Goal: Task Accomplishment & Management: Use online tool/utility

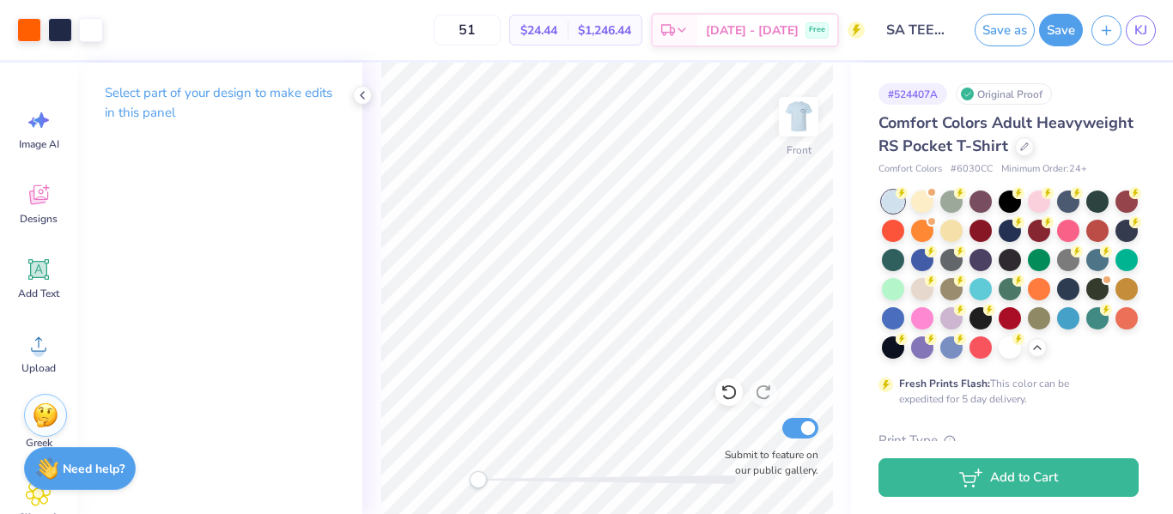
scroll to position [51, 0]
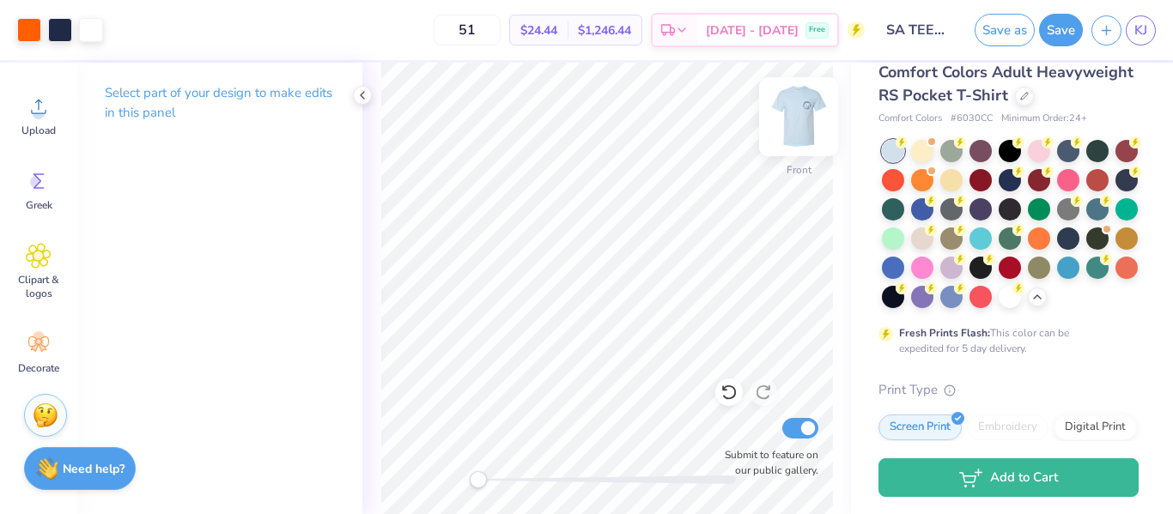
click at [795, 104] on img at bounding box center [798, 116] width 69 height 69
click at [1060, 35] on button "Save" at bounding box center [1061, 27] width 44 height 33
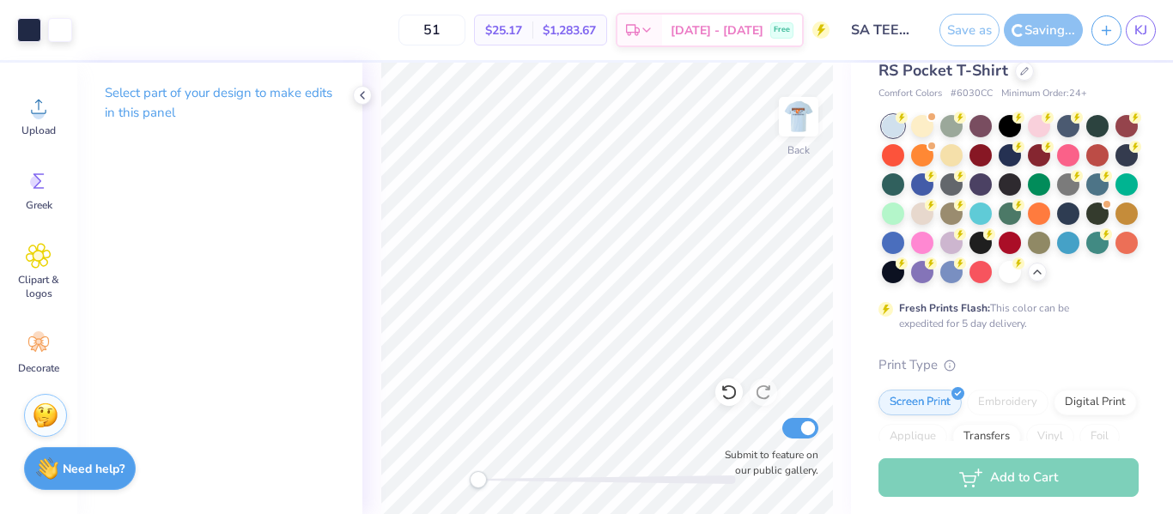
scroll to position [62, 0]
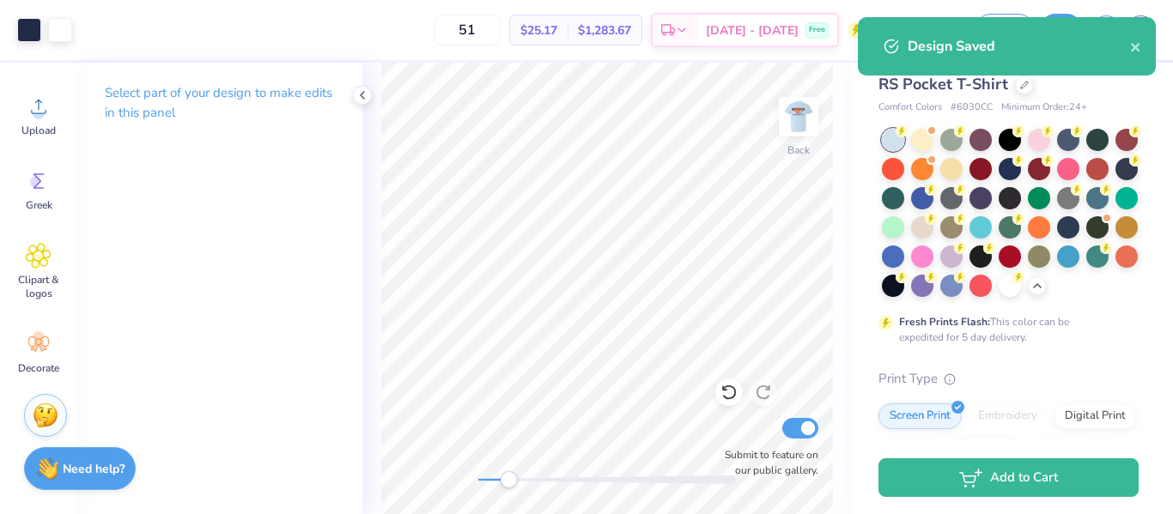
drag, startPoint x: 489, startPoint y: 476, endPoint x: 508, endPoint y: 475, distance: 19.8
click at [508, 476] on div at bounding box center [607, 480] width 258 height 9
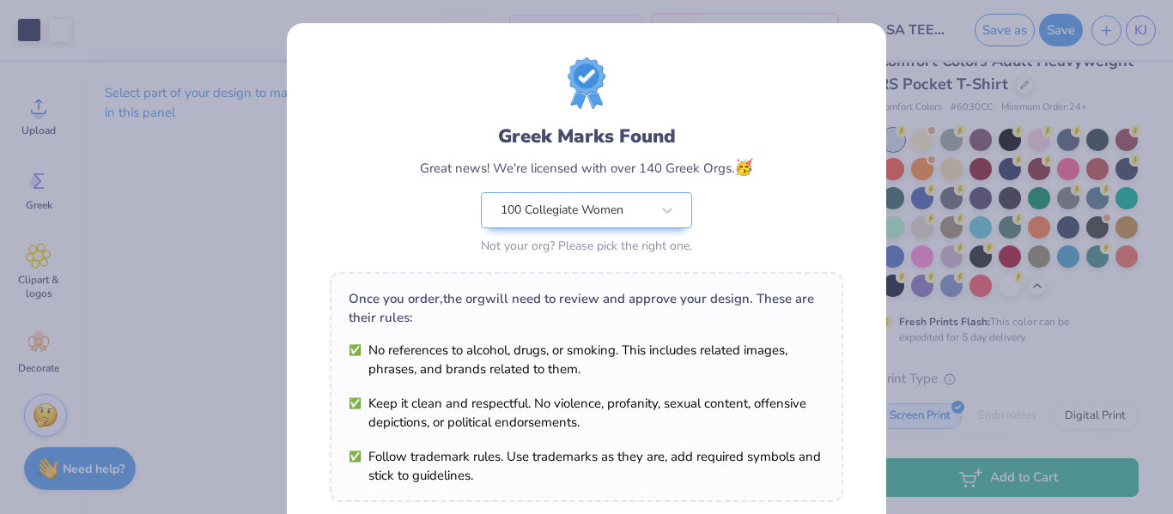
scroll to position [290, 0]
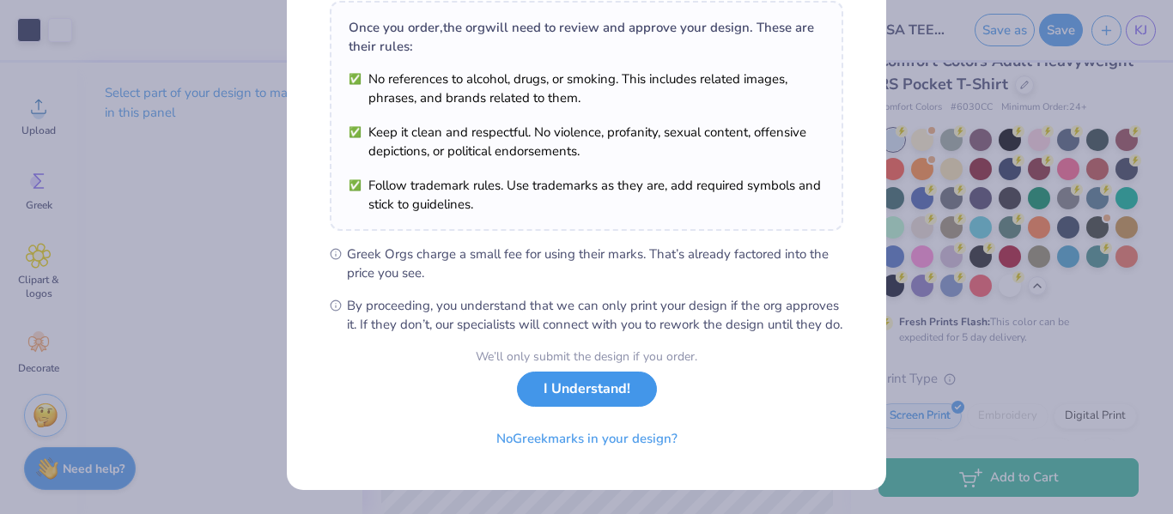
click at [596, 383] on button "I Understand!" at bounding box center [587, 389] width 140 height 35
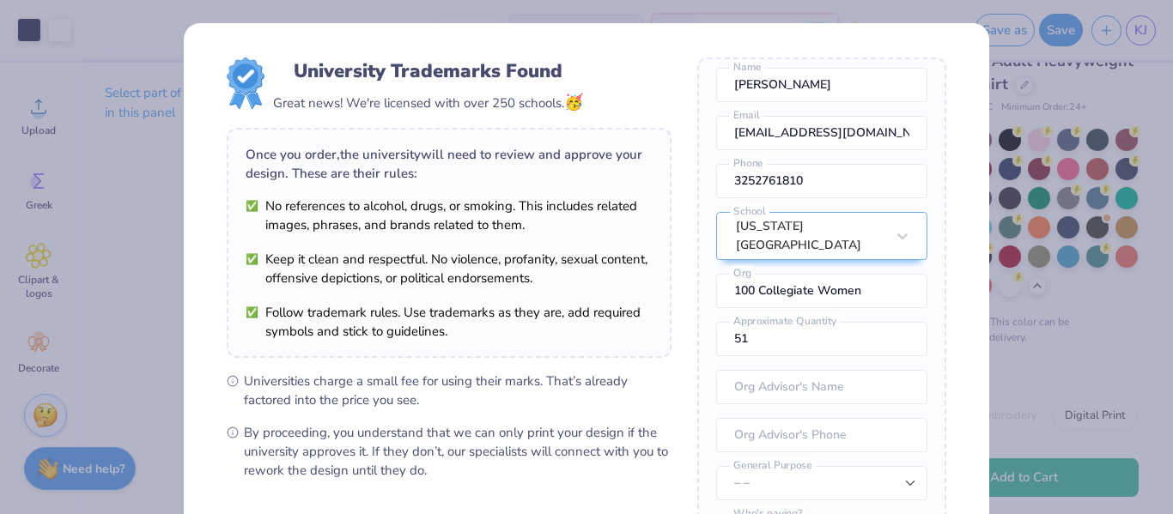
scroll to position [234, 0]
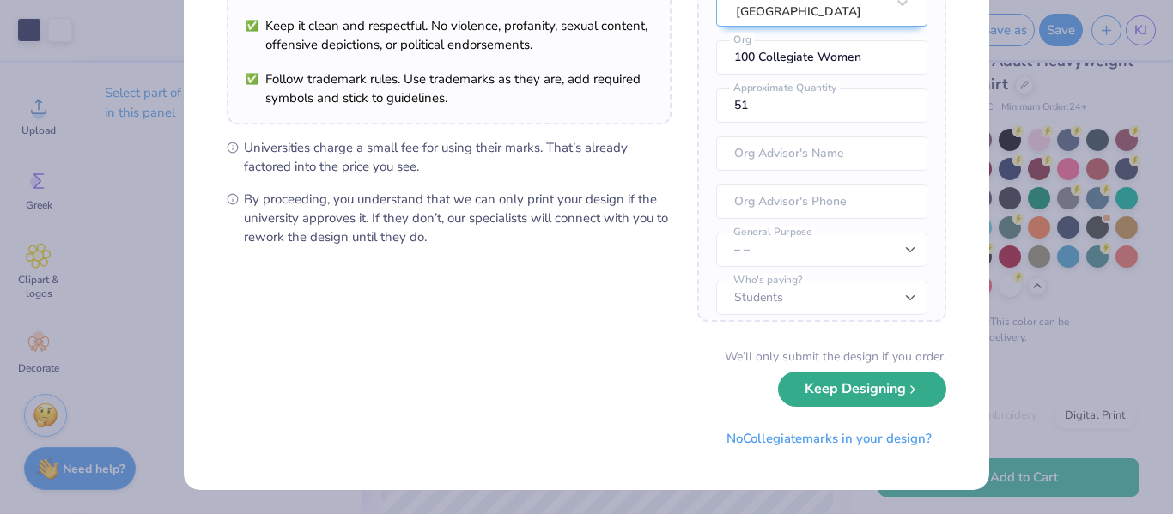
click at [788, 400] on button "Keep Designing" at bounding box center [862, 389] width 168 height 35
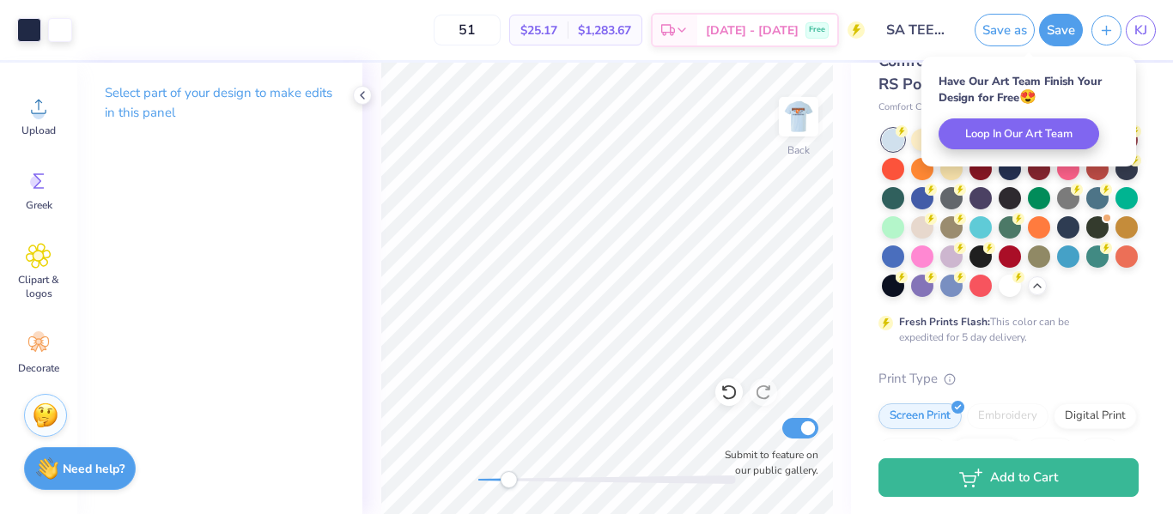
scroll to position [0, 0]
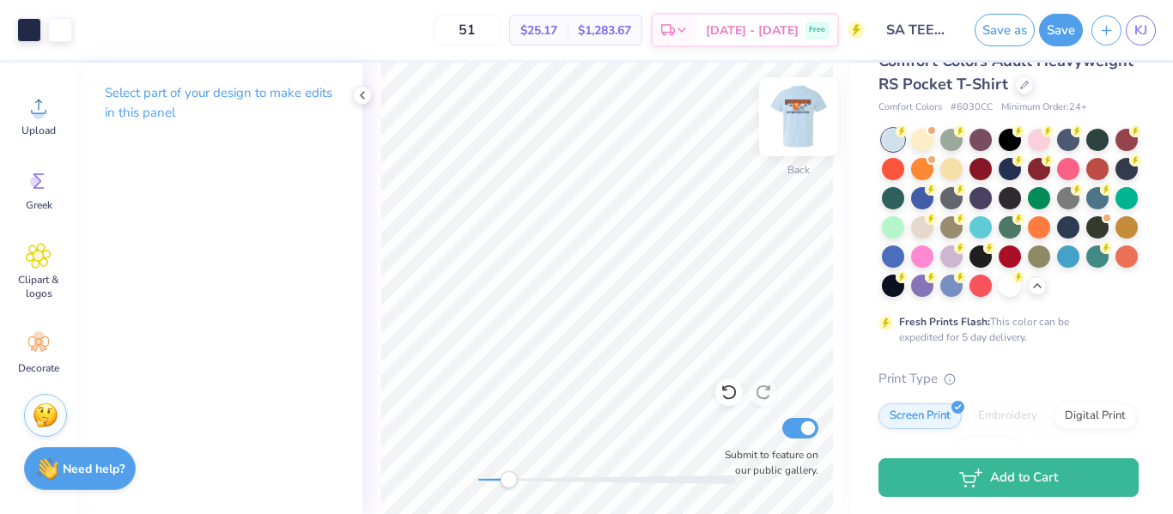
click at [806, 105] on img at bounding box center [798, 116] width 69 height 69
click at [447, 490] on div "Front Submit to feature on our public gallery." at bounding box center [606, 289] width 489 height 452
click at [427, 479] on div "Front Submit to feature on our public gallery." at bounding box center [606, 289] width 489 height 452
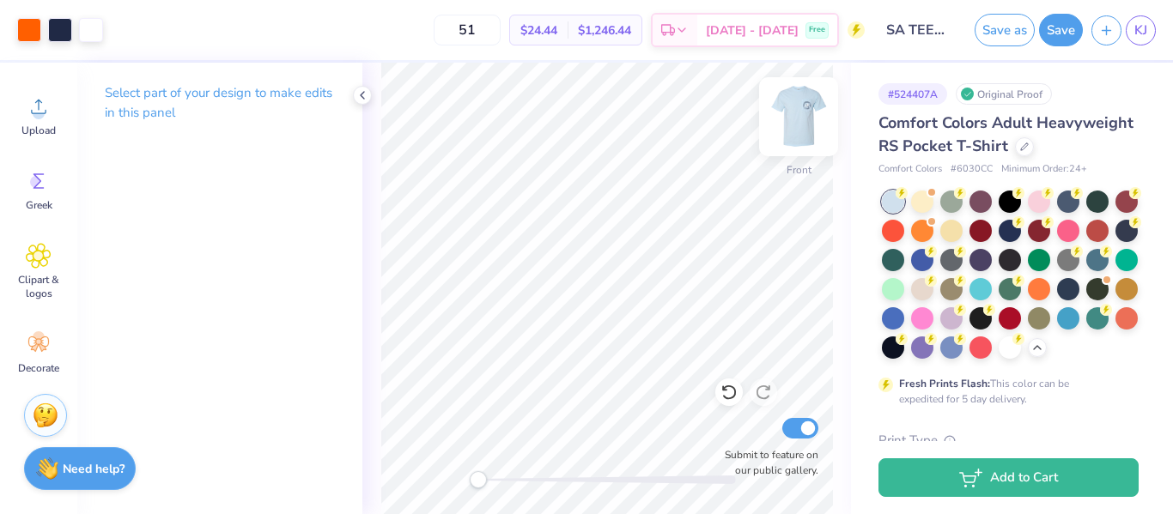
click at [794, 121] on img at bounding box center [798, 116] width 69 height 69
drag, startPoint x: 481, startPoint y: 479, endPoint x: 508, endPoint y: 472, distance: 27.5
click at [508, 472] on div "Accessibility label" at bounding box center [505, 479] width 17 height 17
click at [804, 117] on img at bounding box center [798, 116] width 69 height 69
click at [447, 484] on div "Back Submit to feature on our public gallery." at bounding box center [606, 289] width 489 height 452
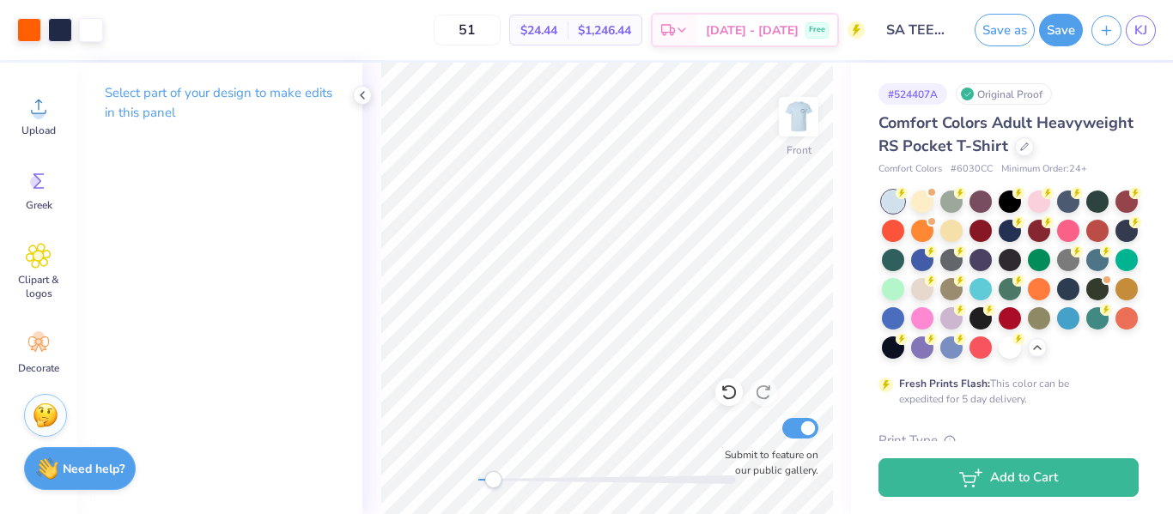
drag, startPoint x: 482, startPoint y: 481, endPoint x: 496, endPoint y: 477, distance: 14.4
click at [496, 477] on div "Accessibility label" at bounding box center [492, 479] width 17 height 17
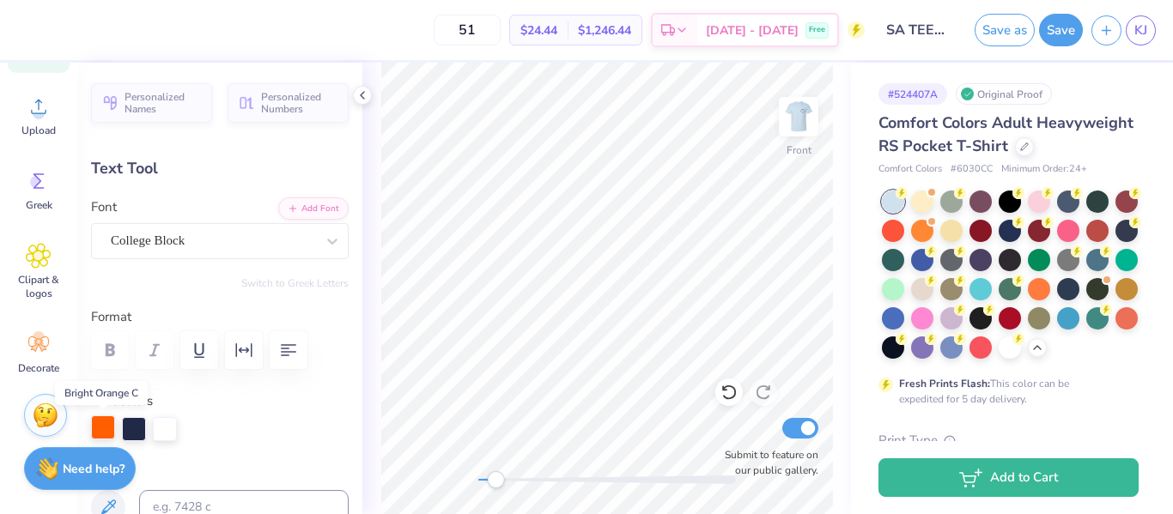
click at [100, 421] on div at bounding box center [103, 428] width 24 height 24
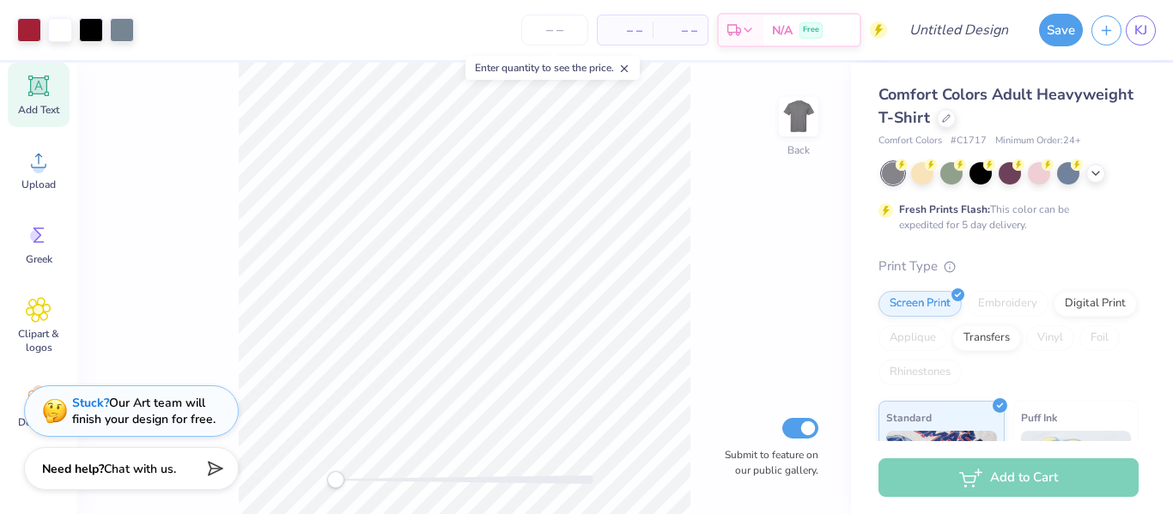
scroll to position [238, 0]
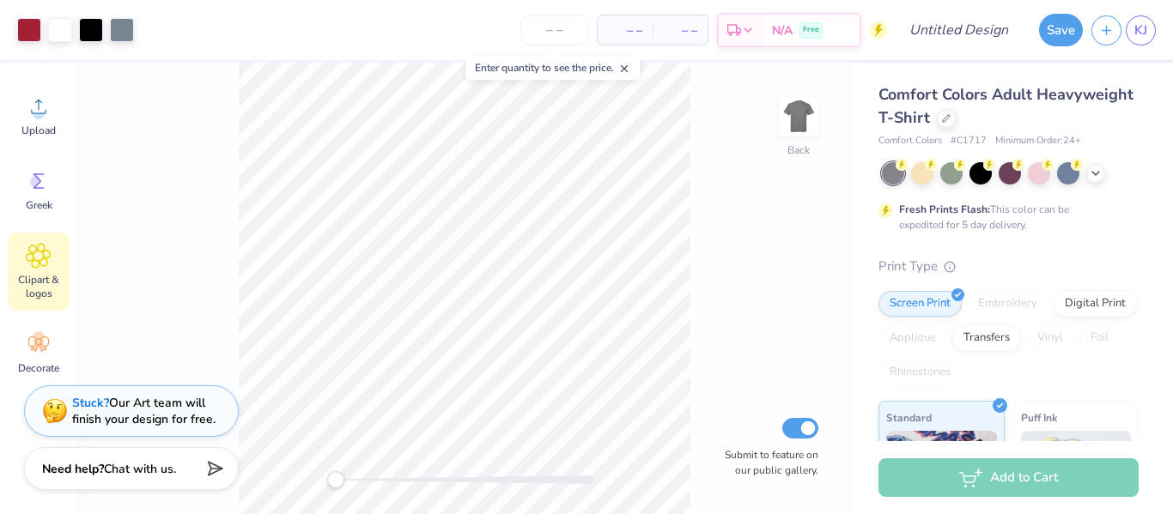
click at [45, 278] on span "Clipart & logos" at bounding box center [38, 286] width 57 height 27
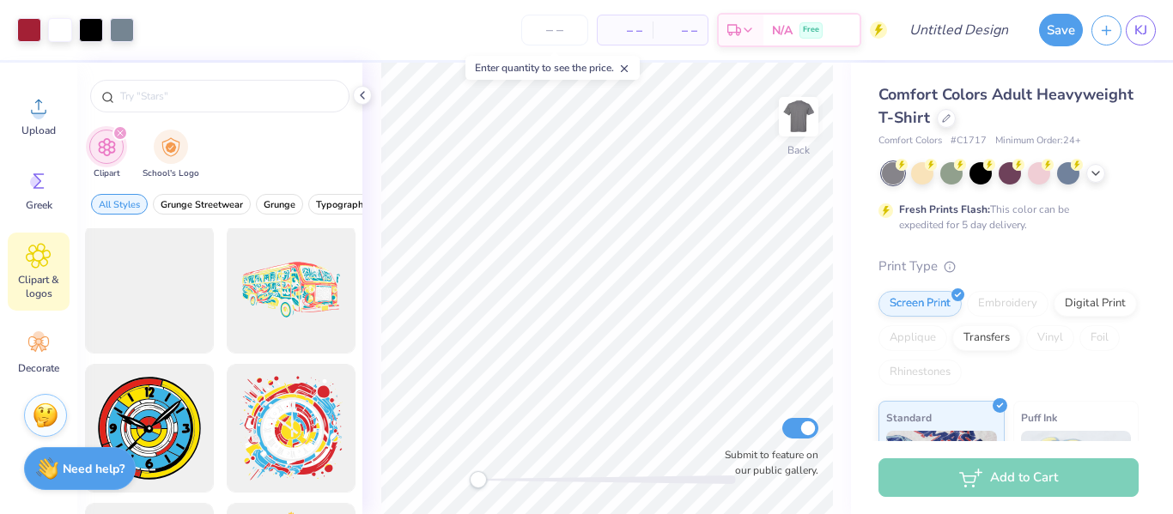
scroll to position [1453, 0]
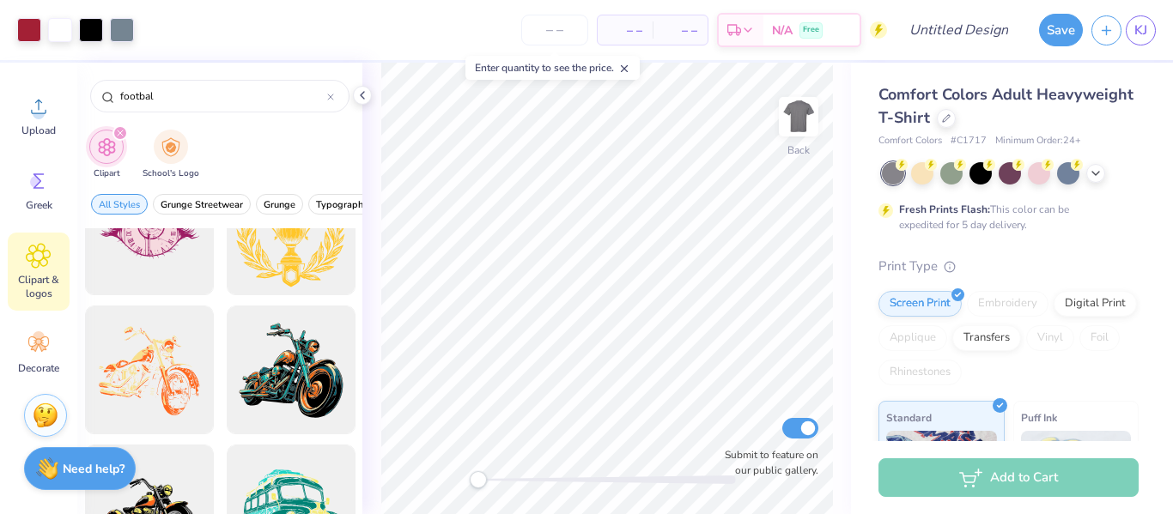
type input "football"
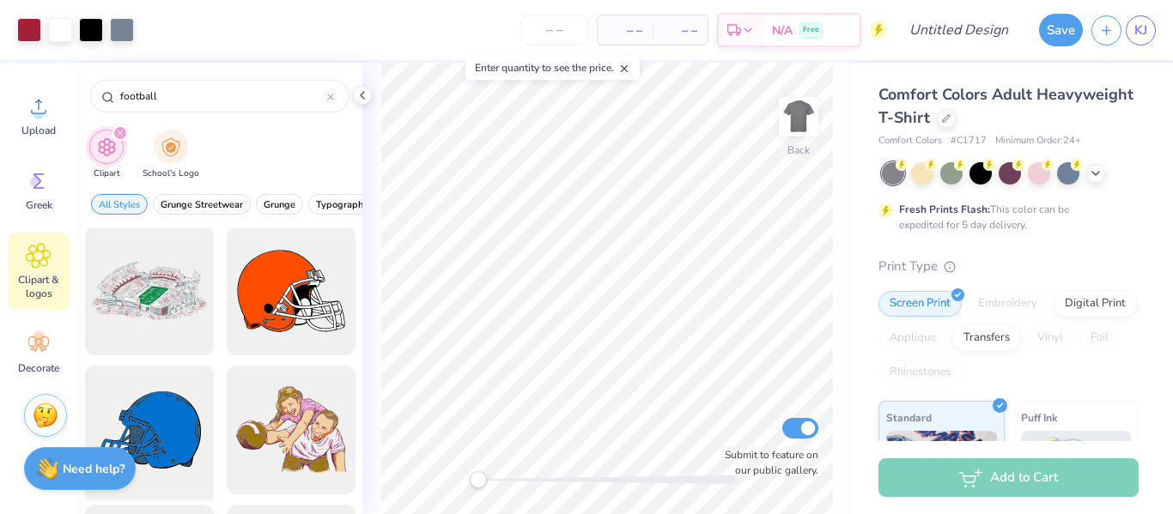
scroll to position [1114, 0]
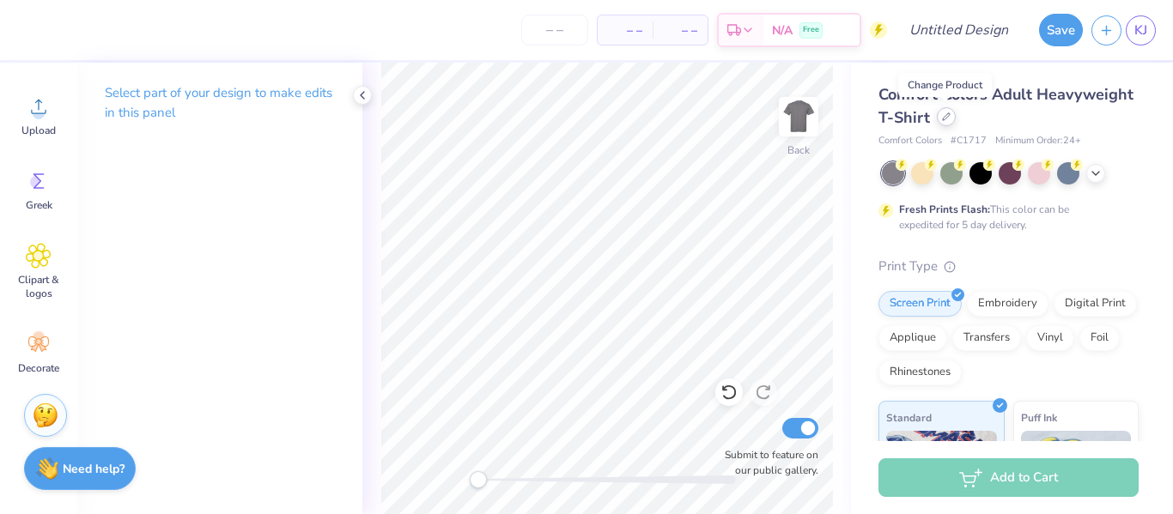
click at [939, 119] on div at bounding box center [946, 116] width 19 height 19
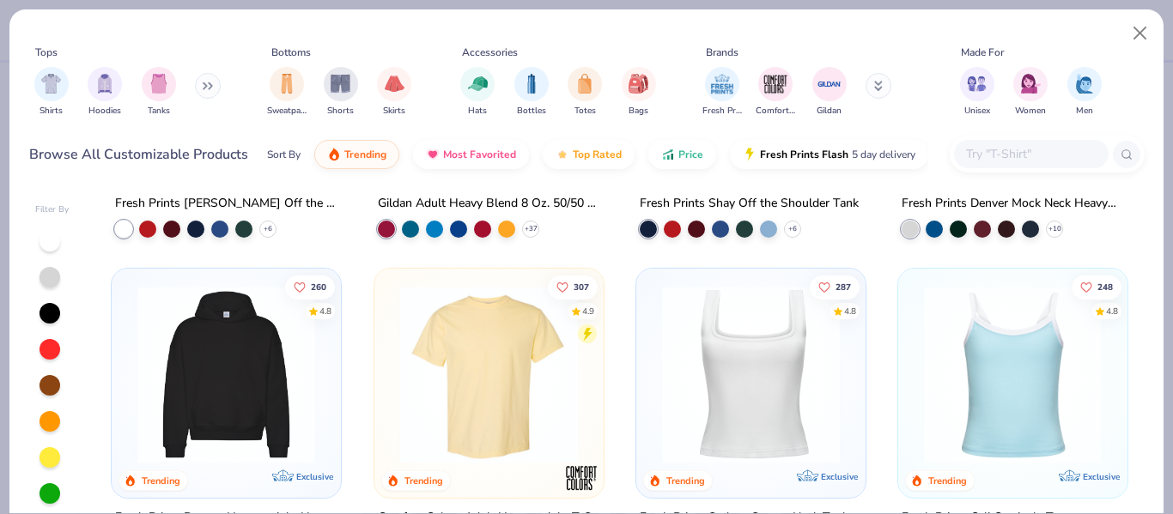
scroll to position [338, 0]
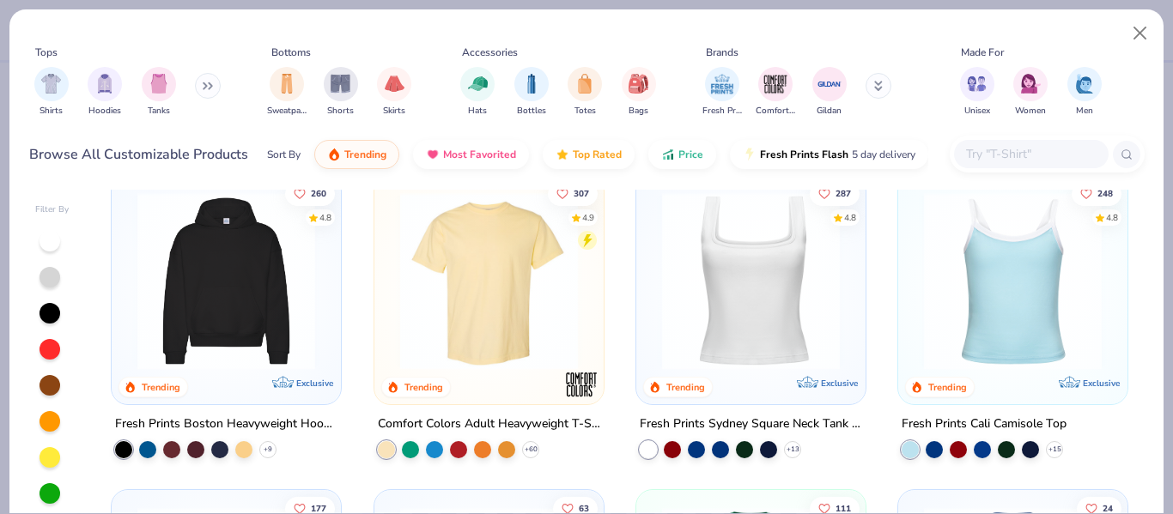
click at [1053, 150] on input "text" at bounding box center [1030, 154] width 132 height 20
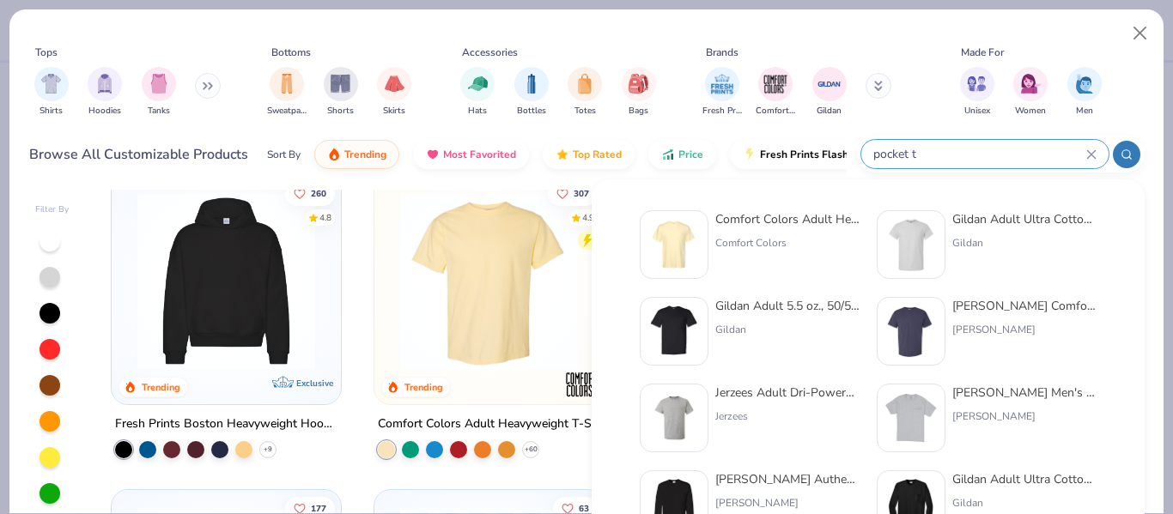
type input "pocket t"
click at [778, 232] on div "Comfort Colors Adult Heavyweight RS Pocket T -Shirt Comfort Colors" at bounding box center [787, 244] width 144 height 69
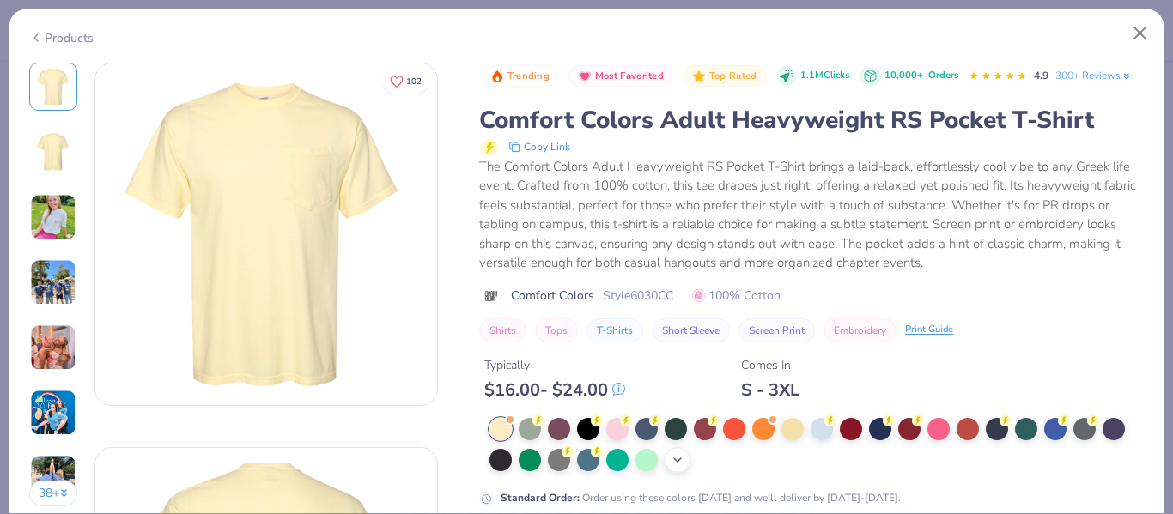
click at [678, 451] on div "+ 22" at bounding box center [678, 460] width 26 height 26
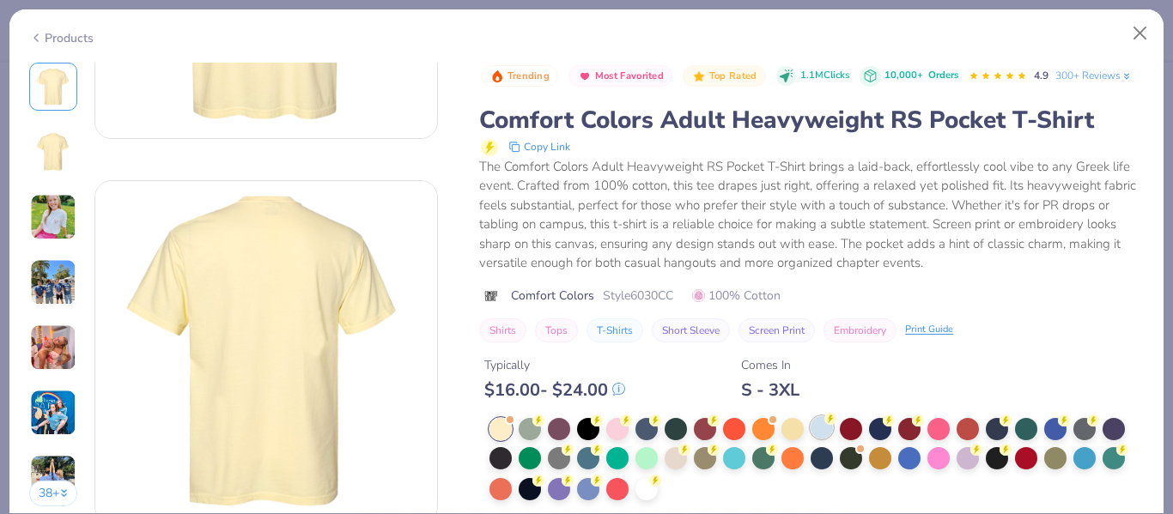
scroll to position [374, 0]
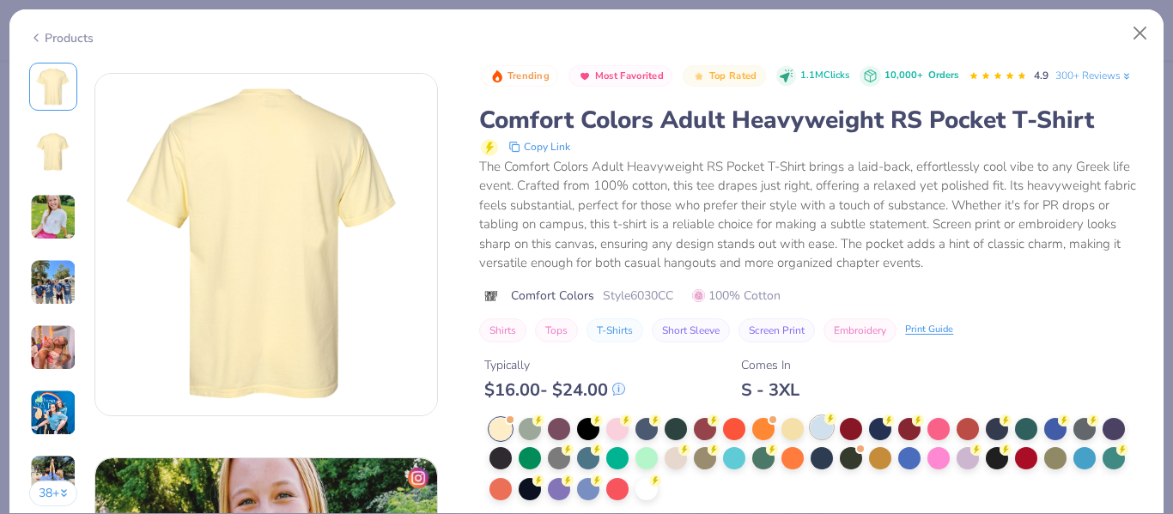
click at [827, 428] on div at bounding box center [822, 428] width 22 height 22
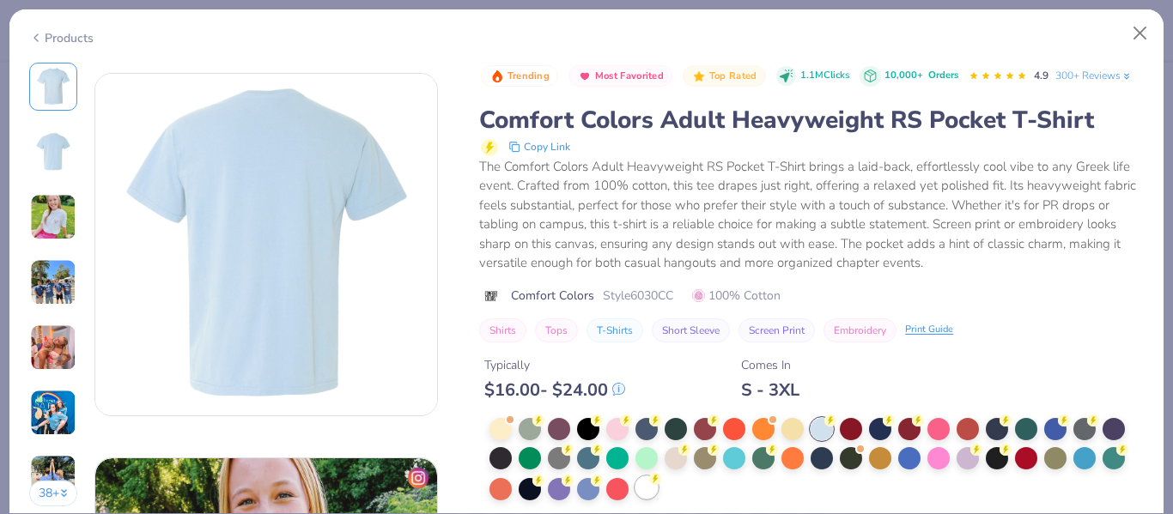
click at [653, 490] on div at bounding box center [647, 488] width 22 height 22
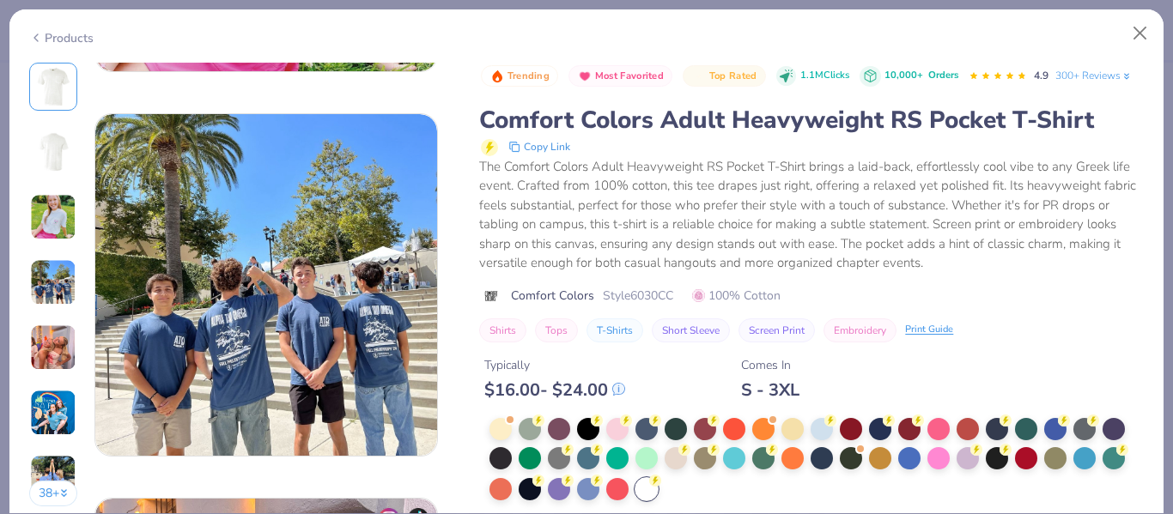
click at [1140, 299] on div "Comfort Colors Style 6030CC 100% Cotton" at bounding box center [811, 296] width 665 height 18
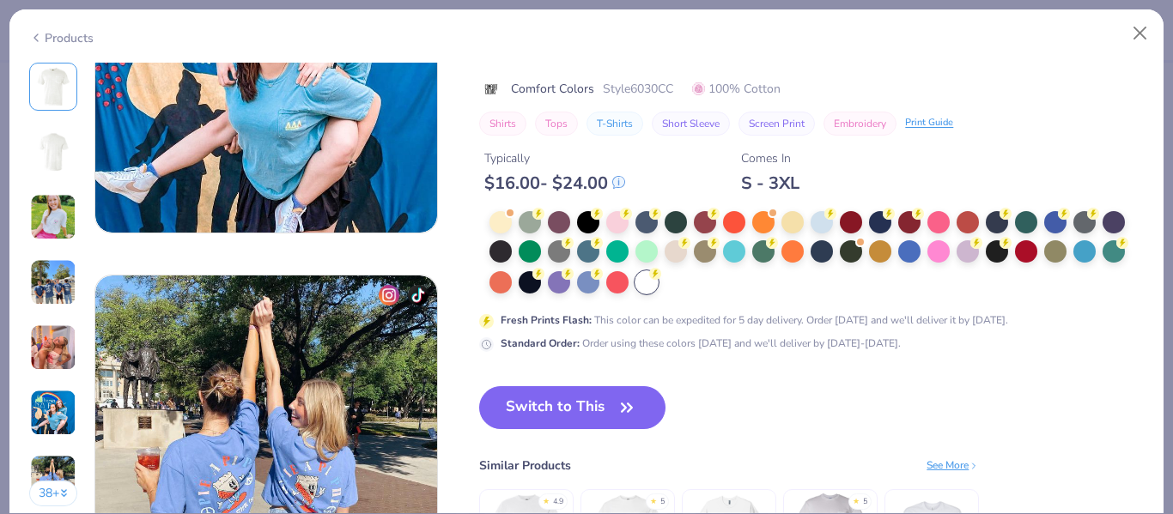
scroll to position [2116, 0]
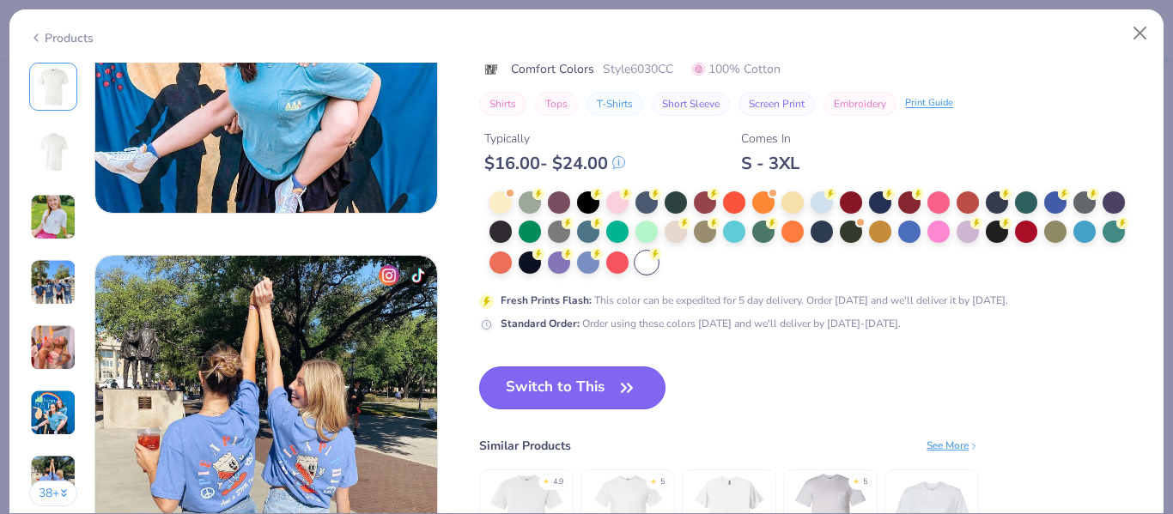
click at [648, 389] on button "Switch to This" at bounding box center [572, 388] width 186 height 43
click at [599, 398] on button "Switch to This" at bounding box center [572, 388] width 186 height 43
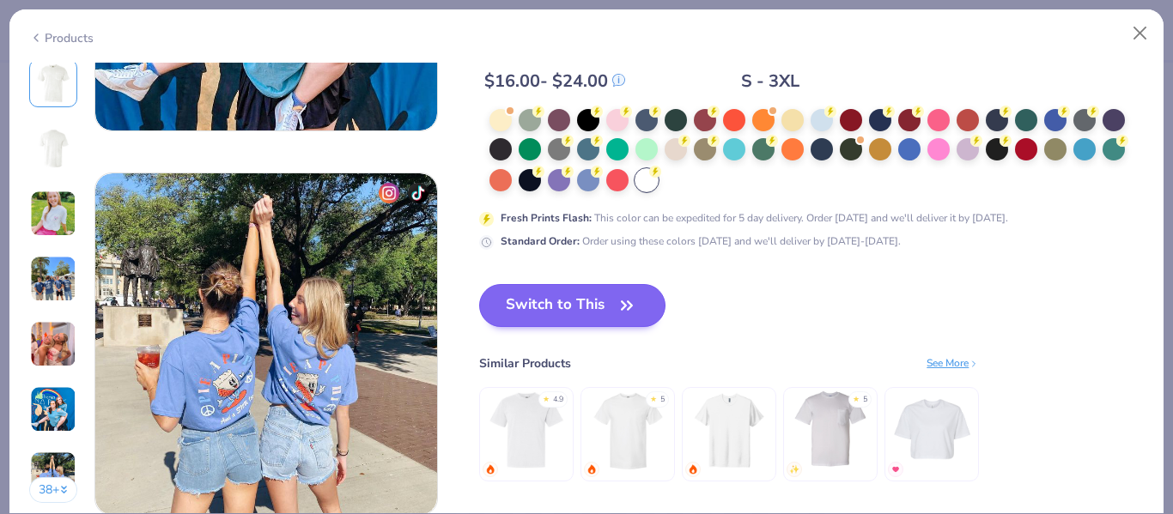
click at [602, 292] on button "Switch to This" at bounding box center [572, 305] width 186 height 43
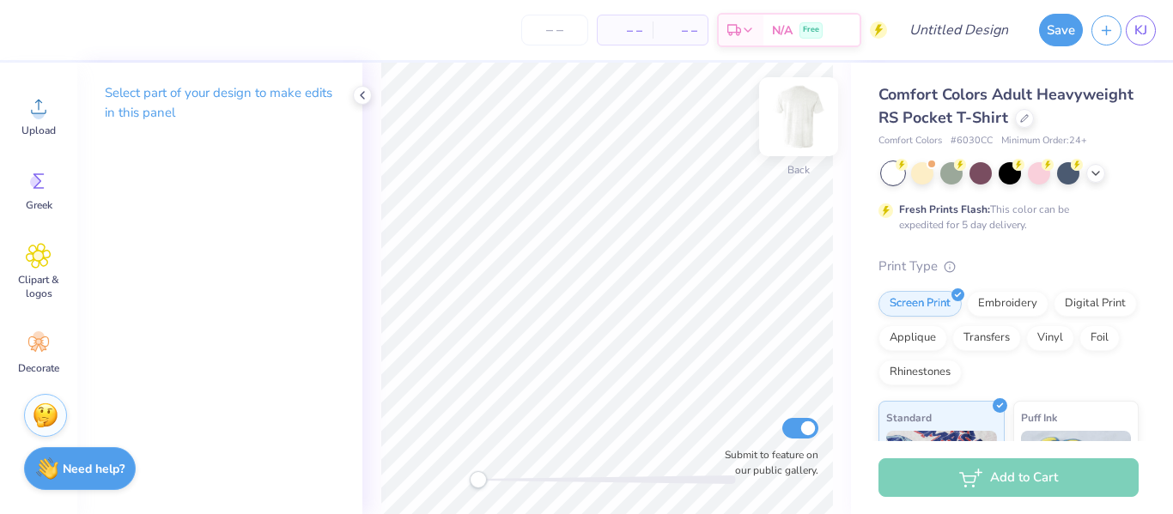
click at [813, 114] on img at bounding box center [798, 116] width 69 height 69
click at [35, 255] on icon at bounding box center [38, 256] width 10 height 10
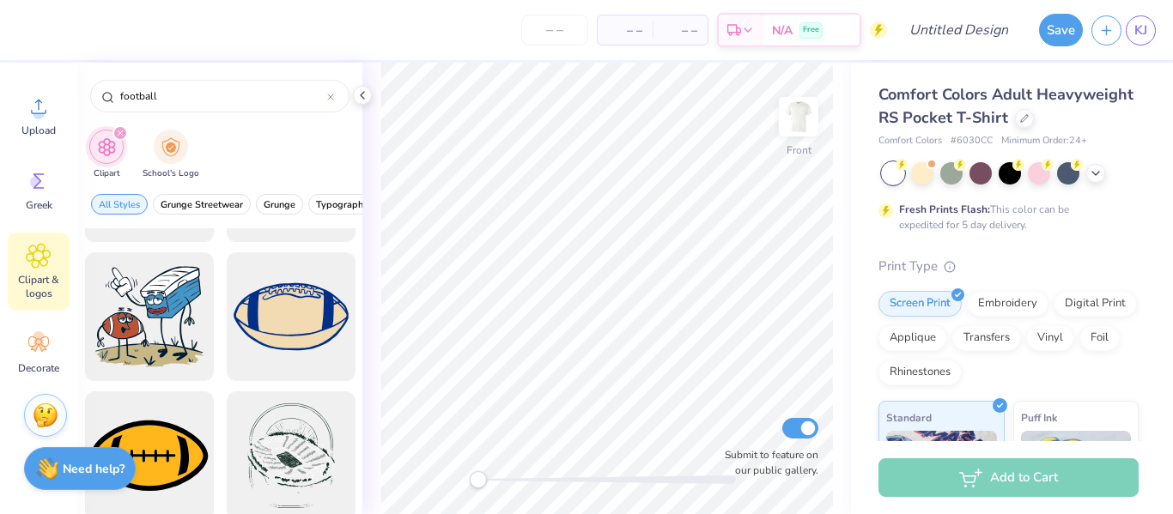
scroll to position [1920, 0]
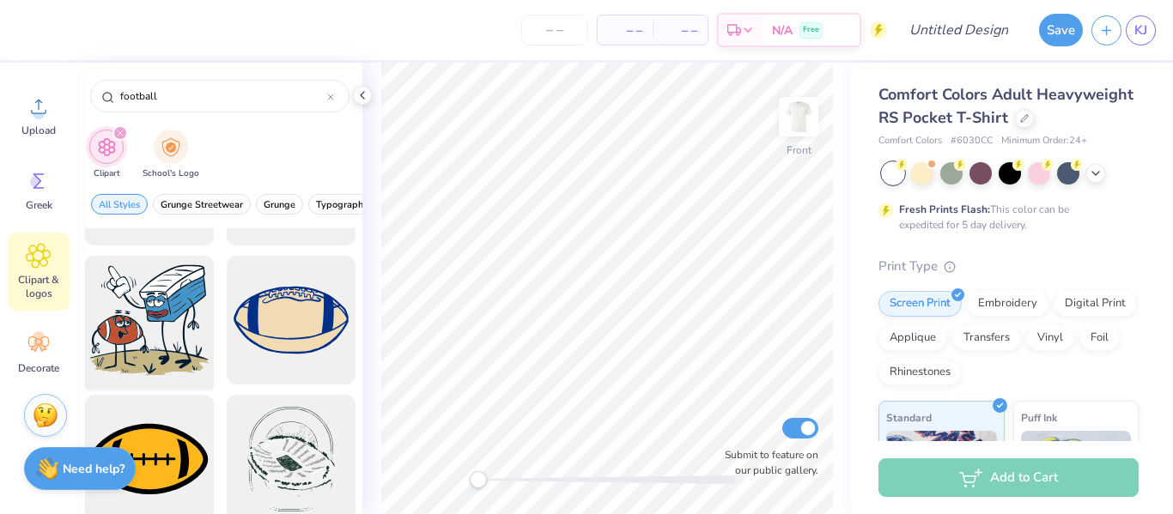
click at [162, 325] on div at bounding box center [149, 321] width 142 height 142
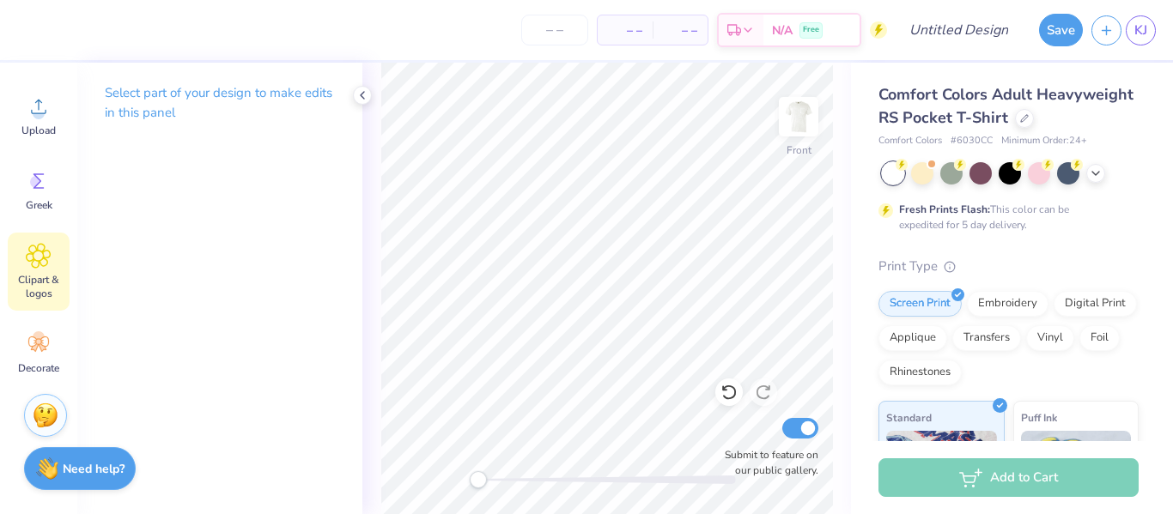
click at [57, 252] on div "Clipart & logos" at bounding box center [39, 272] width 62 height 78
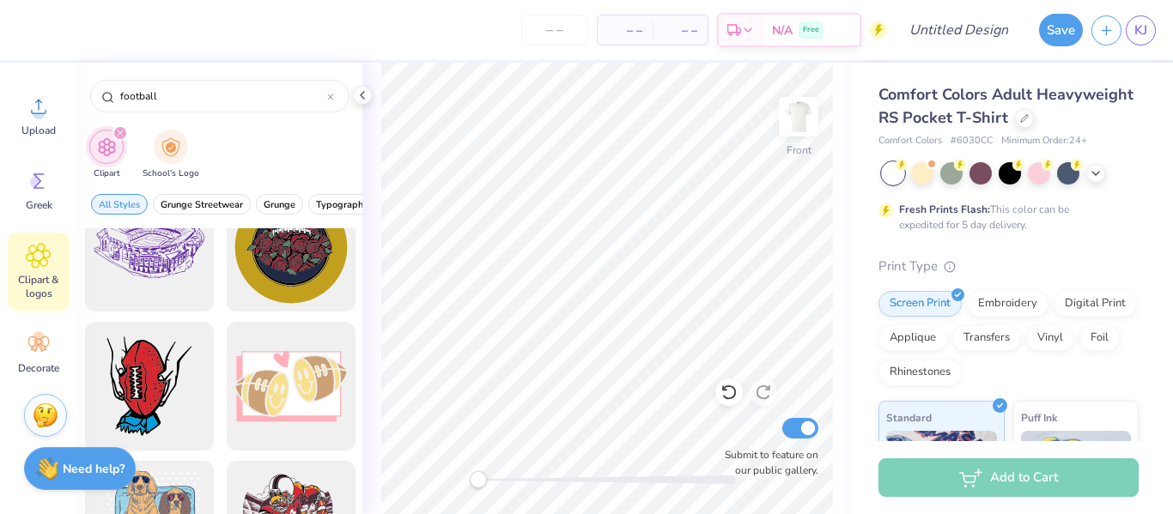
scroll to position [2446, 0]
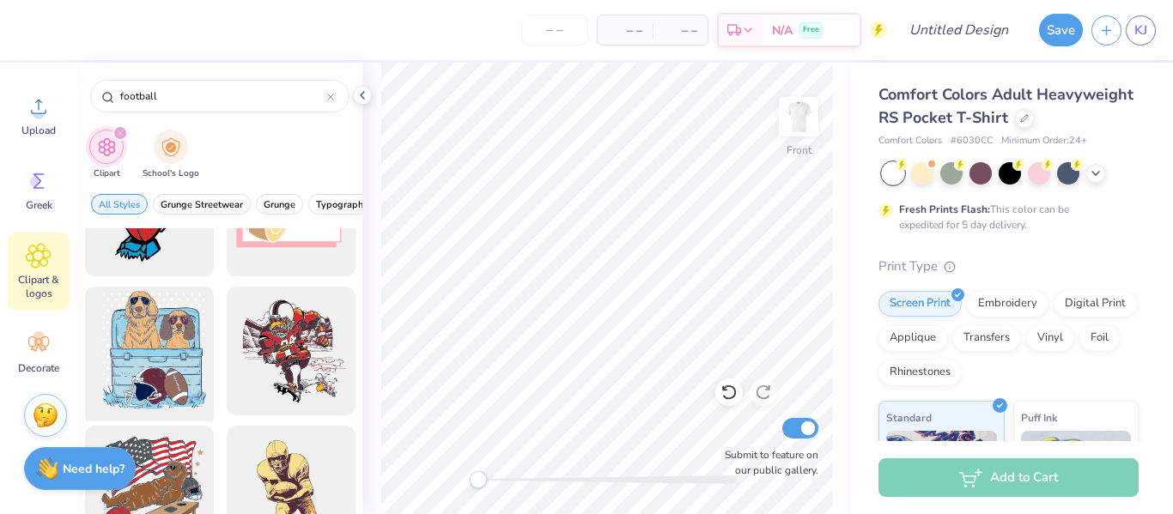
click at [186, 363] on div at bounding box center [149, 352] width 142 height 142
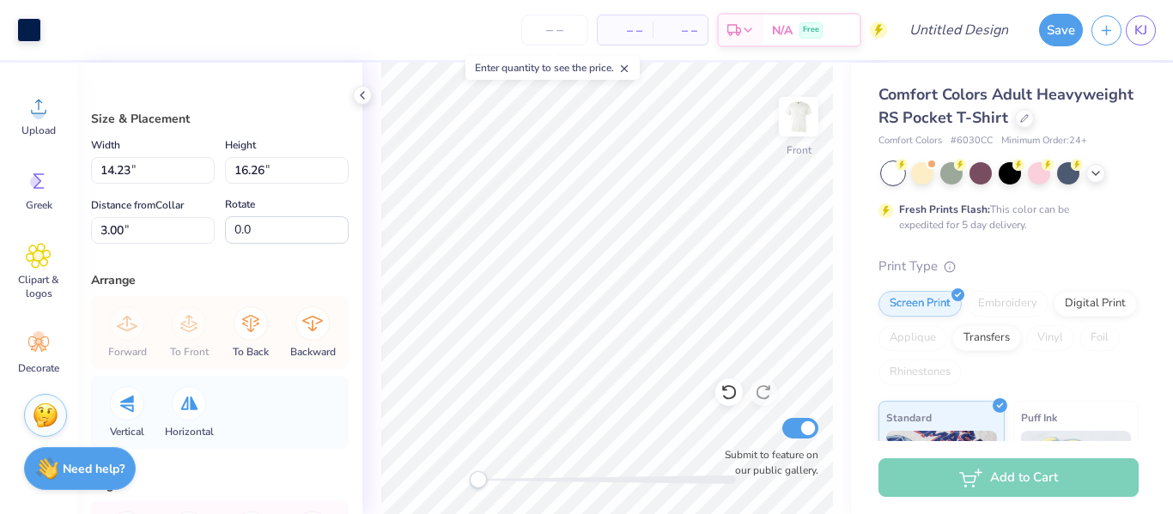
click at [629, 67] on icon at bounding box center [624, 69] width 12 height 12
click at [39, 278] on span "Clipart & logos" at bounding box center [38, 286] width 57 height 27
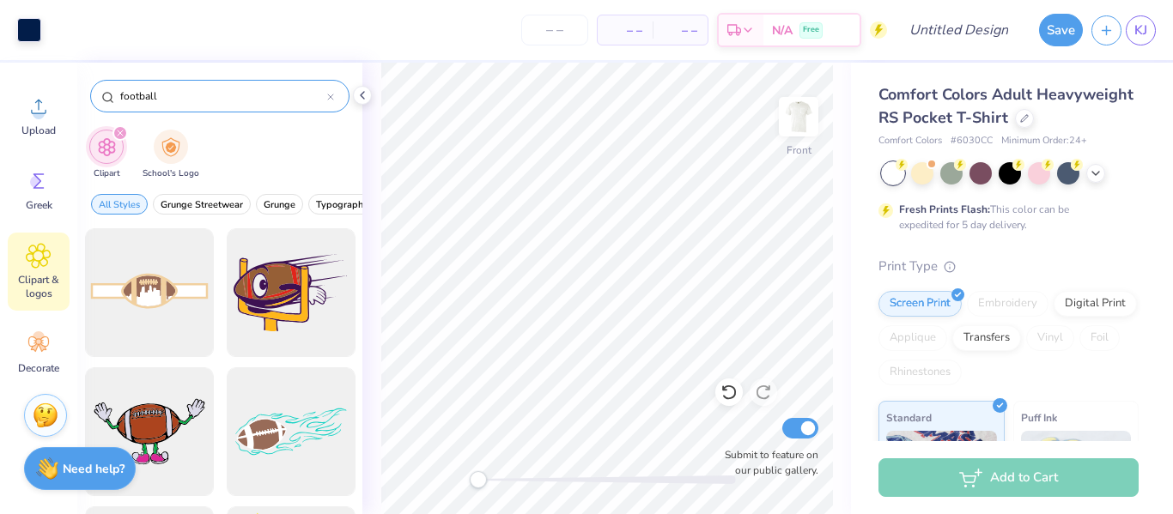
click at [331, 100] on icon at bounding box center [330, 97] width 7 height 7
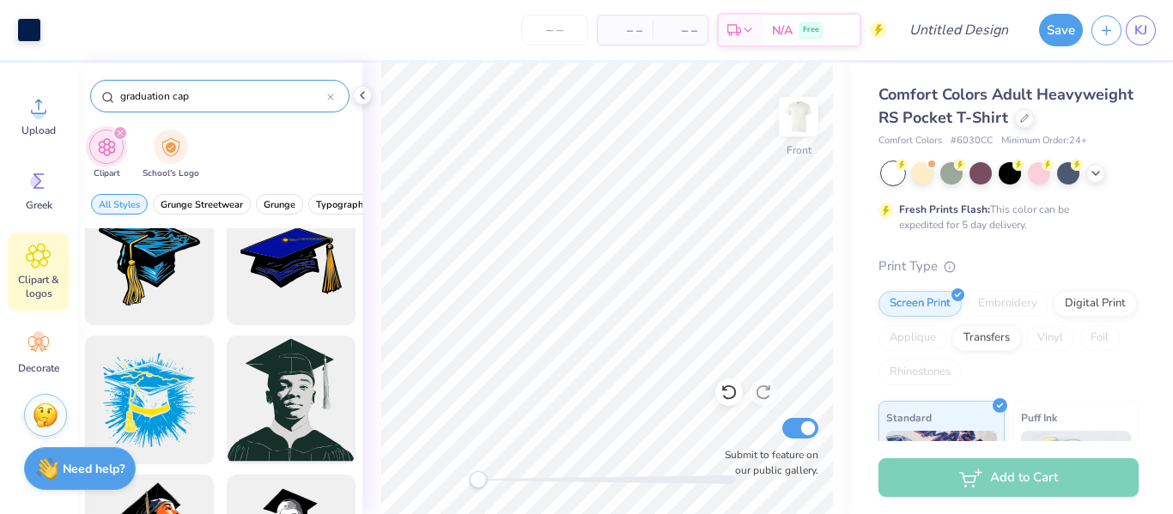
scroll to position [25, 0]
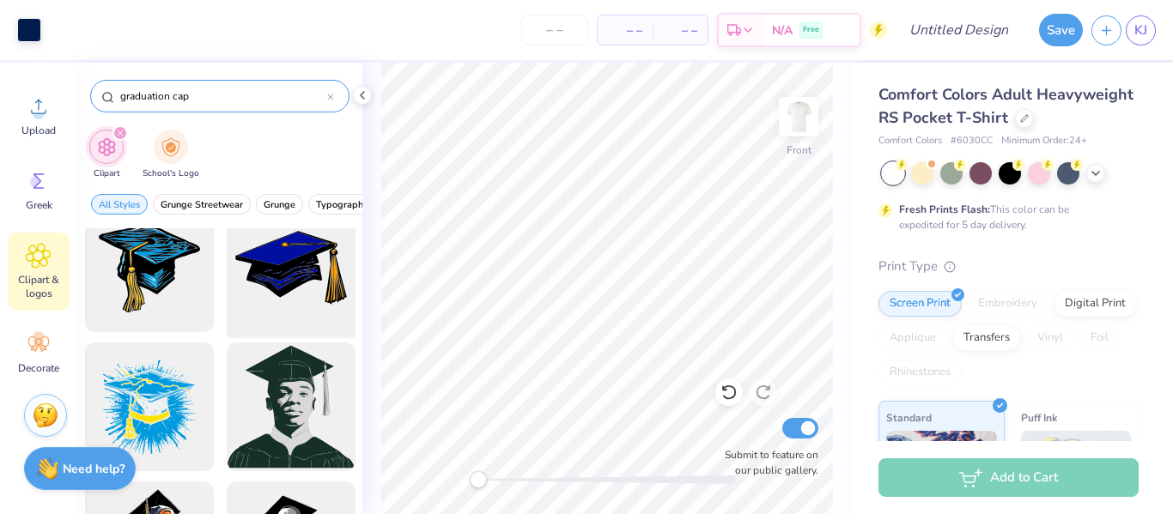
type input "graduation cap"
click at [286, 263] on div at bounding box center [291, 269] width 142 height 142
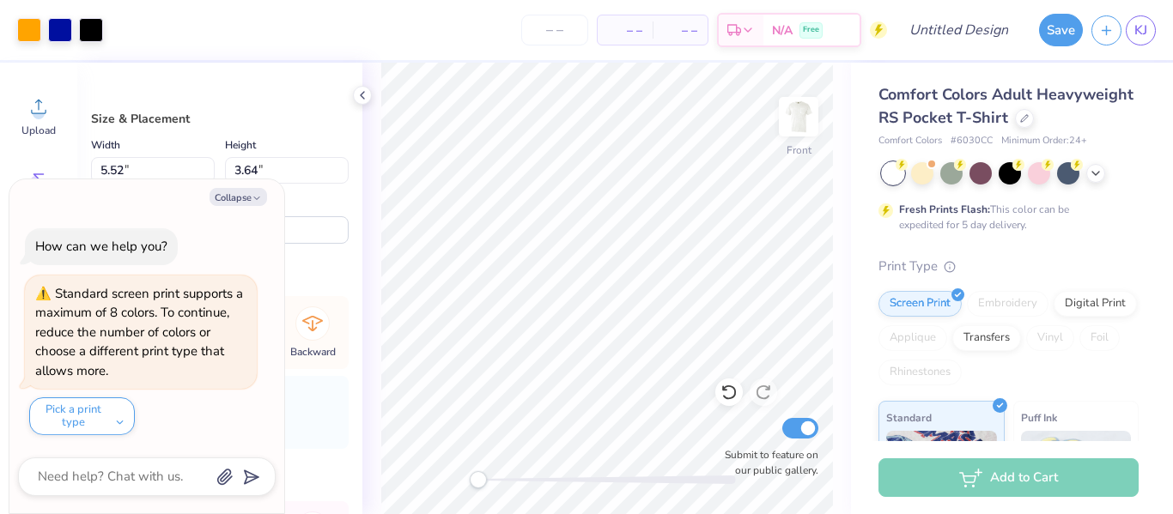
type input "5.52"
type input "3.64"
type input "8.81"
type input "13.3"
type input "5.52"
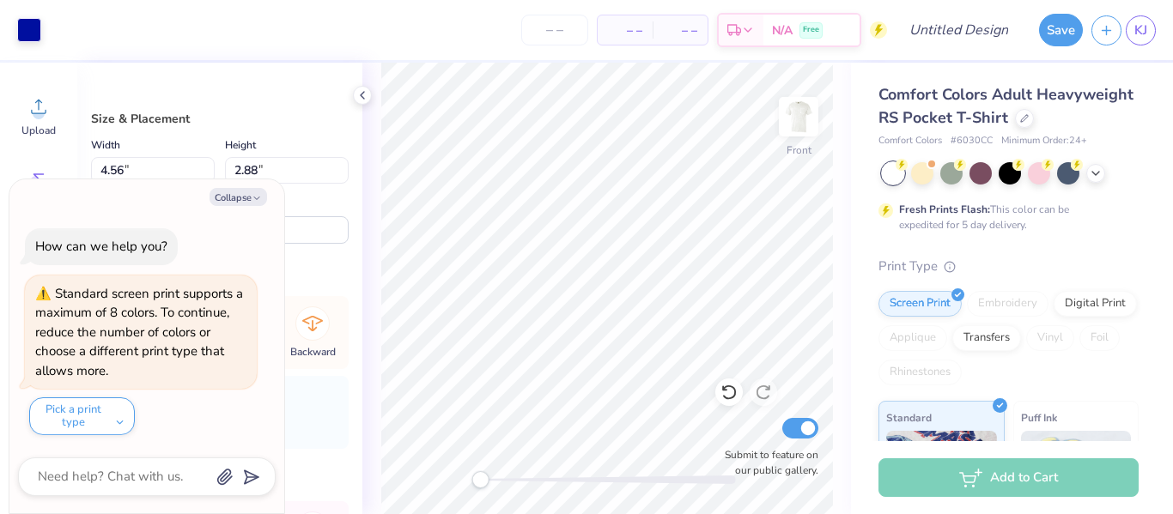
type input "3.64"
type input "1.18"
type input "0.0"
click at [726, 393] on div "Front Submit to feature on our public gallery." at bounding box center [606, 289] width 489 height 452
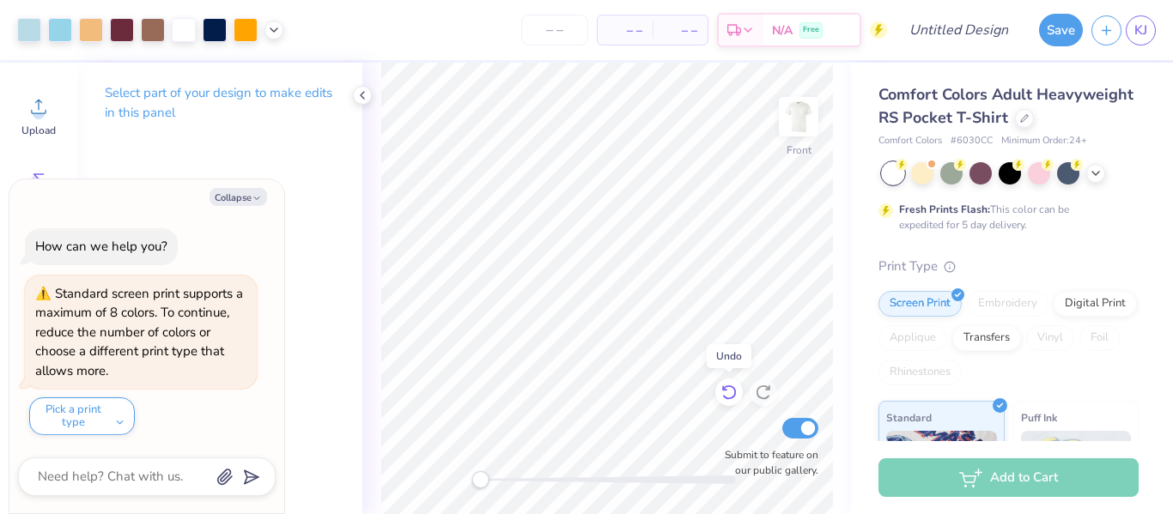
click at [730, 392] on icon at bounding box center [729, 392] width 17 height 17
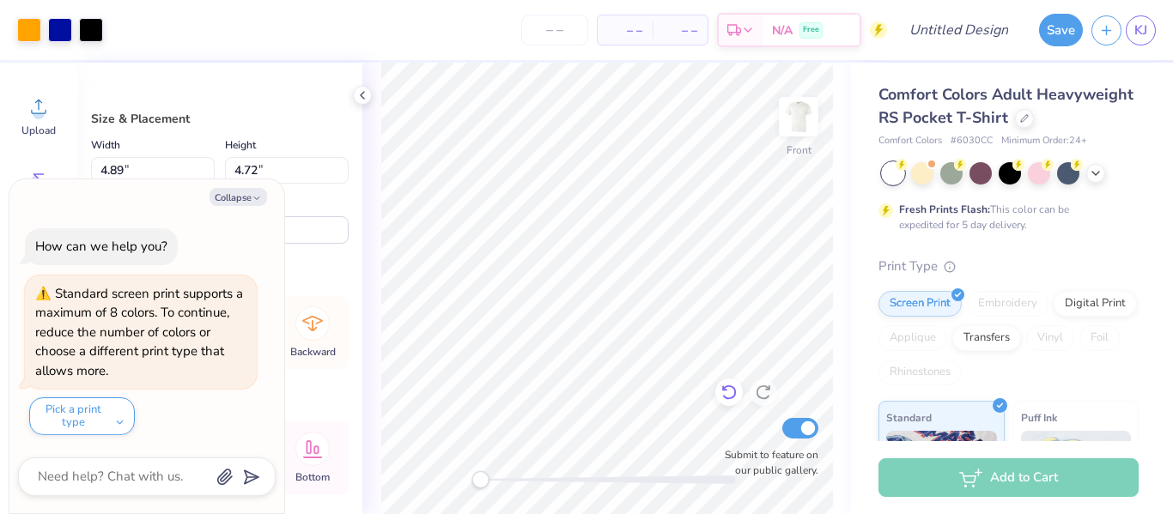
type input "4.89"
type input "4.72"
type input "3.82"
click at [727, 397] on icon at bounding box center [729, 392] width 17 height 17
click at [729, 396] on icon at bounding box center [729, 392] width 17 height 17
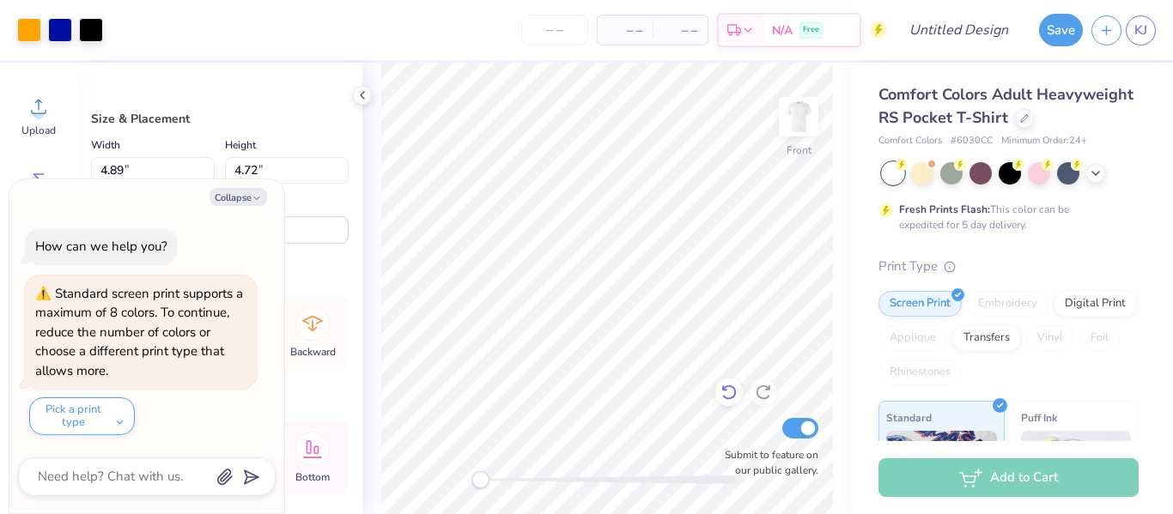
click at [729, 396] on icon at bounding box center [729, 392] width 17 height 17
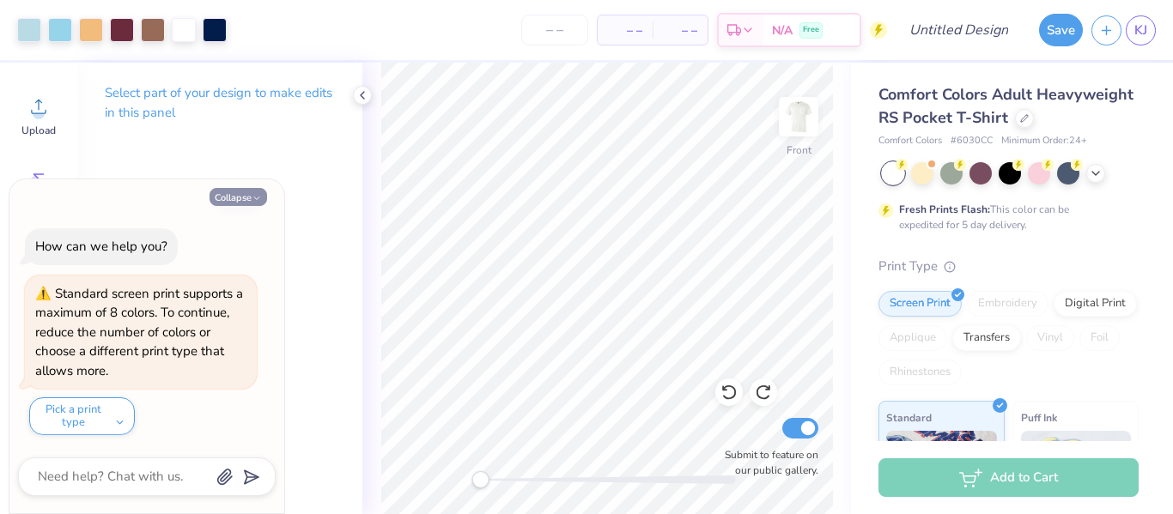
click at [242, 198] on button "Collapse" at bounding box center [239, 197] width 58 height 18
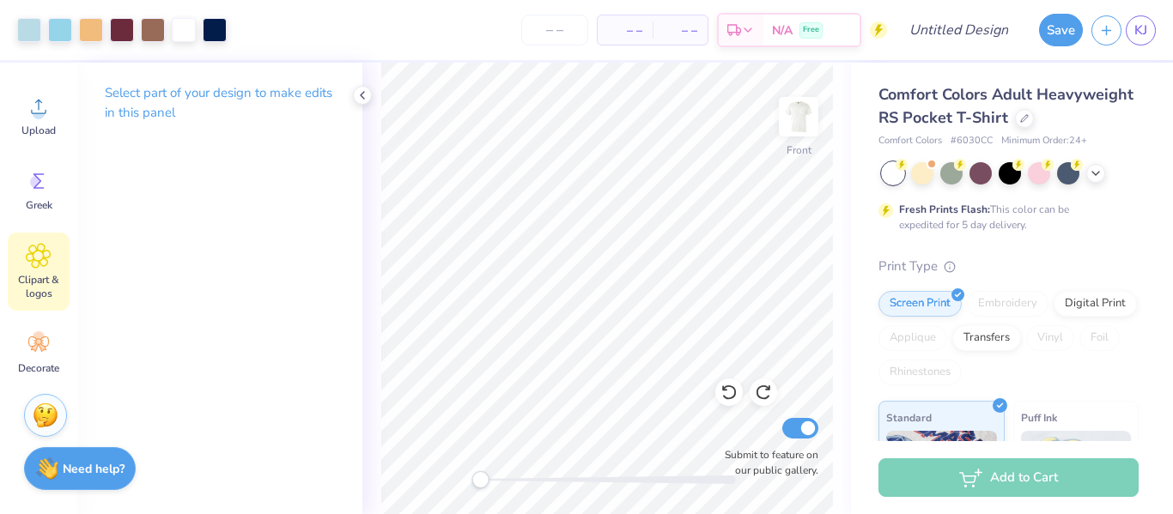
click at [33, 254] on icon at bounding box center [38, 256] width 10 height 10
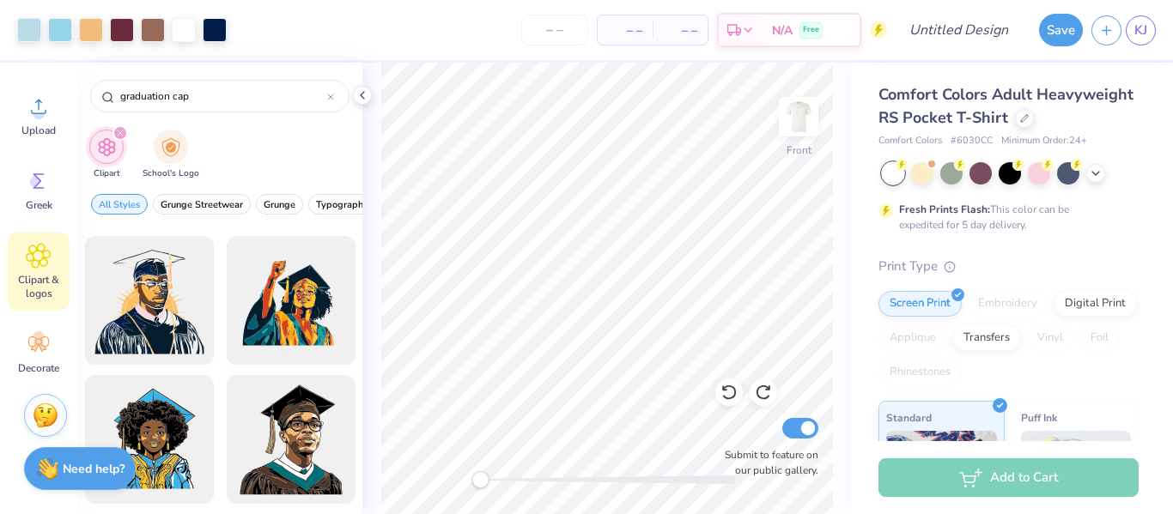
scroll to position [548, 0]
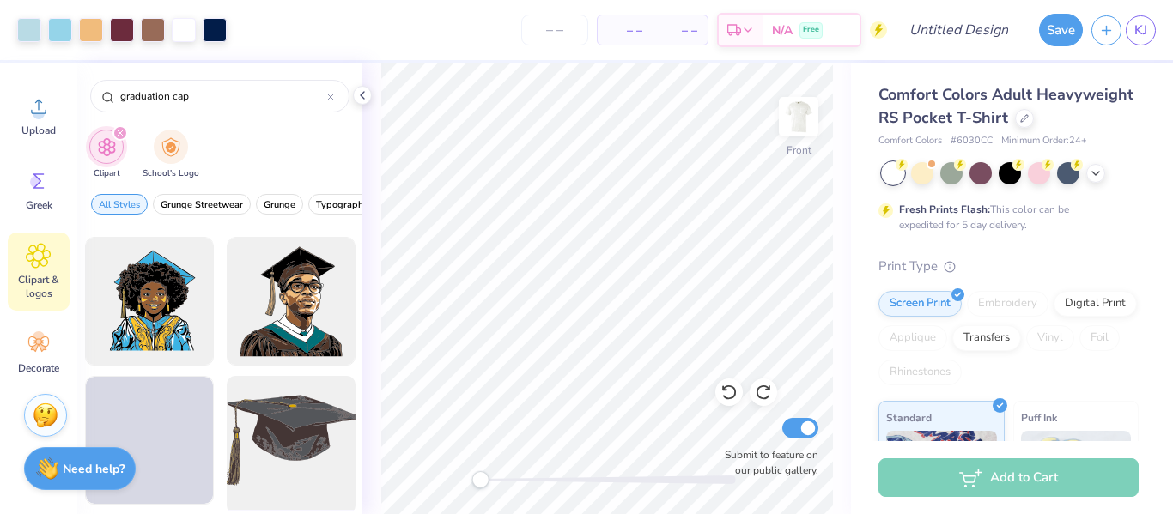
click at [314, 429] on div at bounding box center [291, 441] width 142 height 142
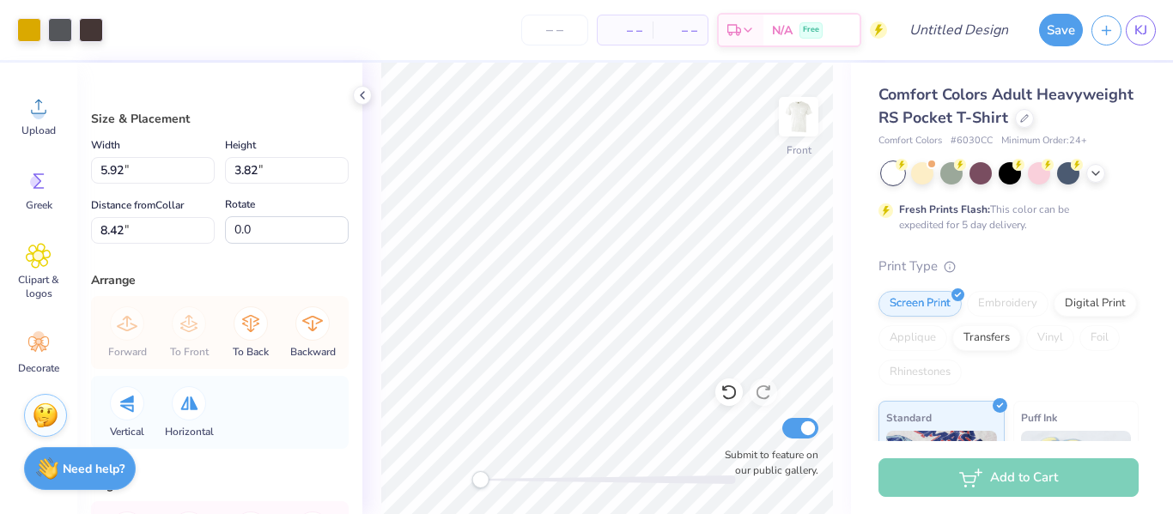
type input "5.92"
type input "3.82"
type input "8.42"
type input "5.12"
type input "3.30"
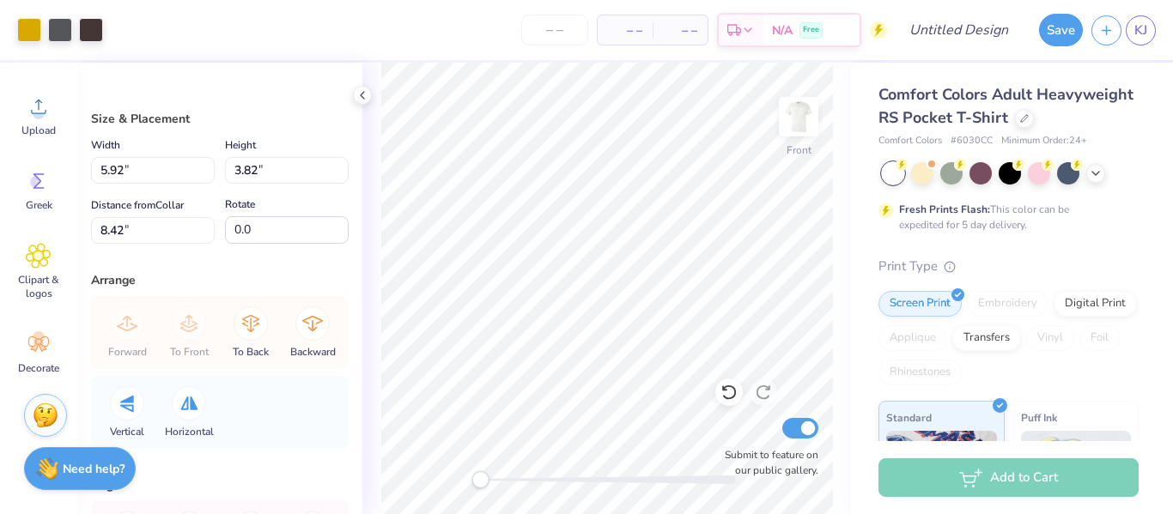
type input "3.82"
type input "14.23"
type input "16.26"
type input "3.00"
type input "3.74"
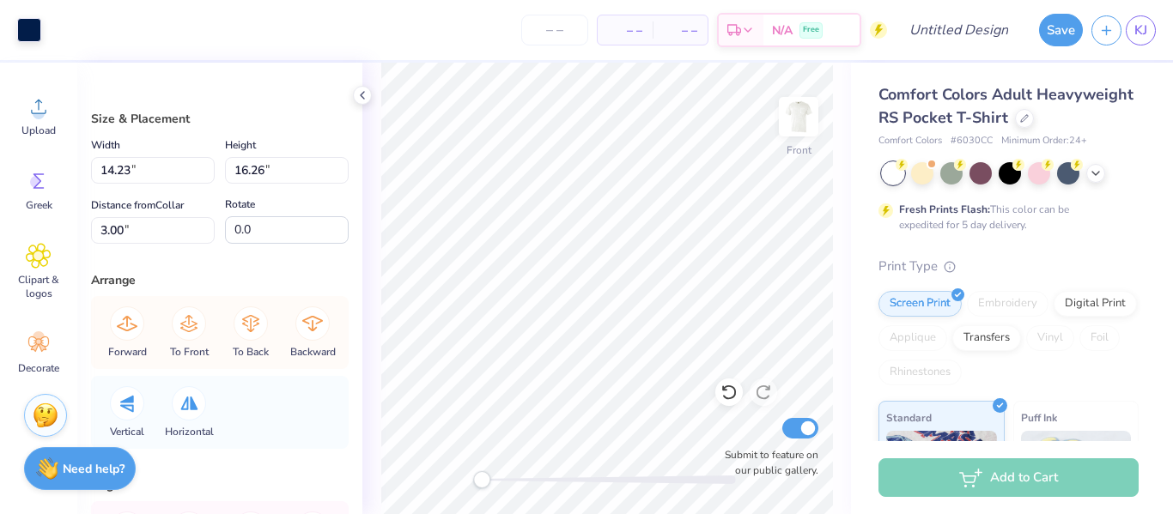
type input "4.99"
type input "13.66"
click at [730, 390] on icon at bounding box center [729, 392] width 17 height 17
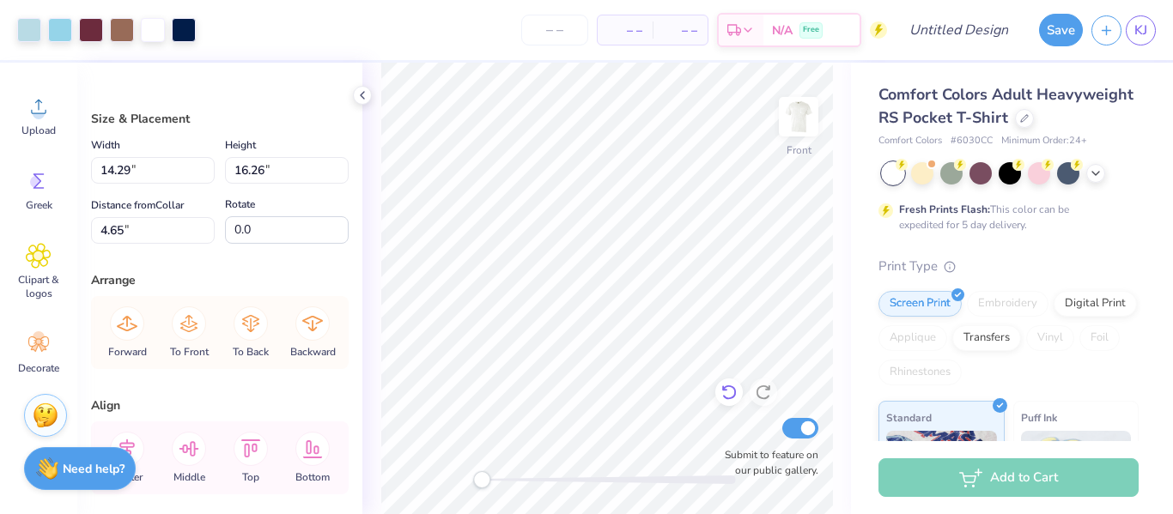
click at [730, 399] on icon at bounding box center [728, 393] width 15 height 15
type input "3.00"
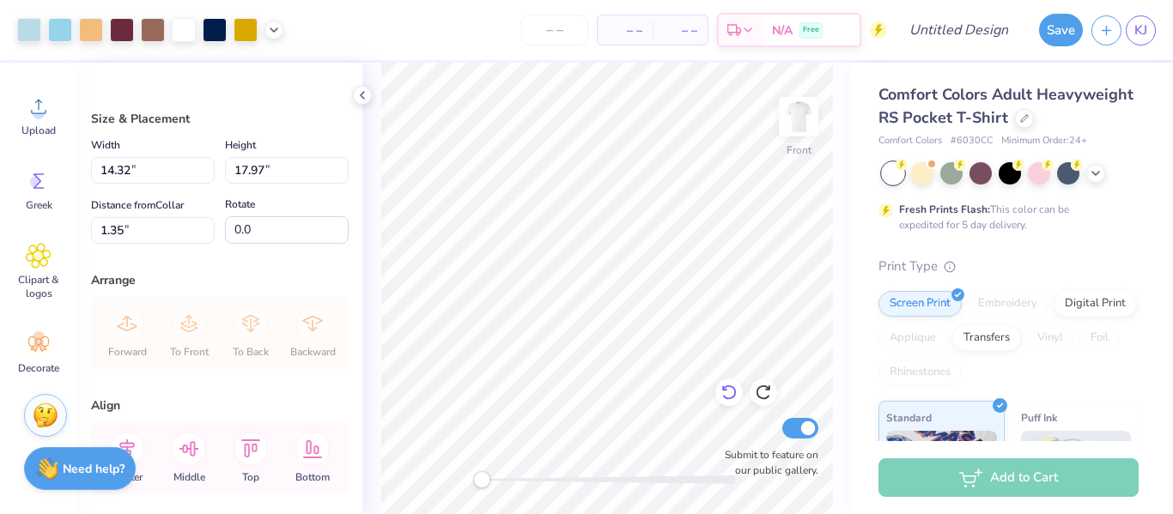
type input "3.33"
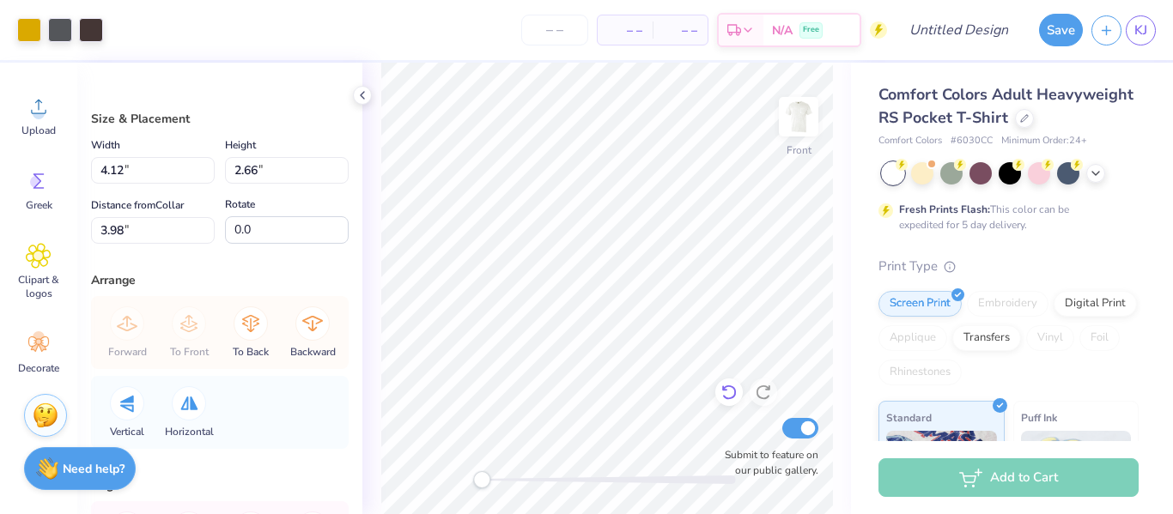
type input "4.12"
type input "2.66"
type input "3.98"
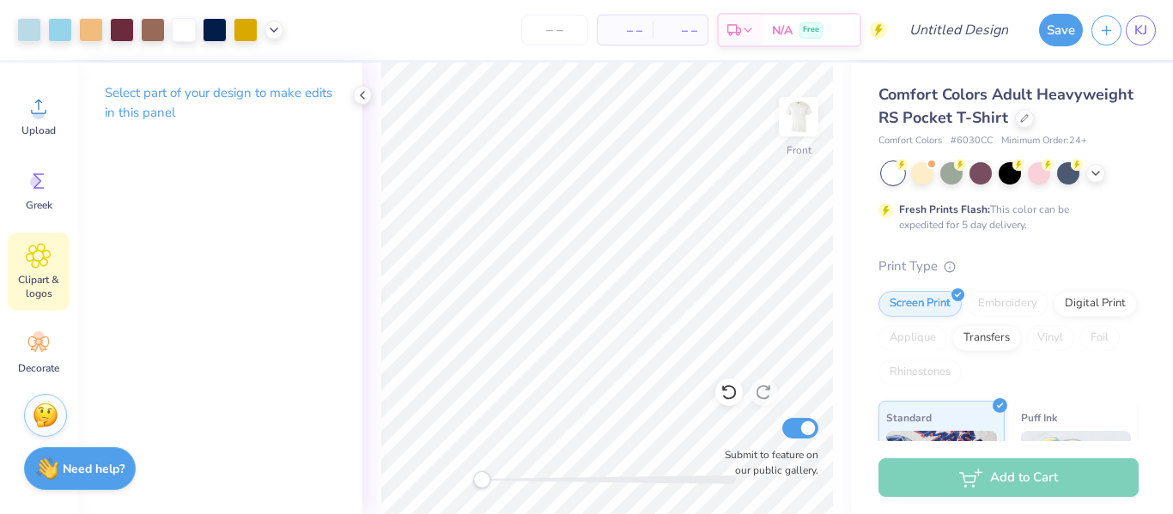
click at [46, 297] on span "Clipart & logos" at bounding box center [38, 286] width 57 height 27
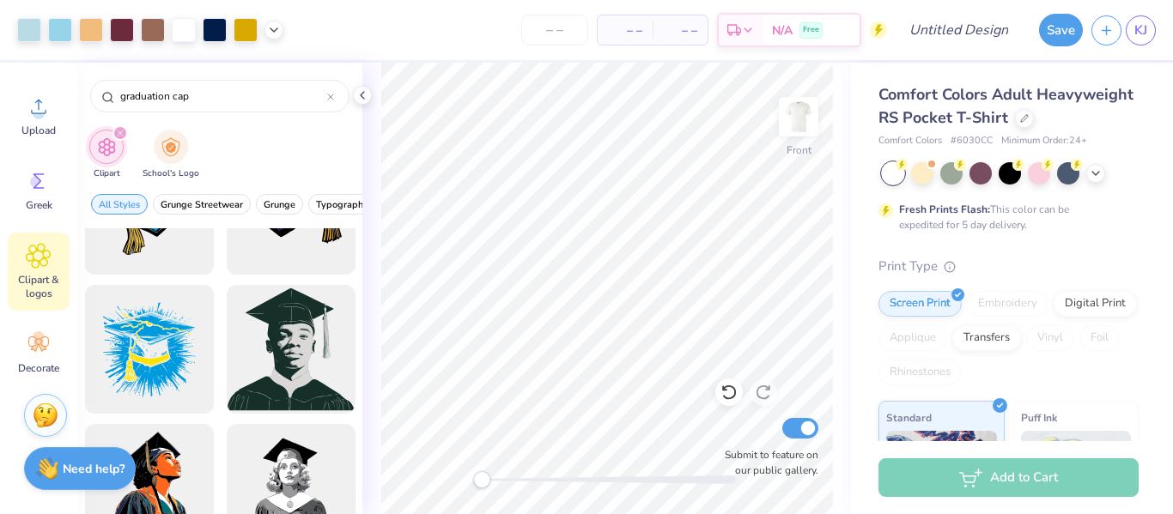
scroll to position [0, 0]
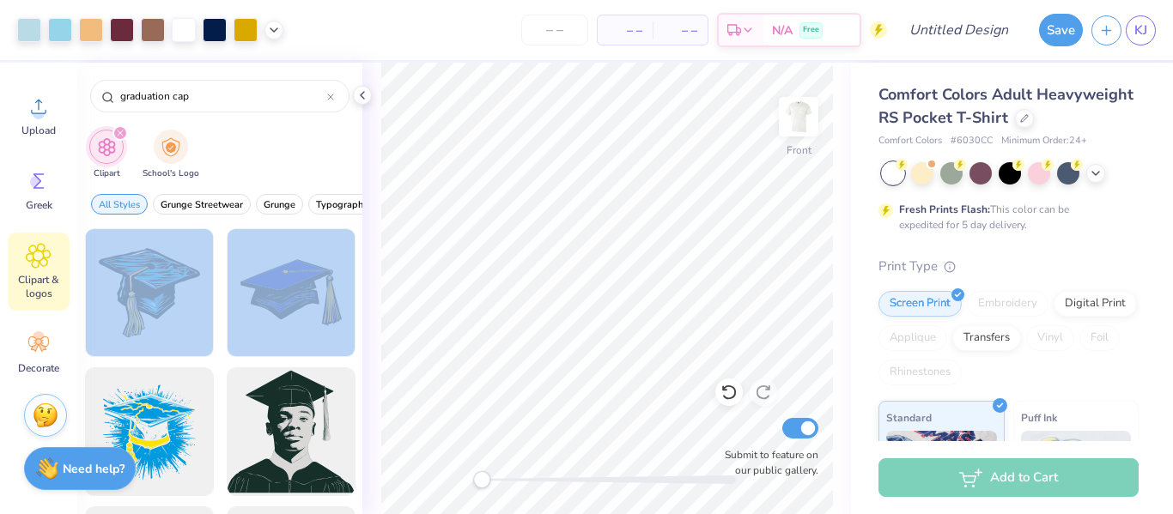
drag, startPoint x: 277, startPoint y: 283, endPoint x: 225, endPoint y: 310, distance: 59.2
click at [256, 303] on div at bounding box center [291, 293] width 142 height 142
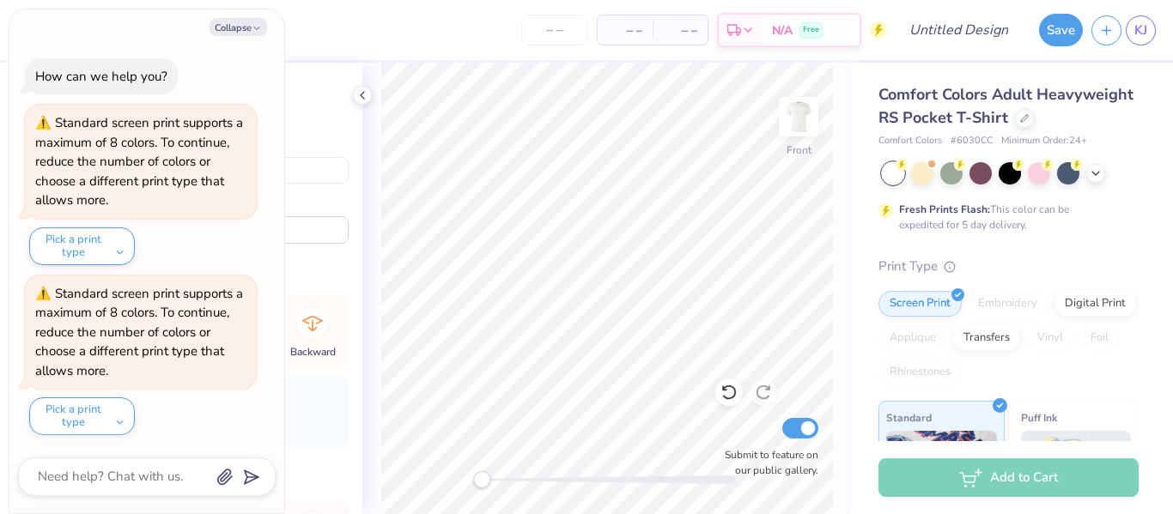
type input "3.78"
type input "2.49"
type input "9.96"
click at [237, 24] on button "Collapse" at bounding box center [239, 27] width 58 height 18
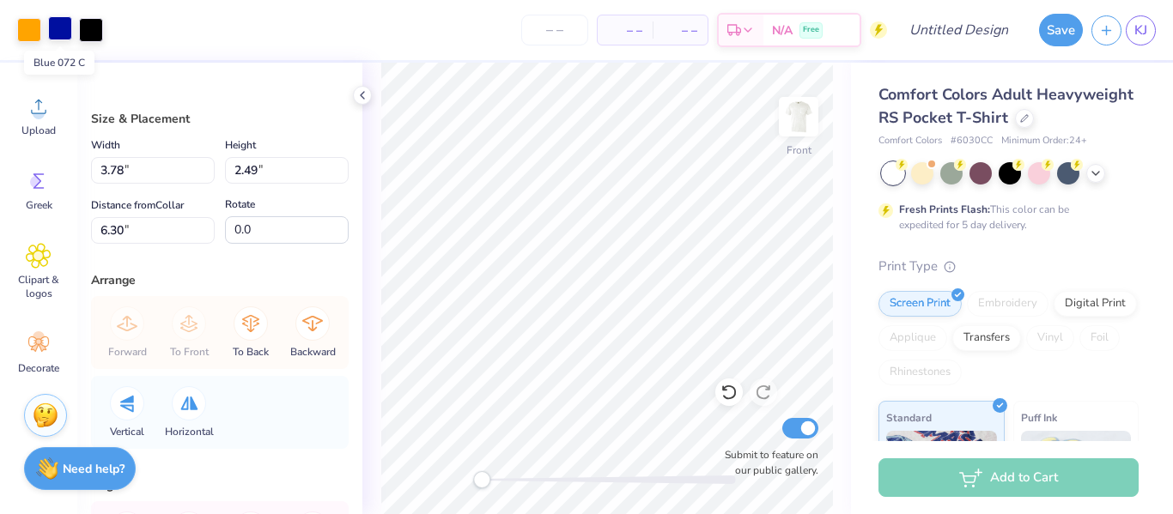
click at [58, 28] on div at bounding box center [60, 28] width 24 height 24
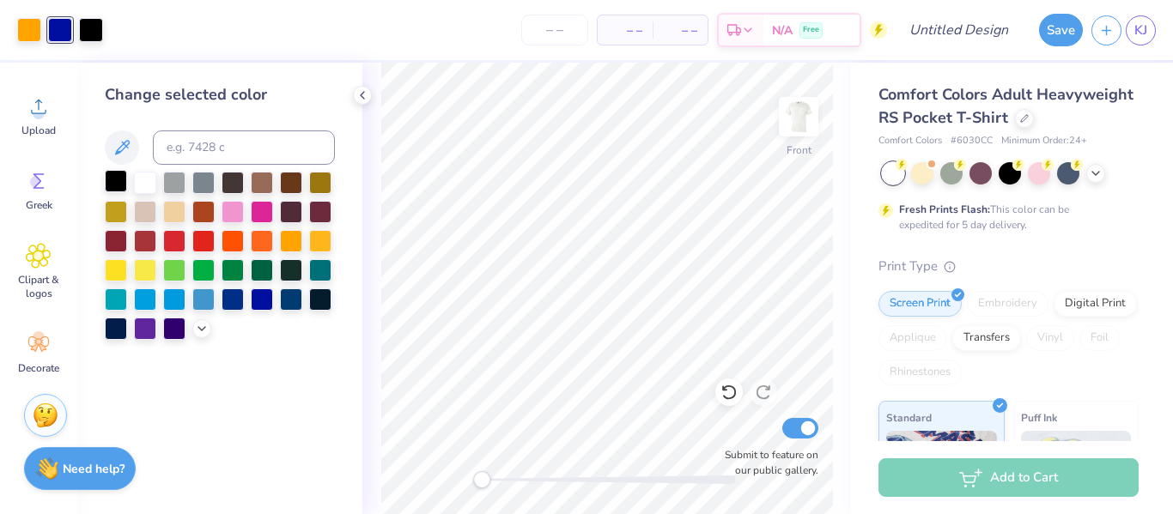
click at [119, 174] on div at bounding box center [116, 181] width 22 height 22
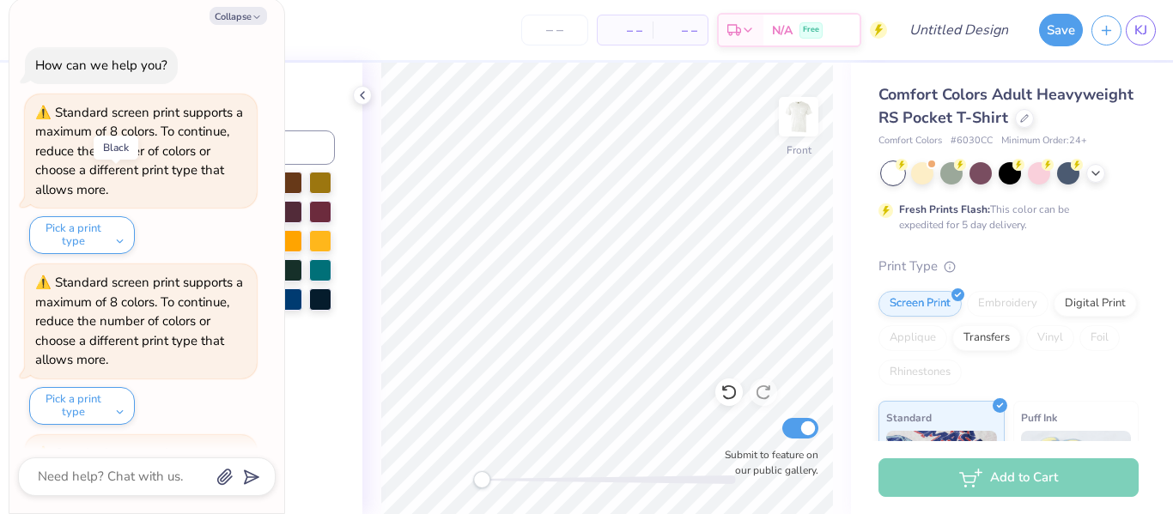
scroll to position [160, 0]
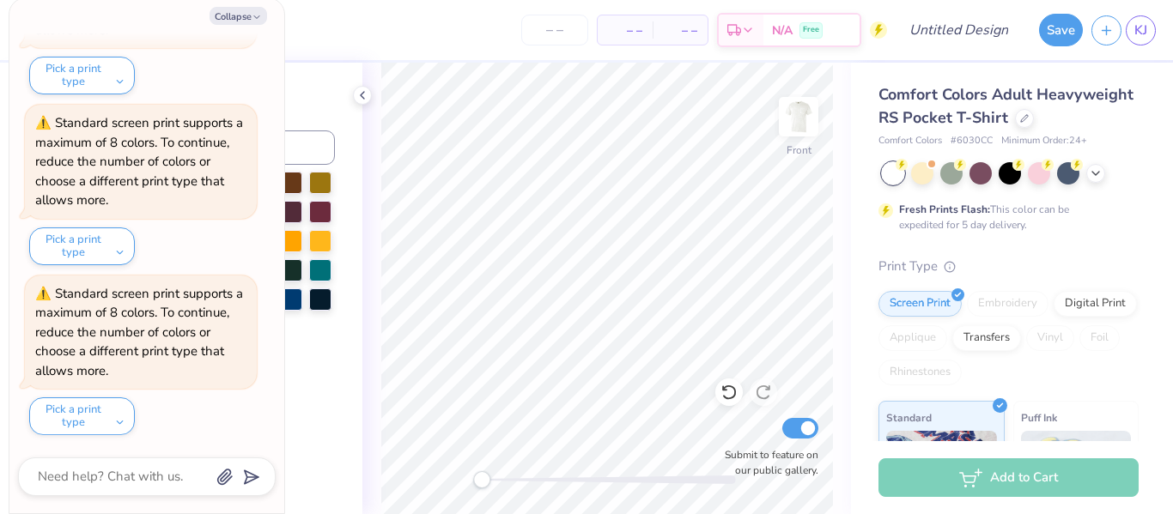
click at [345, 102] on div "Change selected color" at bounding box center [219, 289] width 285 height 452
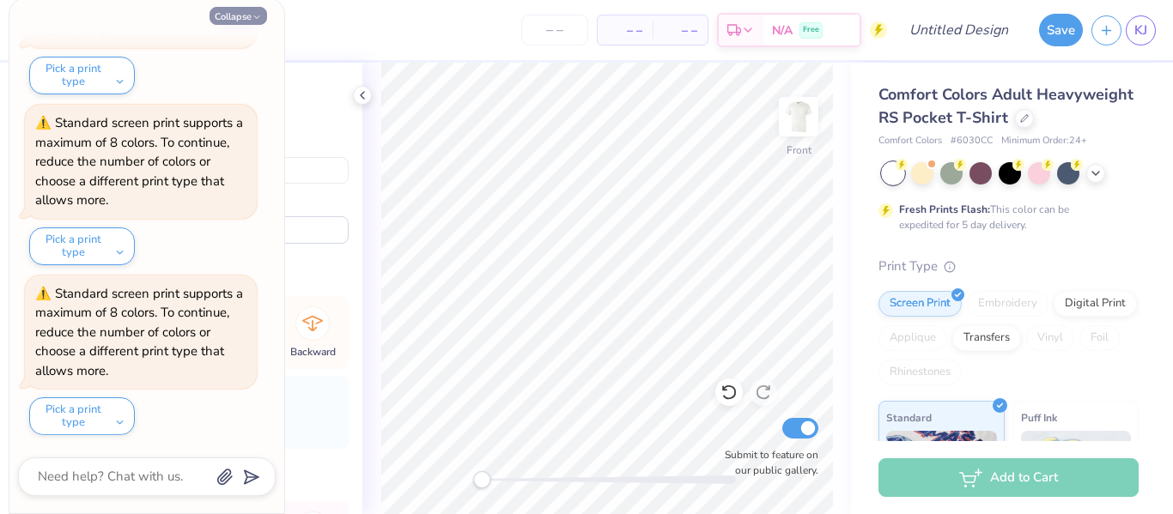
click at [254, 18] on icon "button" at bounding box center [257, 17] width 10 height 10
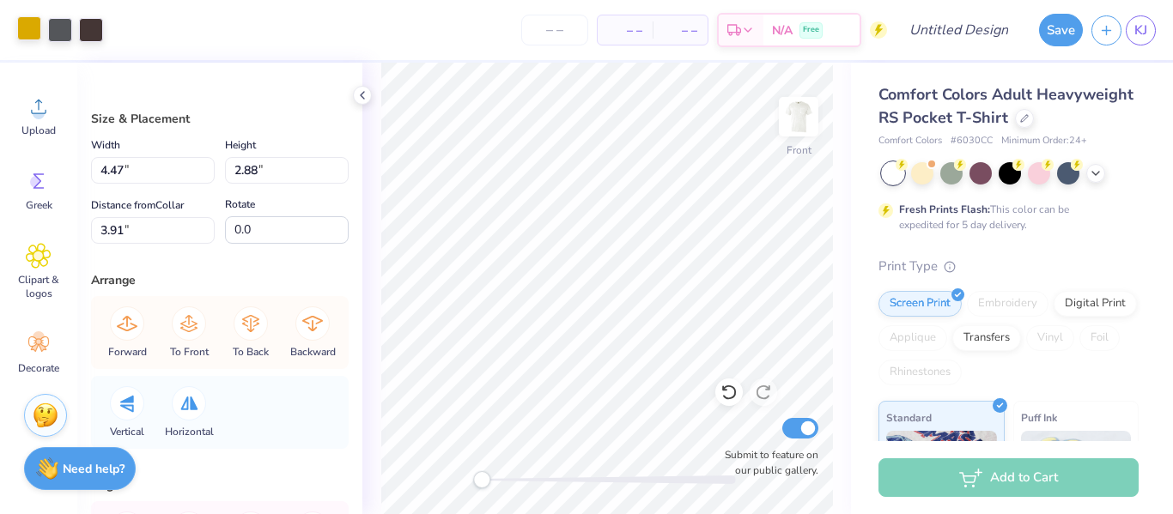
click at [40, 31] on div at bounding box center [29, 28] width 24 height 24
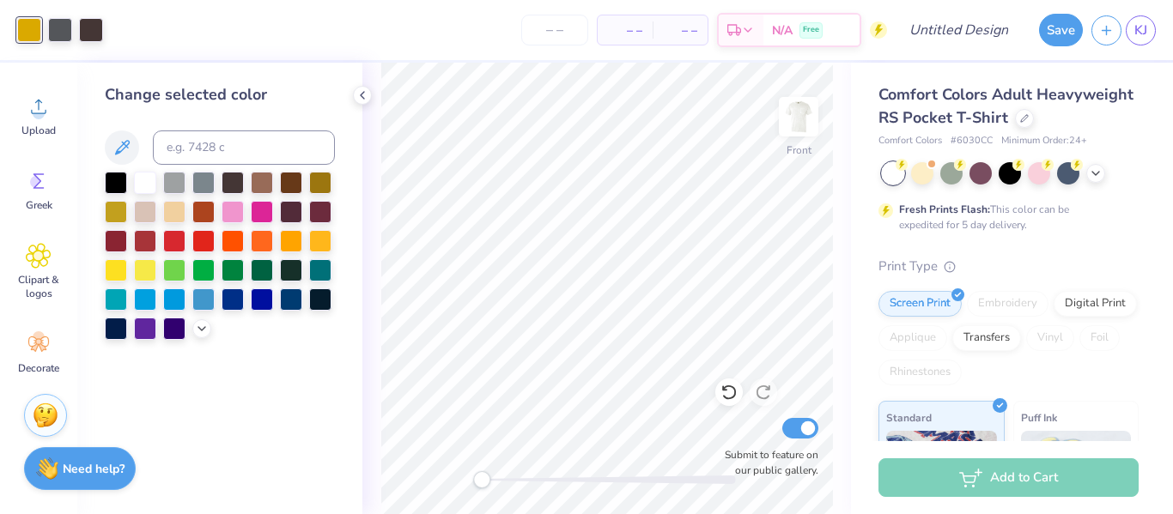
click at [116, 180] on div at bounding box center [116, 183] width 22 height 22
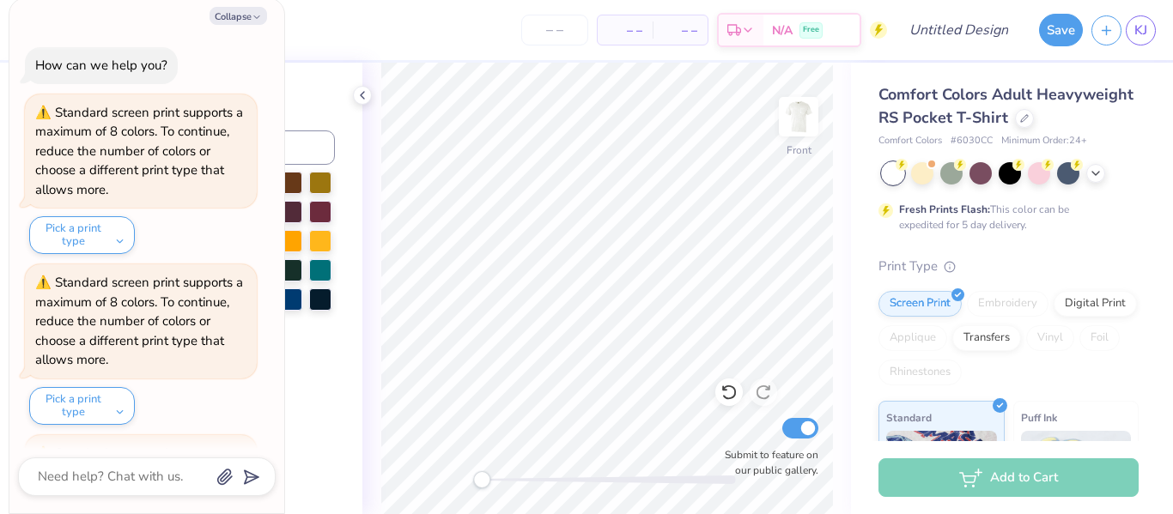
scroll to position [331, 0]
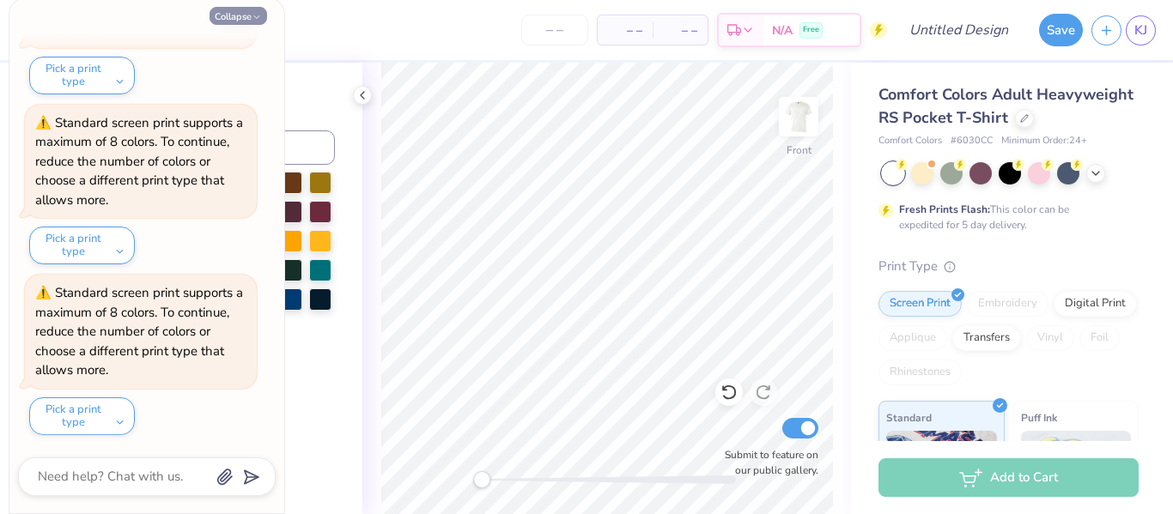
click at [235, 13] on button "Collapse" at bounding box center [239, 16] width 58 height 18
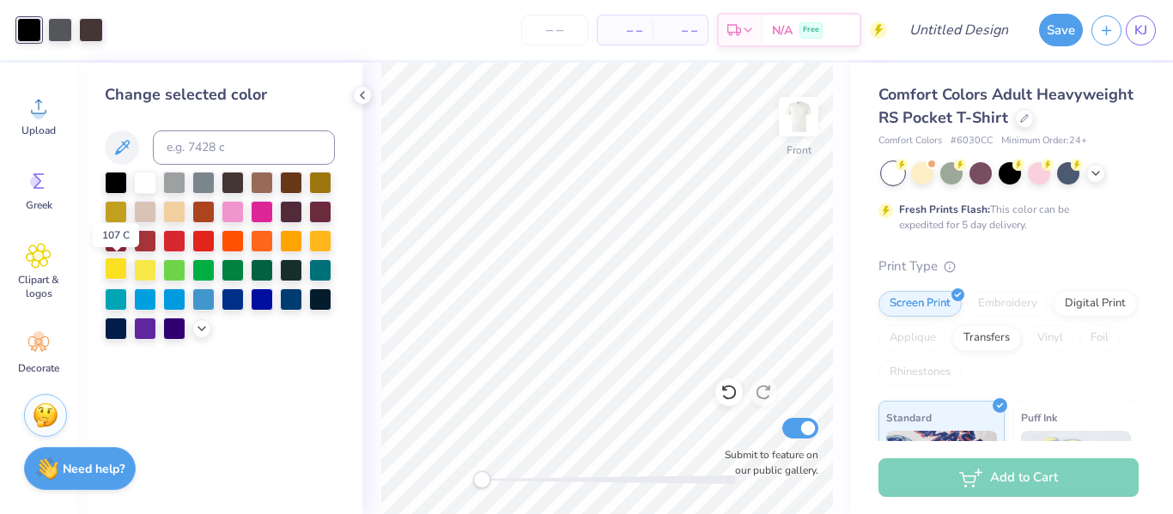
click at [121, 276] on div at bounding box center [116, 269] width 22 height 22
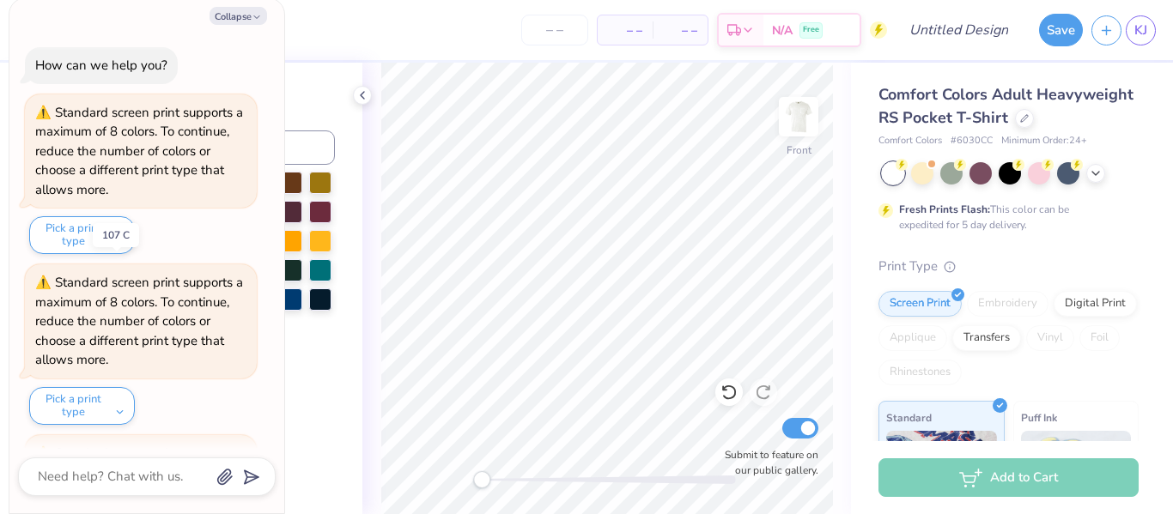
scroll to position [501, 0]
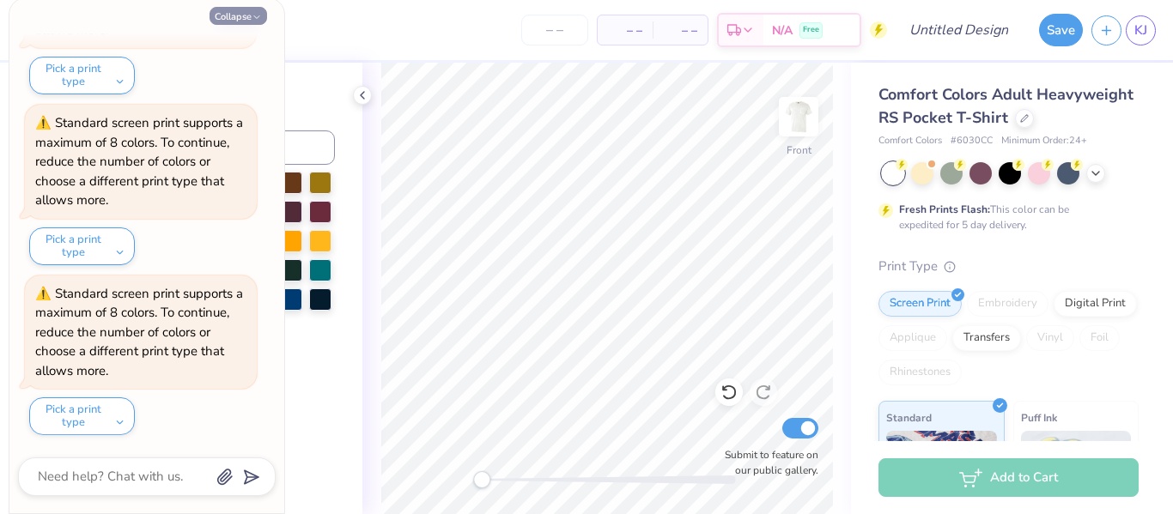
click at [238, 10] on button "Collapse" at bounding box center [239, 16] width 58 height 18
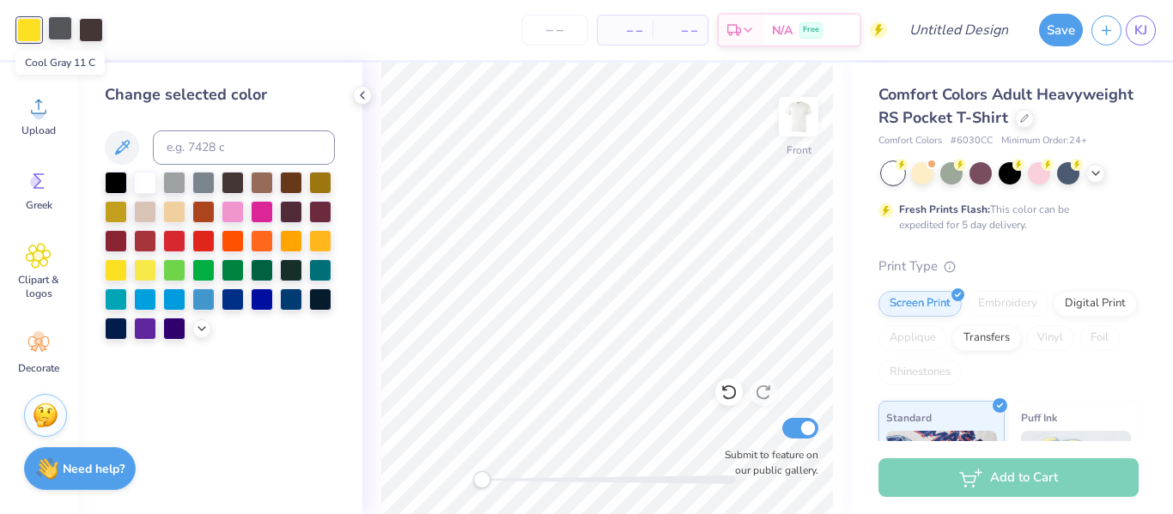
click at [58, 30] on div at bounding box center [60, 28] width 24 height 24
click at [113, 178] on div at bounding box center [116, 181] width 22 height 22
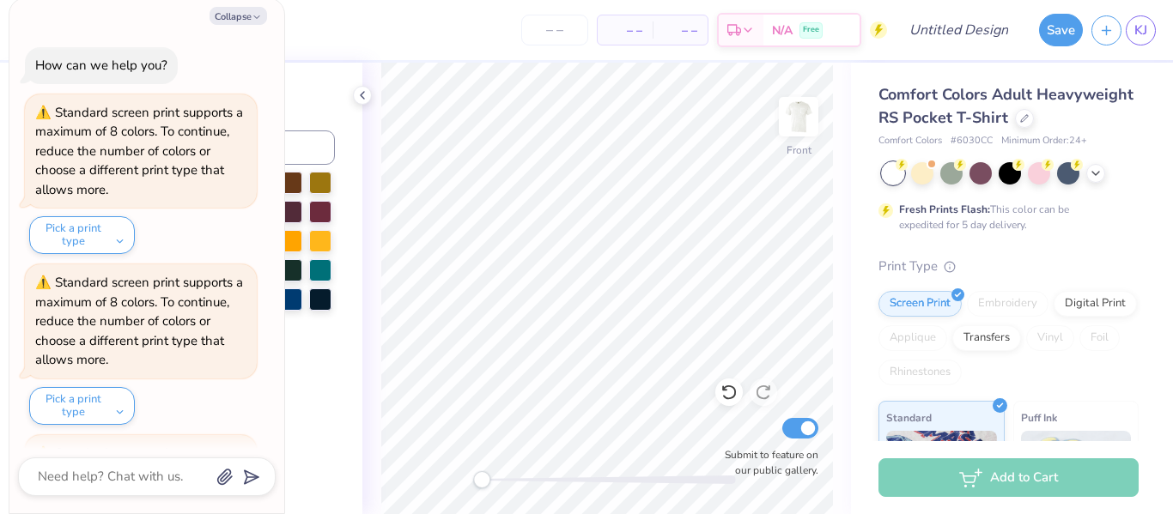
scroll to position [672, 0]
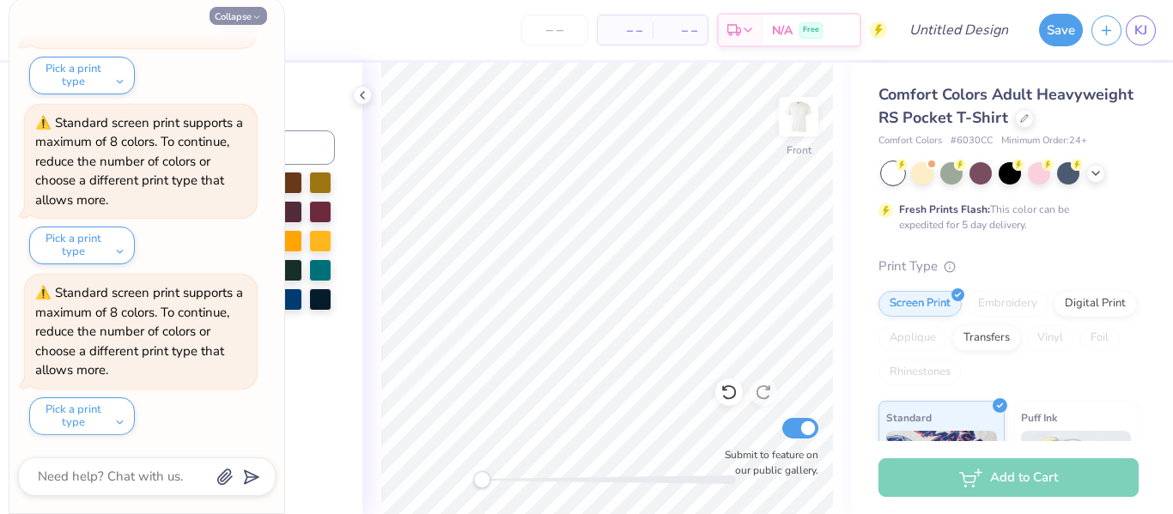
click at [230, 11] on button "Collapse" at bounding box center [239, 16] width 58 height 18
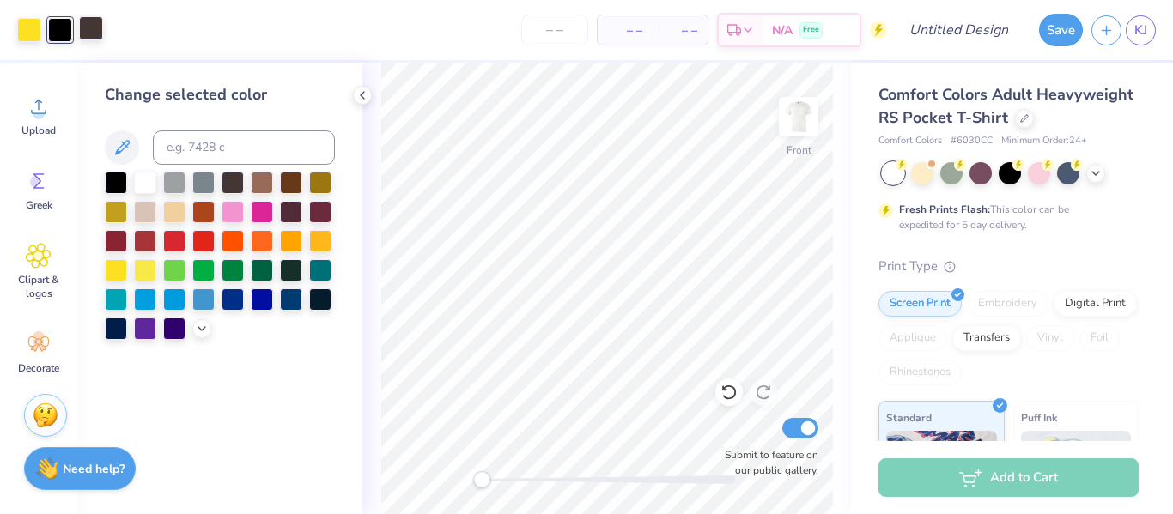
click at [94, 31] on div at bounding box center [91, 28] width 24 height 24
click at [113, 180] on div at bounding box center [116, 181] width 22 height 22
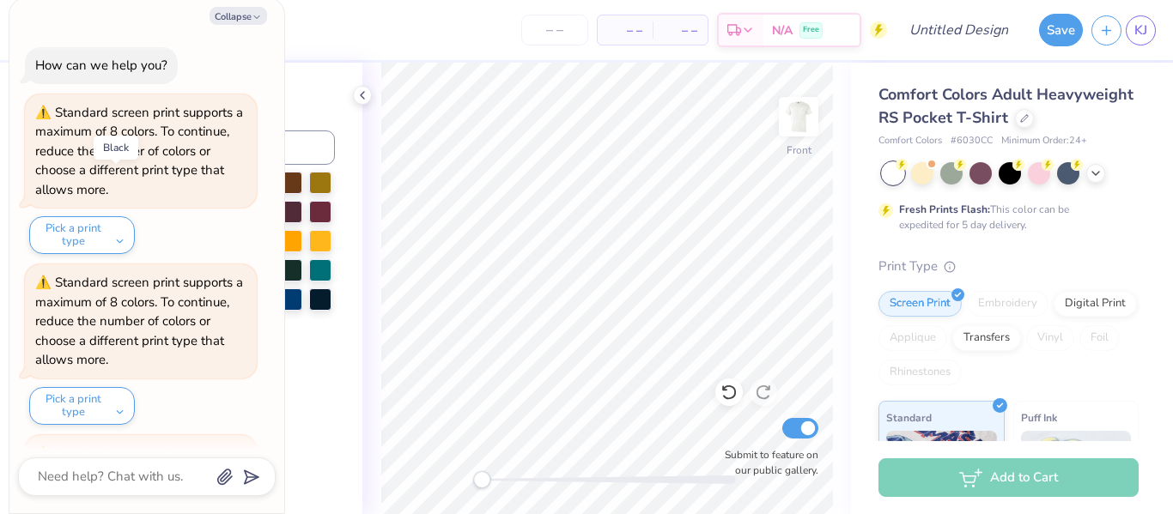
scroll to position [842, 0]
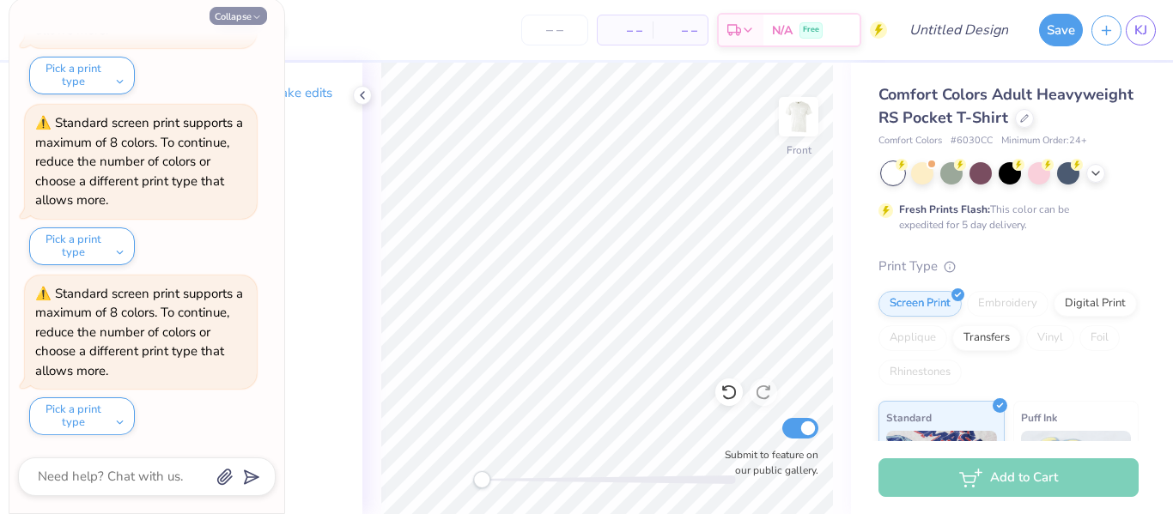
click at [231, 18] on button "Collapse" at bounding box center [239, 16] width 58 height 18
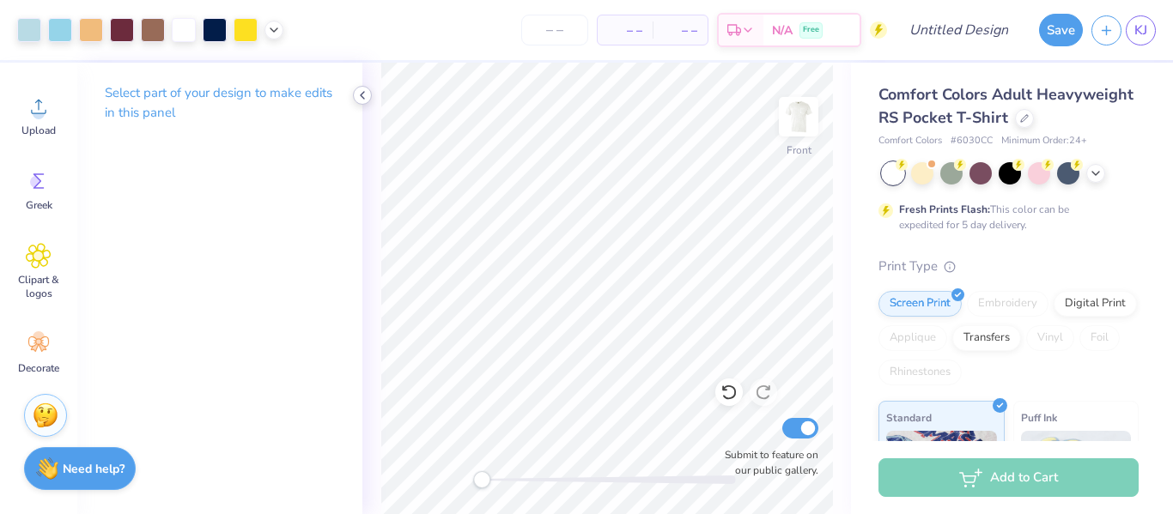
click at [358, 104] on div at bounding box center [362, 95] width 19 height 19
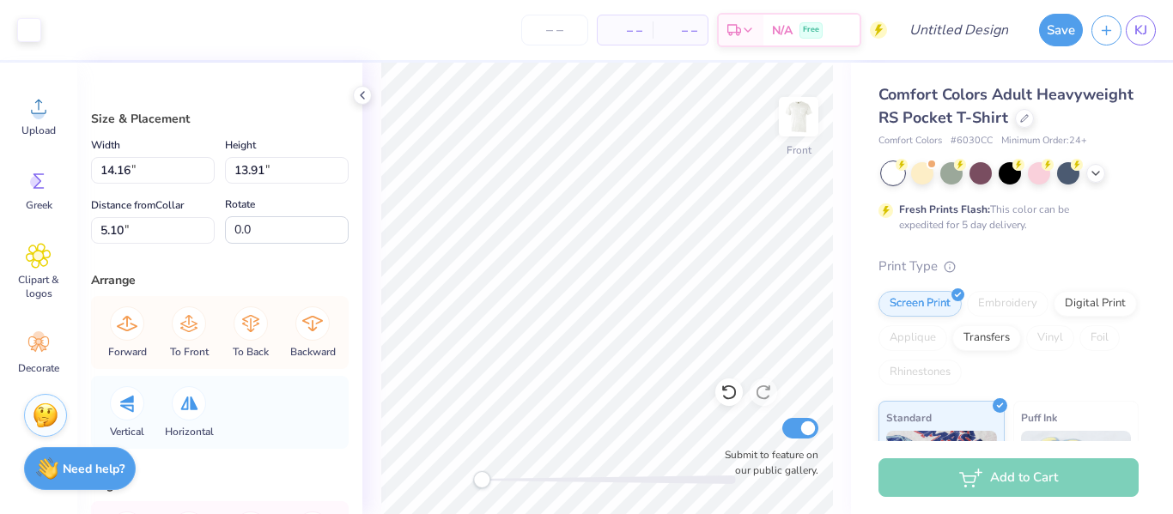
type input "14.16"
type input "13.91"
type input "5.10"
click at [28, 21] on div at bounding box center [29, 28] width 24 height 24
click at [728, 388] on icon at bounding box center [729, 392] width 17 height 17
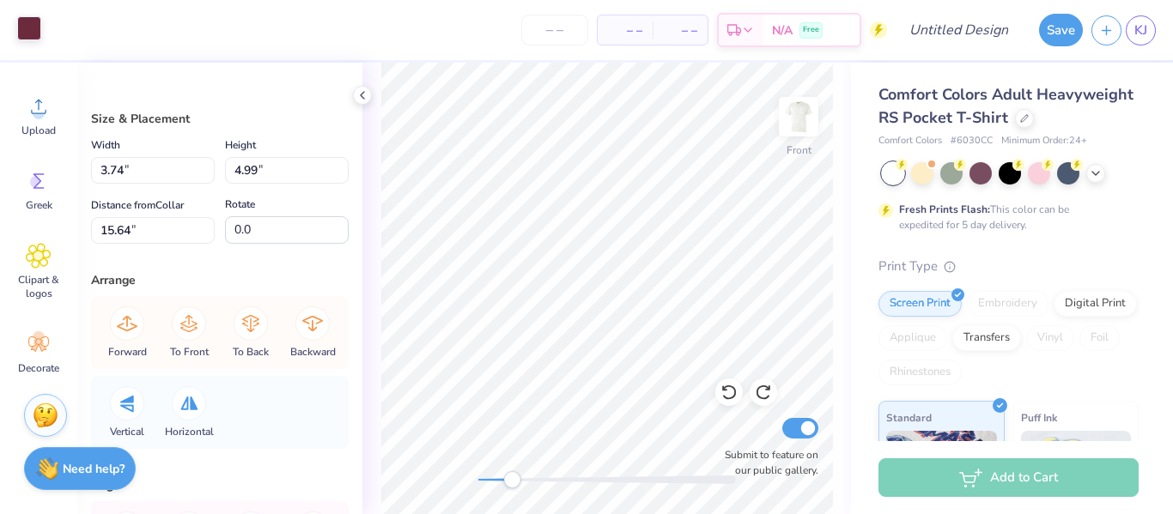
drag, startPoint x: 487, startPoint y: 478, endPoint x: 512, endPoint y: 478, distance: 24.9
click at [512, 478] on div "Accessibility label" at bounding box center [511, 479] width 17 height 17
type input "4.95"
type input "4.98"
type input "7.90"
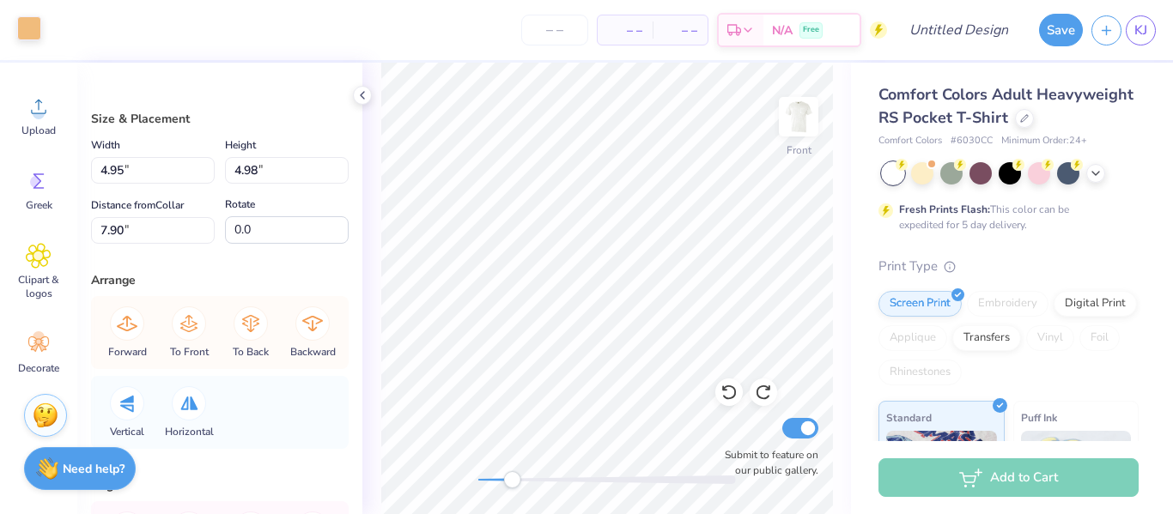
type input "5.62"
type input "7.87"
type input "5.03"
type input "14.23"
type input "16.26"
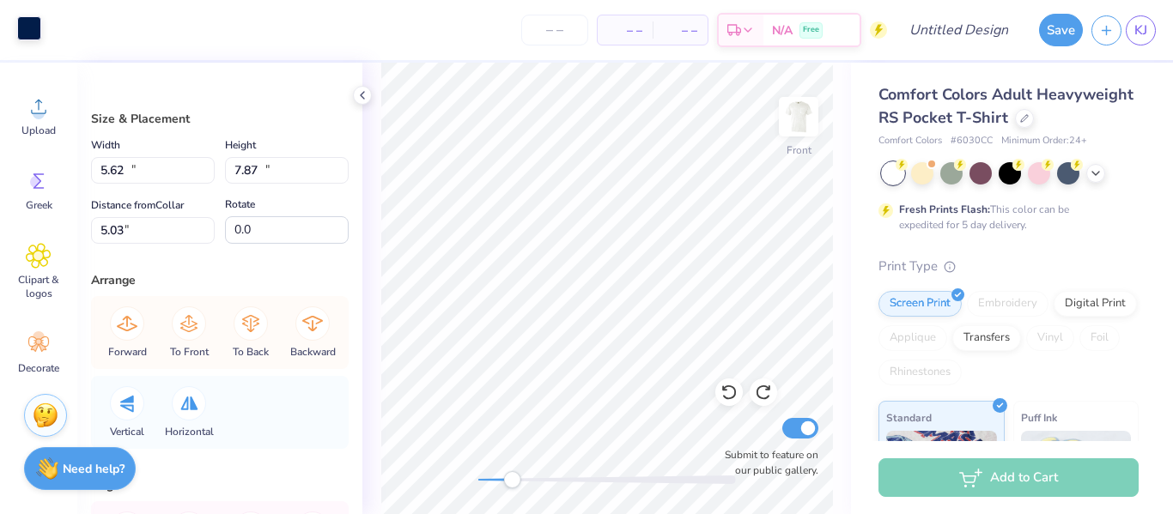
type input "4.99"
type input "5.18"
type input "7.11"
type input "5.78"
type input "0.94"
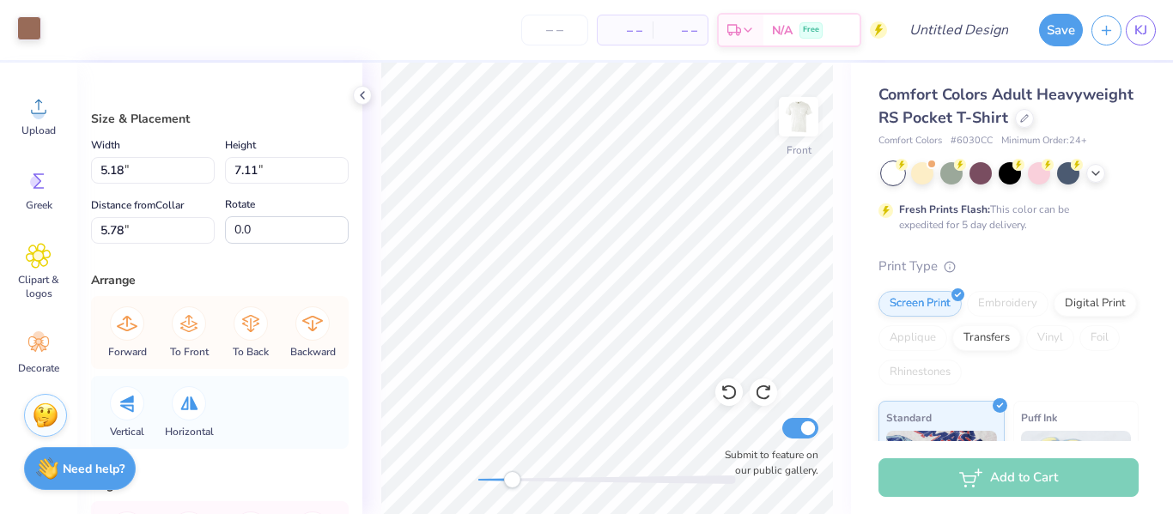
type input "0.82"
type input "7.13"
type input "14.23"
type input "16.26"
type input "4.99"
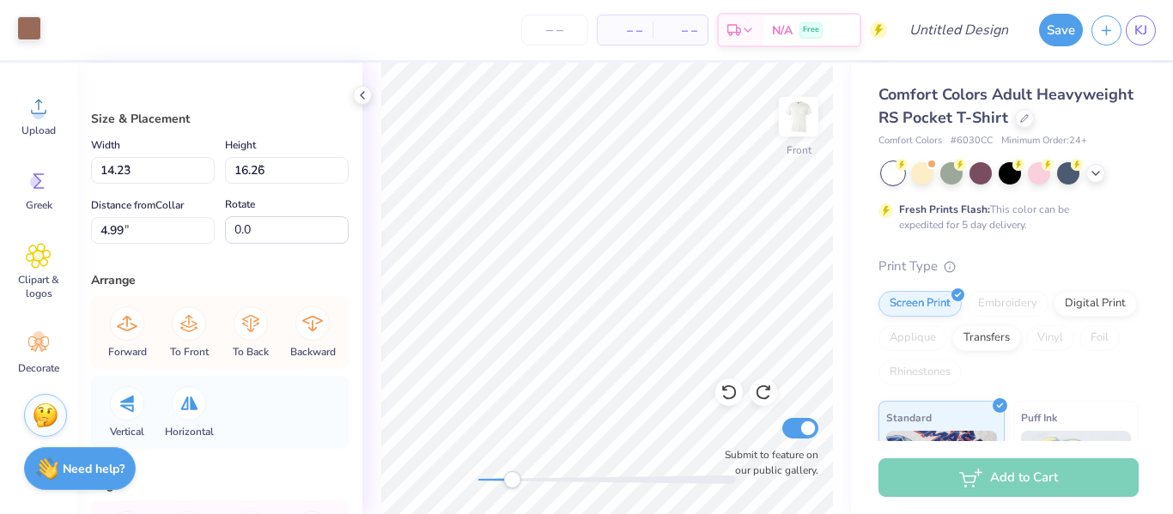
type input "4.95"
type input "4.98"
type input "7.90"
type input "5.18"
type input "7.11"
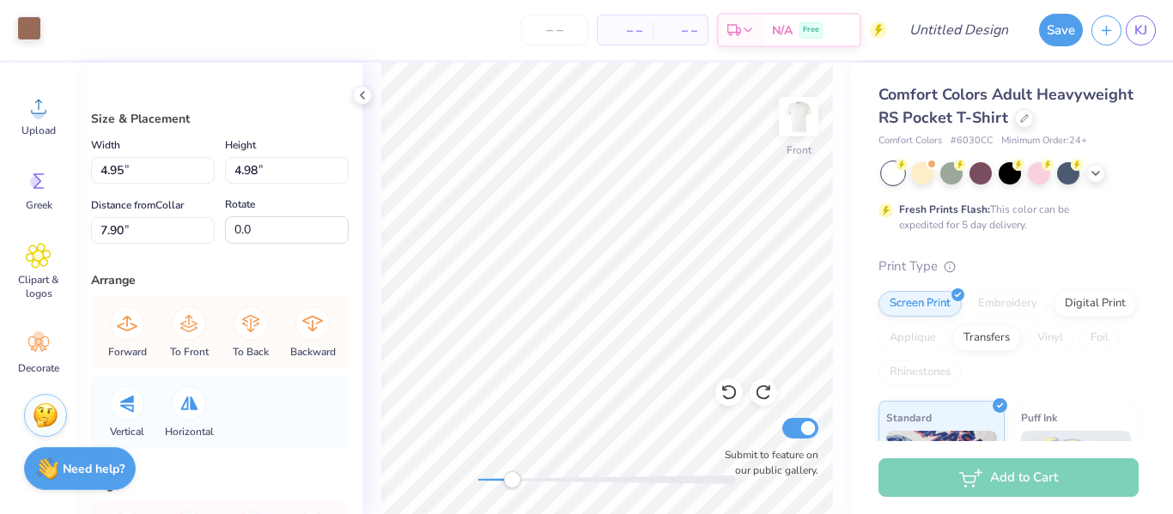
type input "5.78"
type input "14.23"
type input "16.26"
type input "4.99"
type input "4.95"
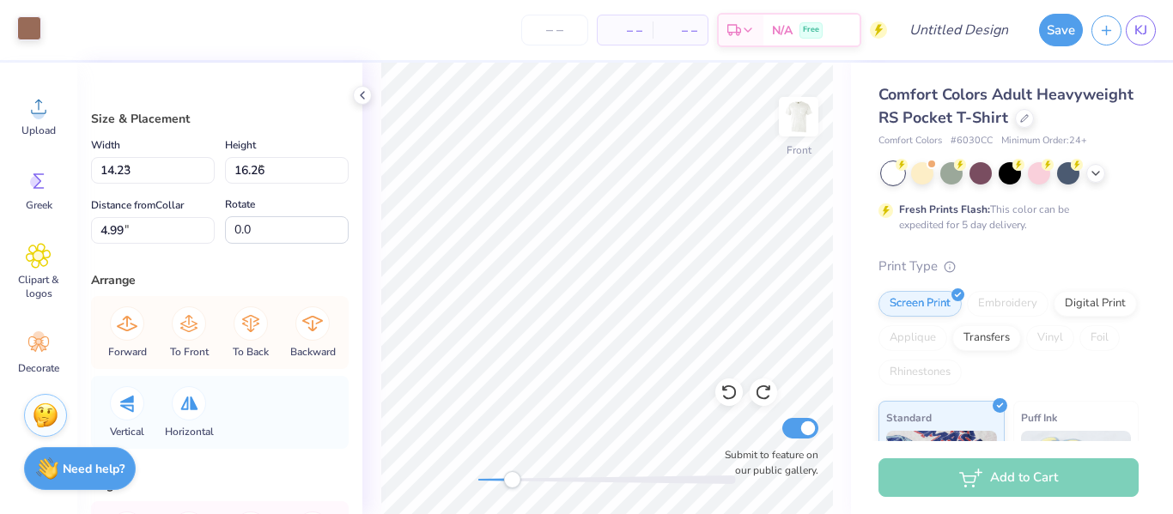
type input "4.98"
type input "7.90"
type input "14.23"
type input "16.26"
type input "4.99"
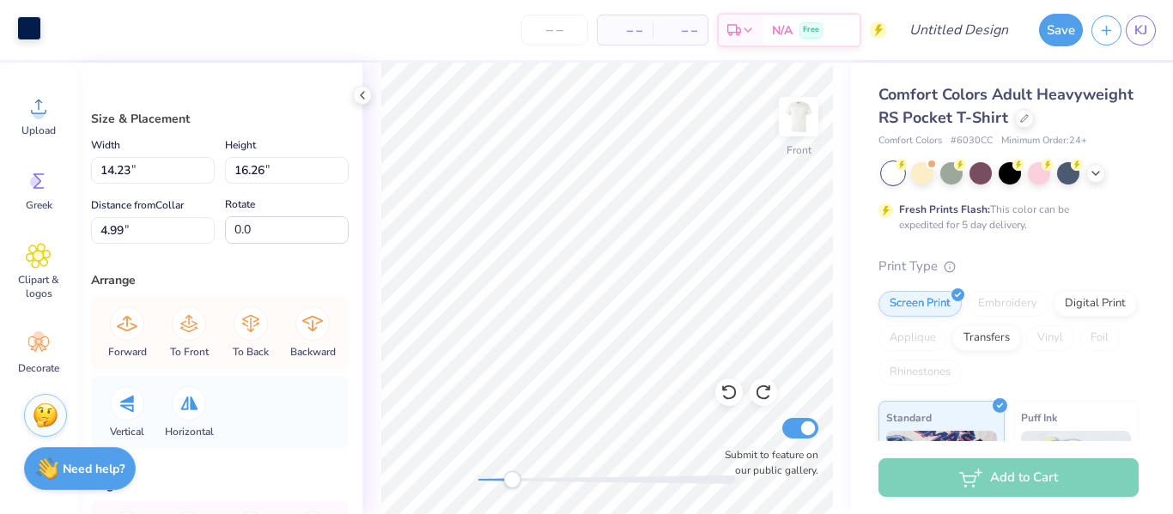
click at [29, 20] on div at bounding box center [29, 28] width 24 height 24
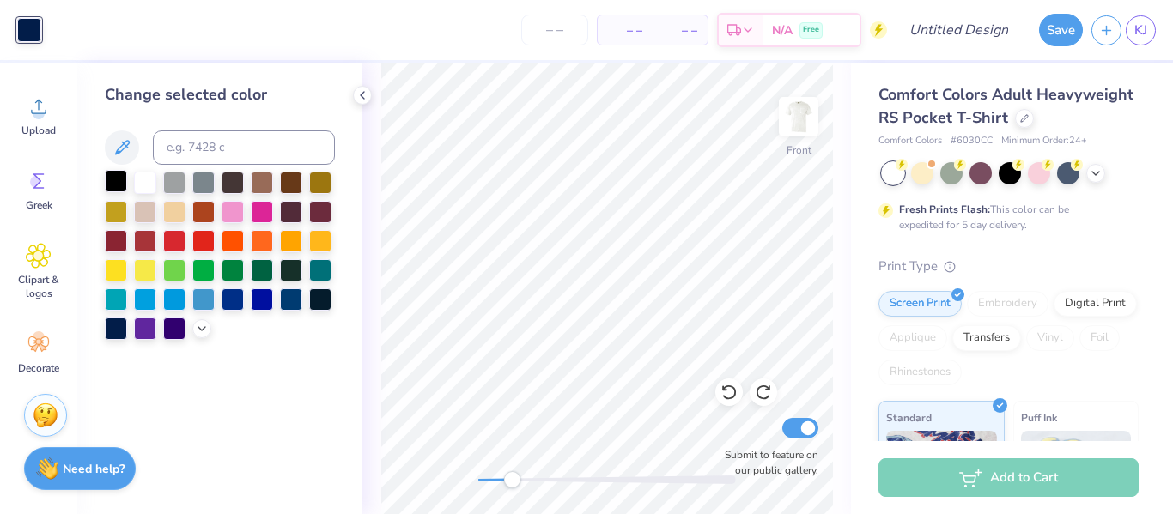
click at [112, 186] on div at bounding box center [116, 181] width 22 height 22
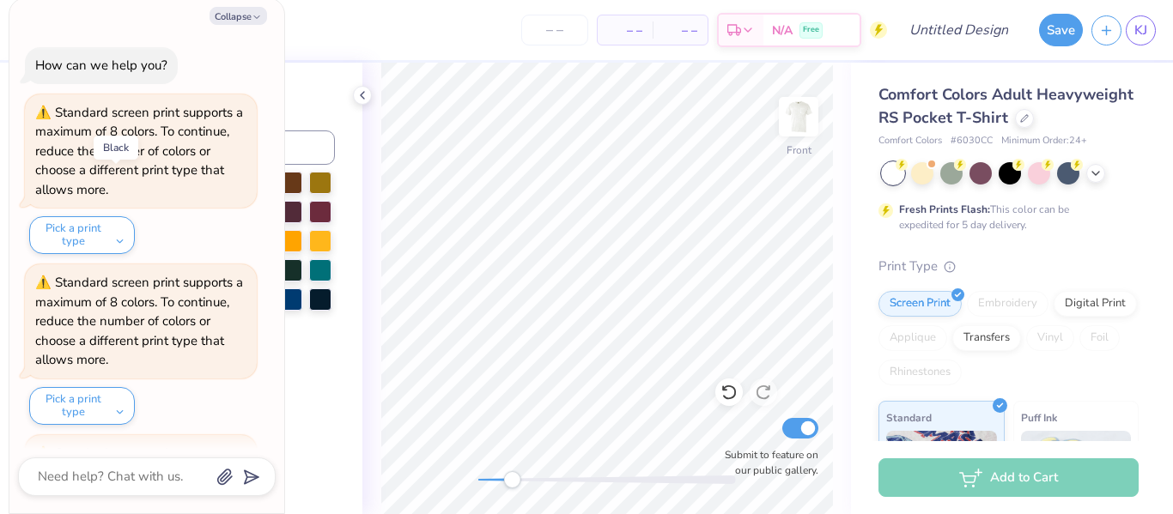
scroll to position [1013, 0]
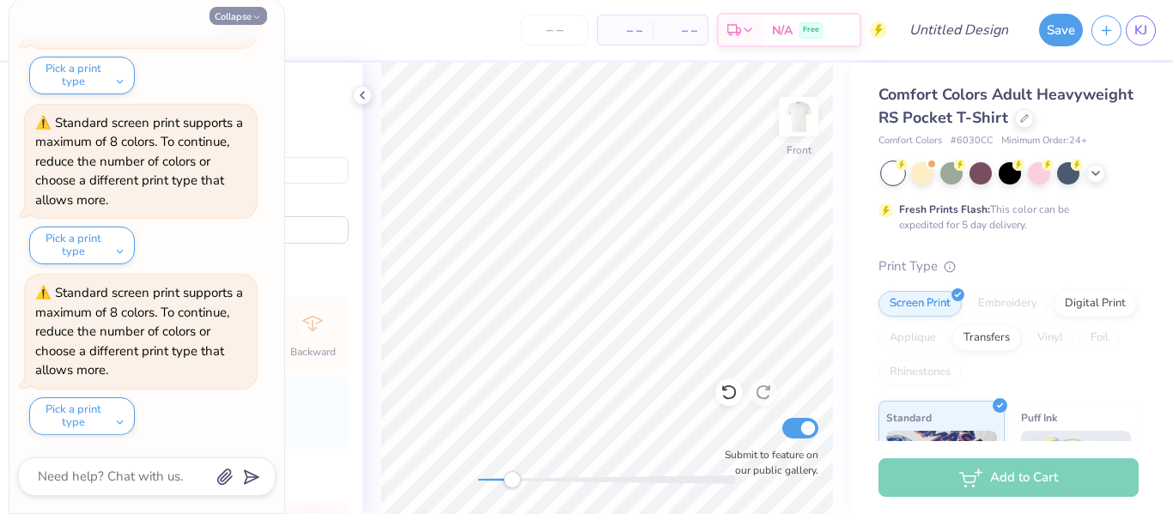
click at [228, 10] on button "Collapse" at bounding box center [239, 16] width 58 height 18
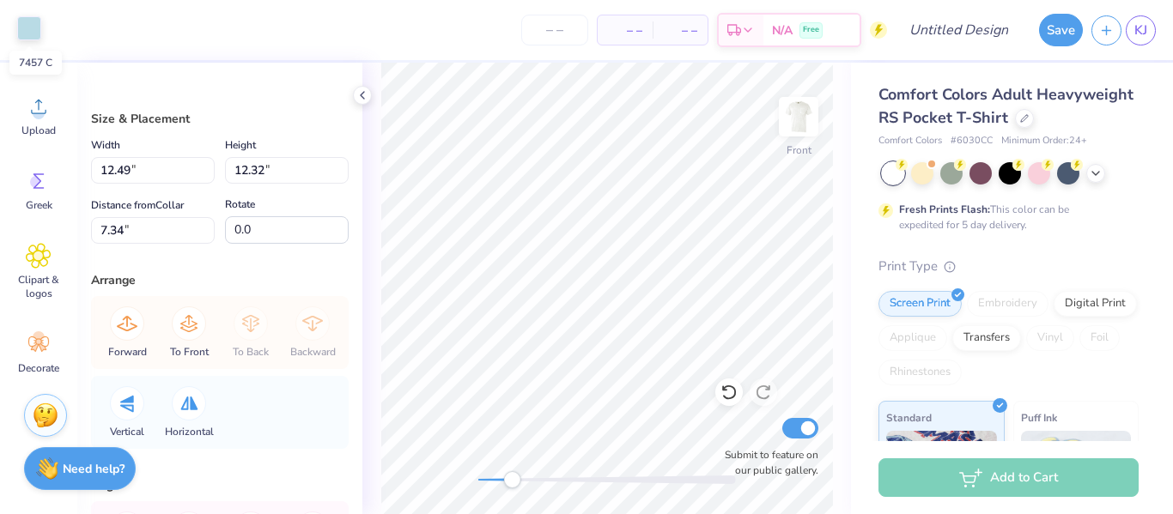
click at [29, 27] on div at bounding box center [29, 28] width 24 height 24
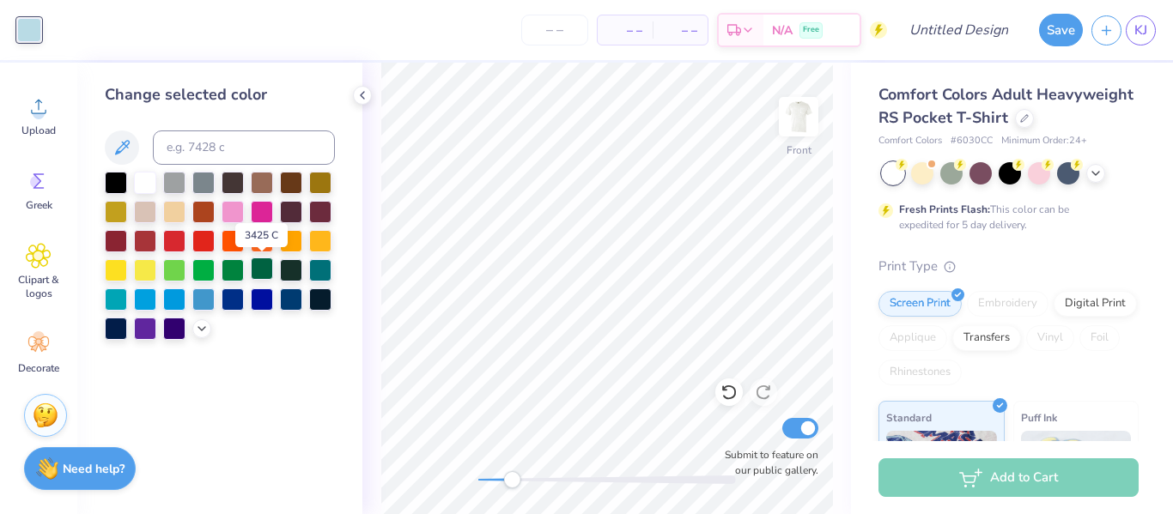
click at [268, 269] on div at bounding box center [262, 269] width 22 height 22
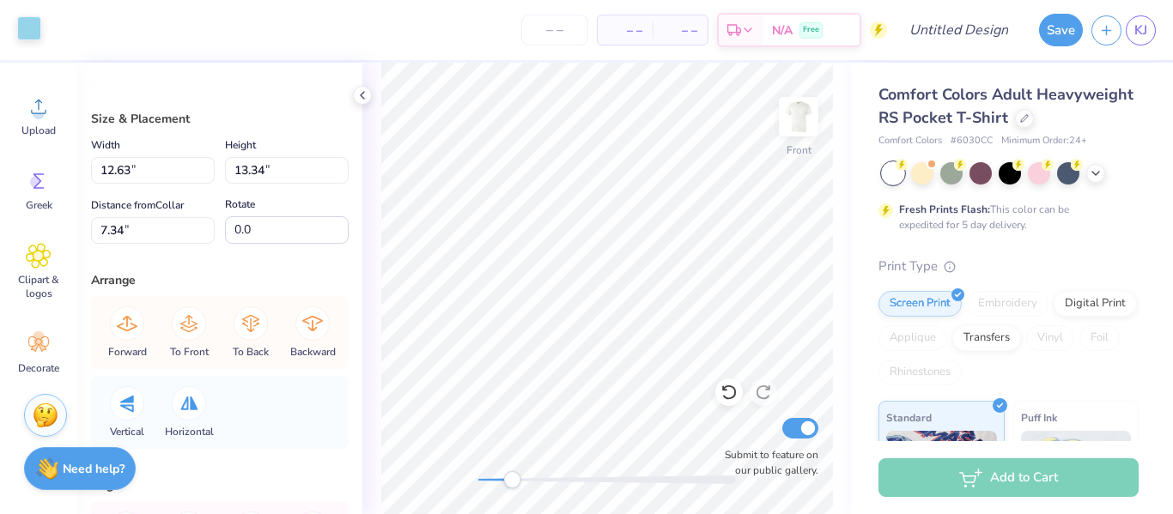
click at [29, 42] on div "Art colors" at bounding box center [20, 30] width 41 height 60
click at [21, 33] on div at bounding box center [29, 28] width 24 height 24
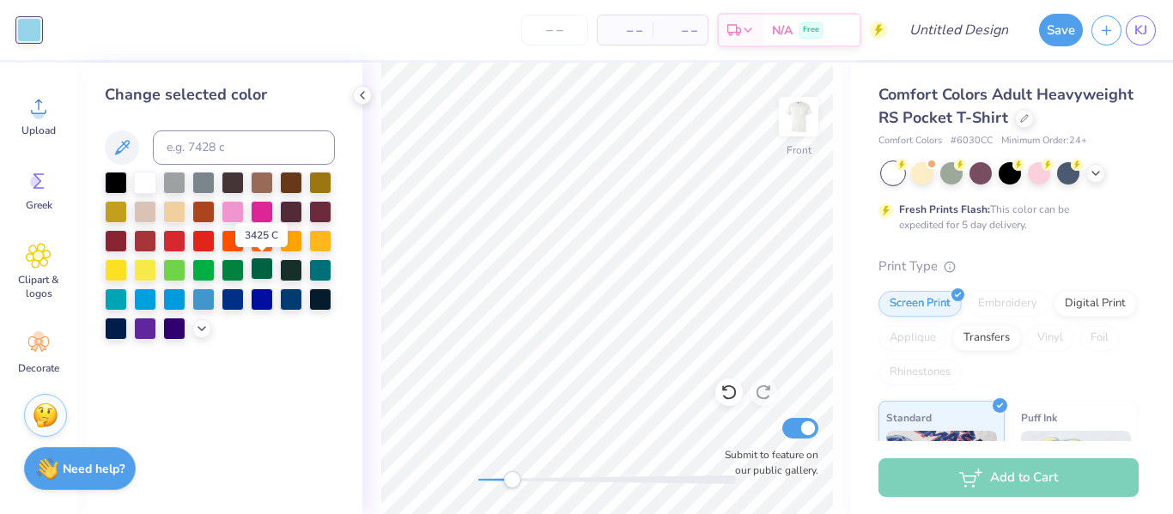
click at [264, 265] on div at bounding box center [262, 269] width 22 height 22
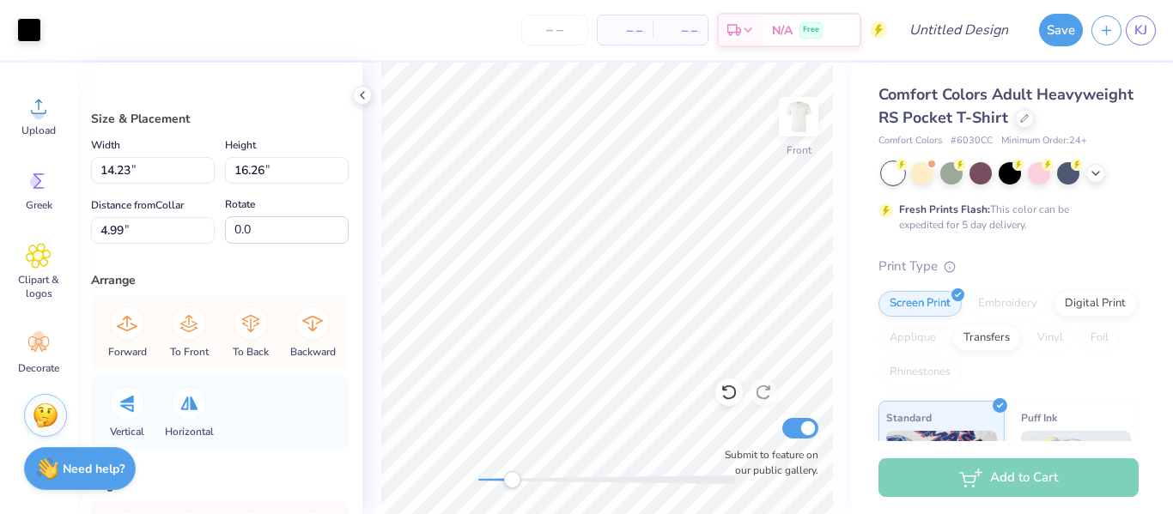
type input "12.49"
type input "12.32"
type input "7.34"
click at [35, 32] on div at bounding box center [29, 28] width 24 height 24
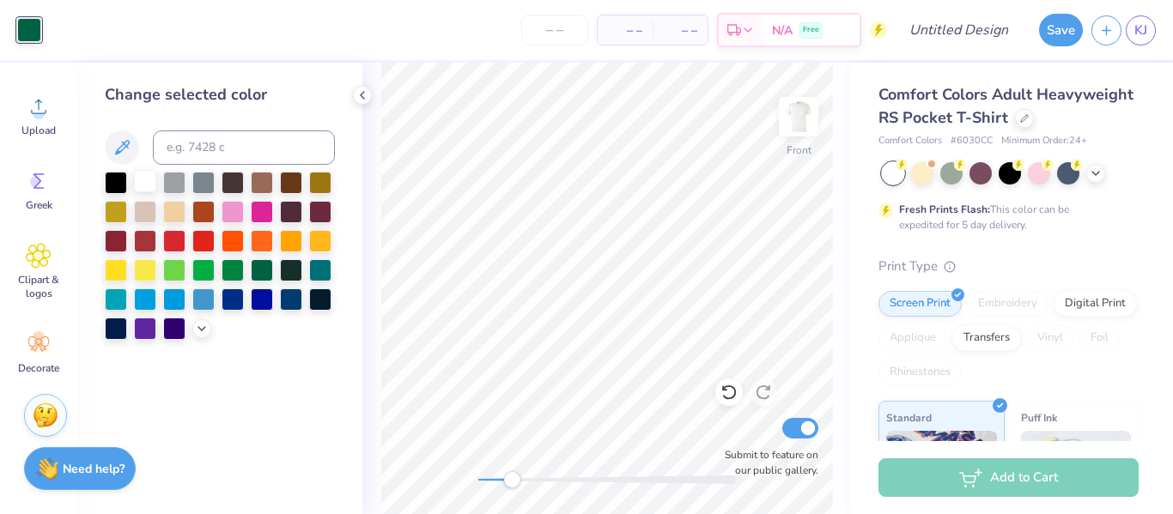
click at [143, 185] on div at bounding box center [145, 181] width 22 height 22
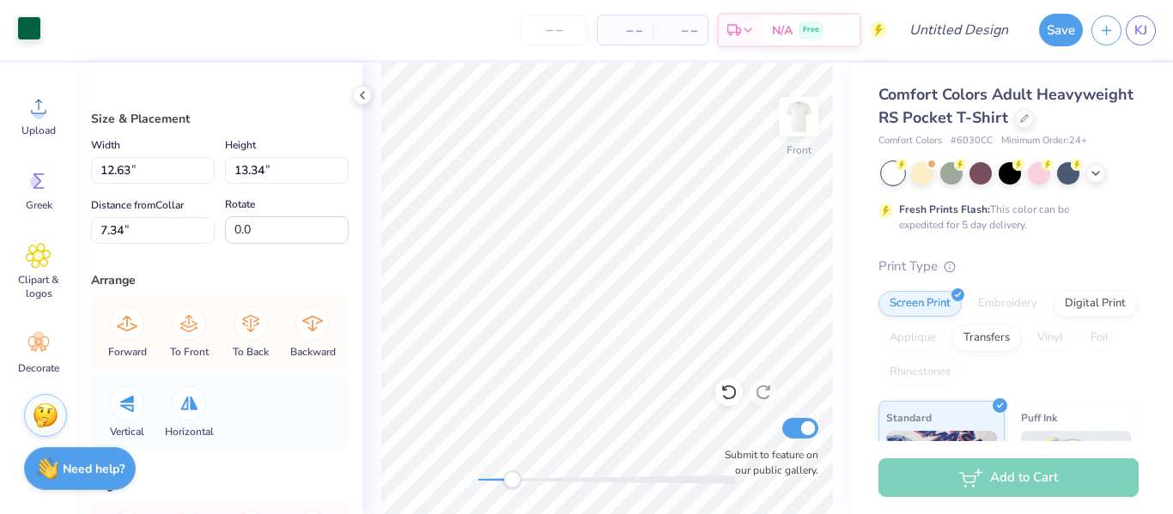
click at [27, 26] on div at bounding box center [29, 28] width 24 height 24
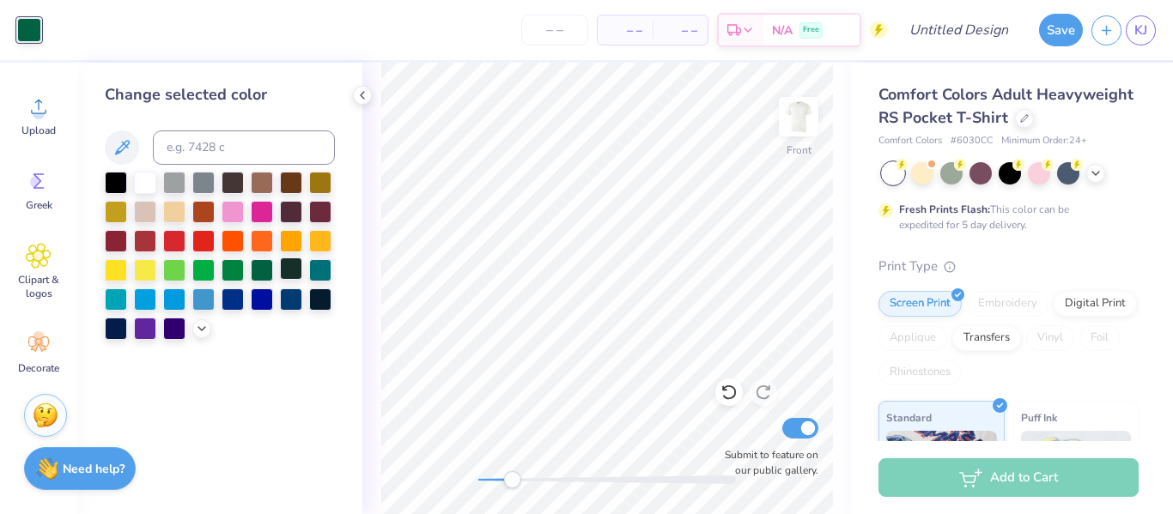
click at [297, 271] on div at bounding box center [291, 269] width 22 height 22
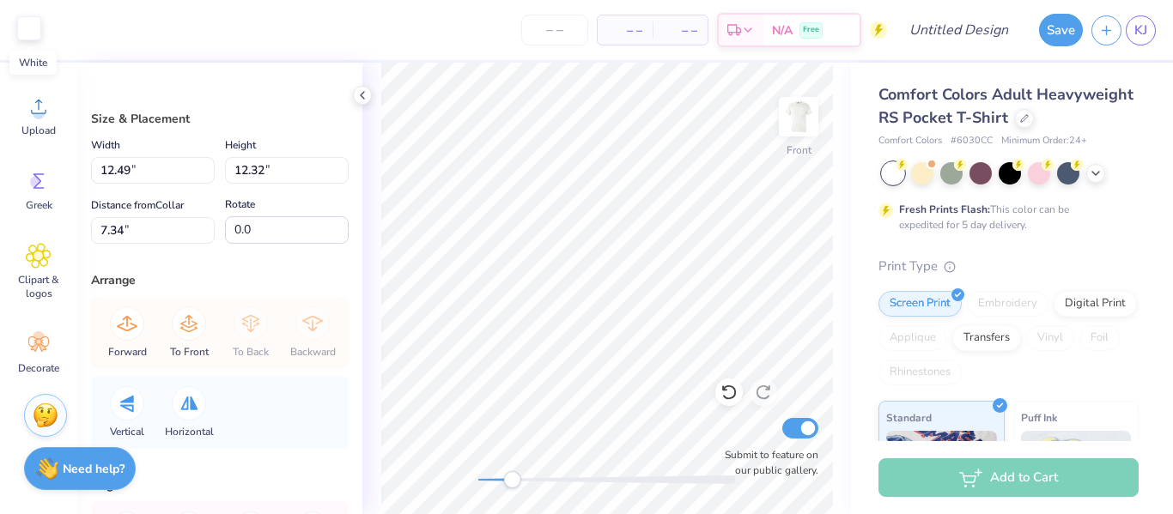
click at [27, 31] on div at bounding box center [29, 28] width 24 height 24
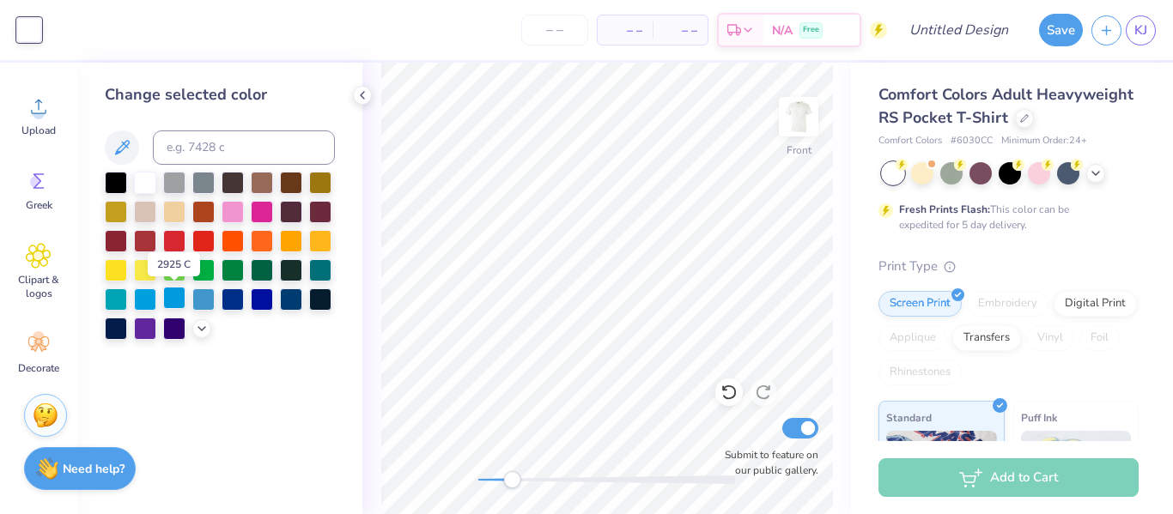
click at [175, 300] on div at bounding box center [174, 298] width 22 height 22
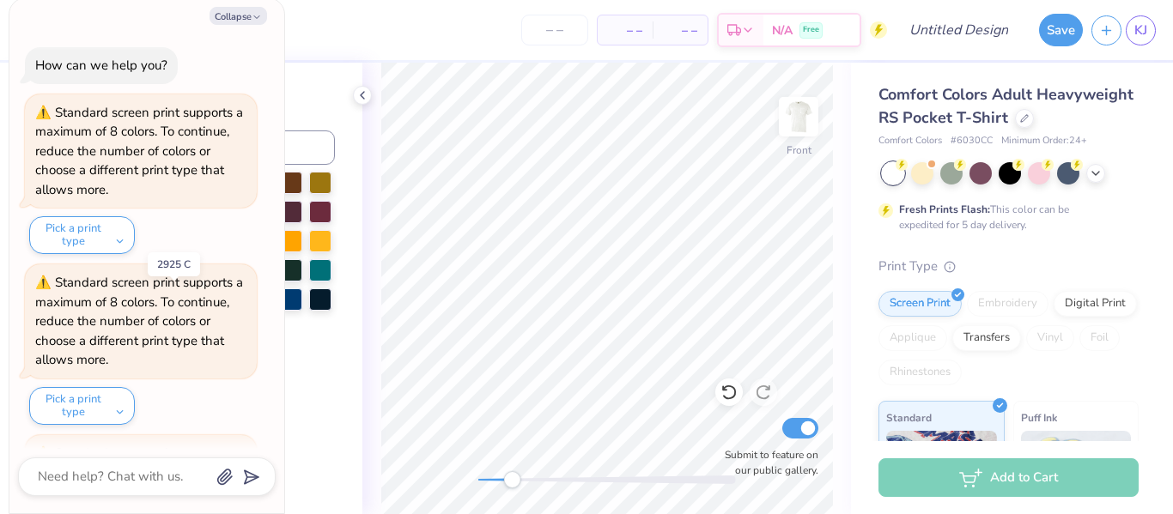
scroll to position [1183, 0]
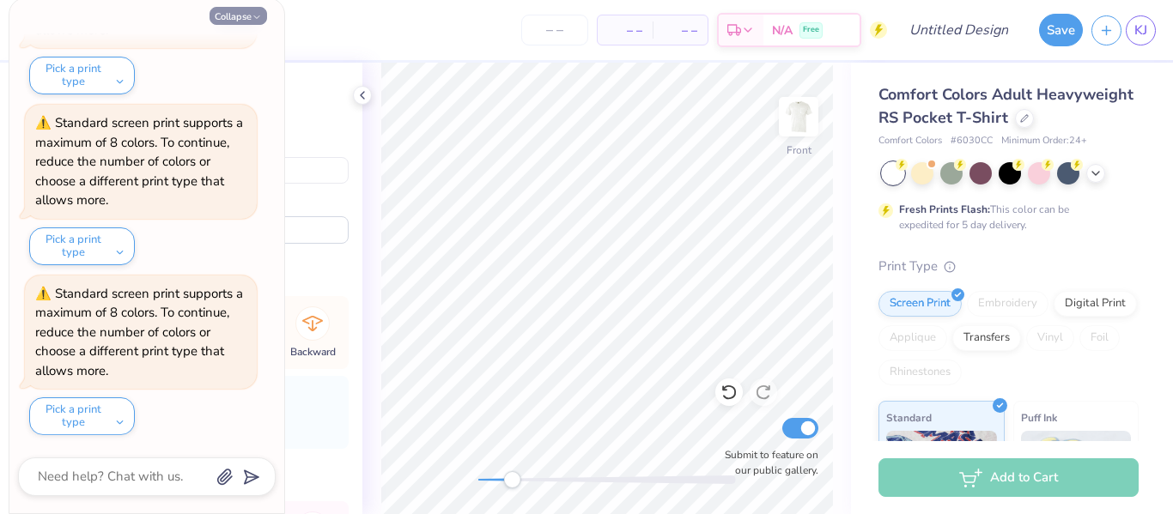
click at [217, 21] on button "Collapse" at bounding box center [239, 16] width 58 height 18
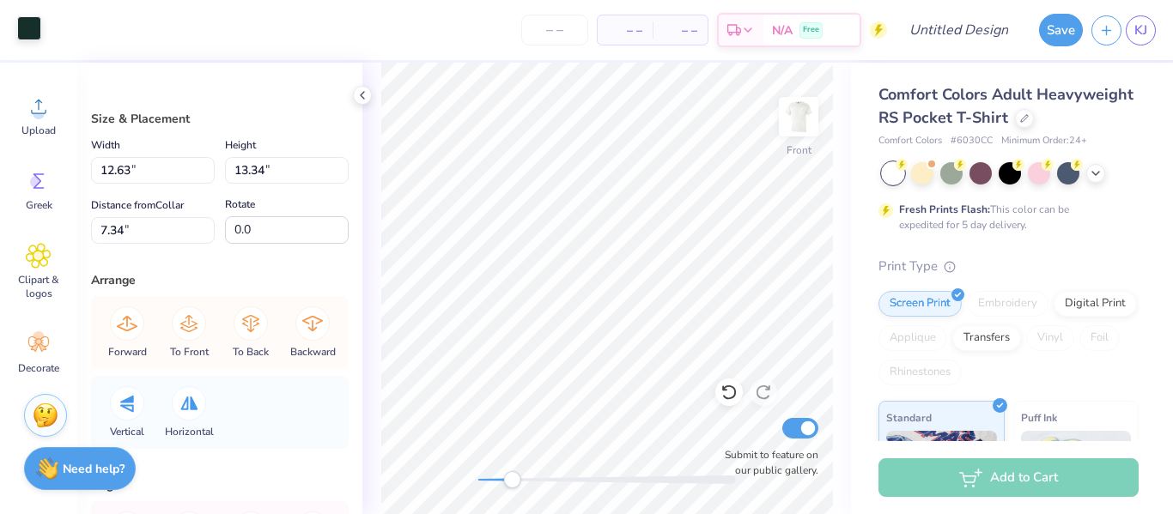
click at [21, 33] on div at bounding box center [29, 28] width 24 height 24
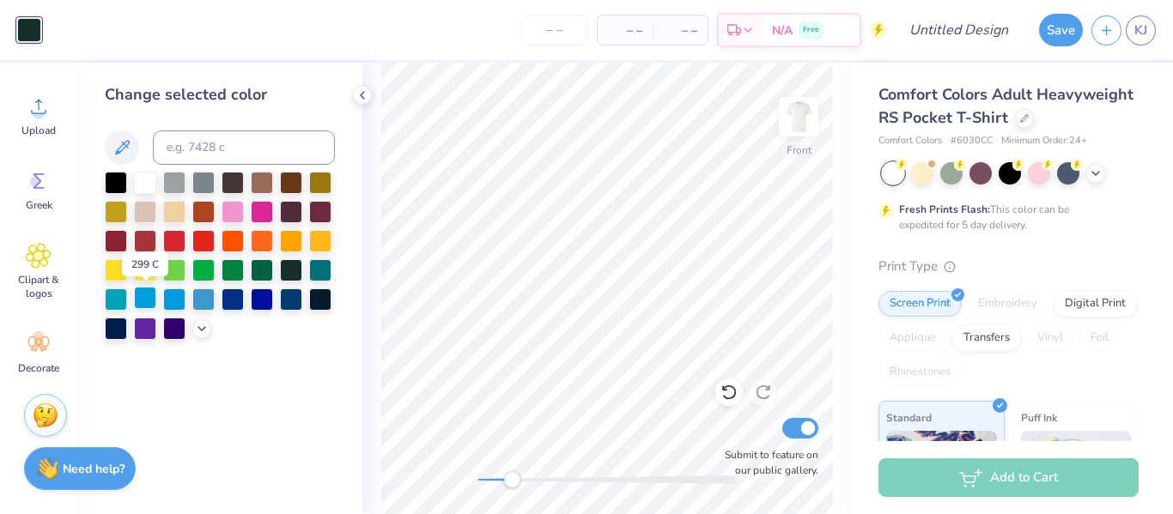
click at [142, 291] on div at bounding box center [145, 298] width 22 height 22
click at [210, 299] on div at bounding box center [203, 298] width 22 height 22
click at [167, 299] on div at bounding box center [174, 298] width 22 height 22
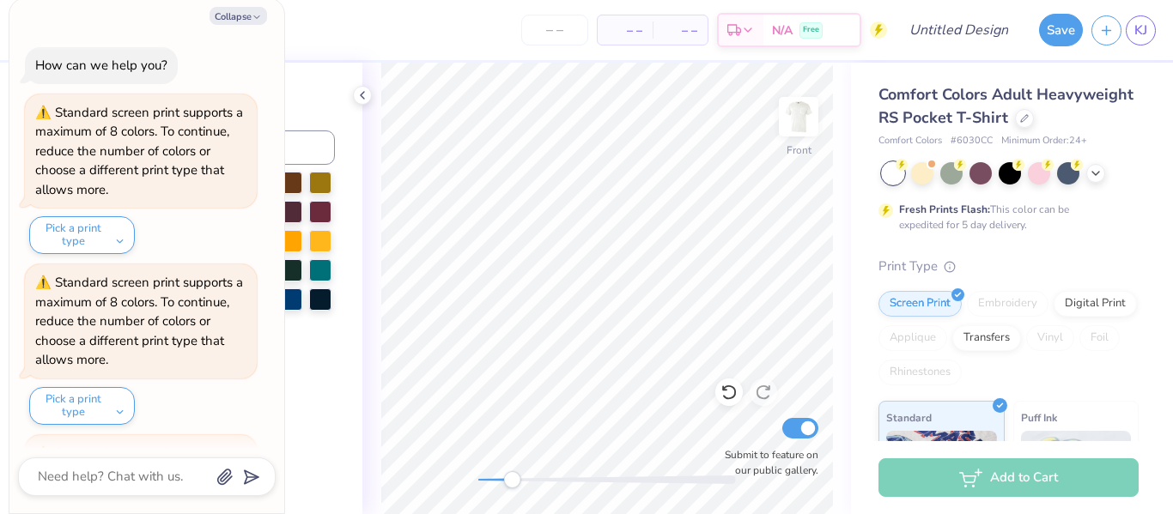
scroll to position [1353, 0]
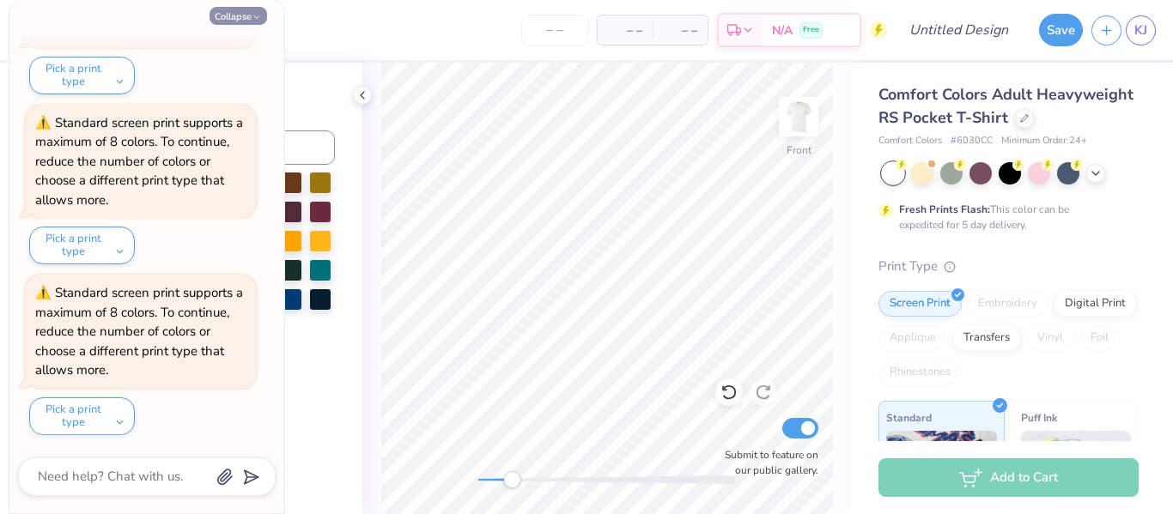
click at [227, 7] on button "Collapse" at bounding box center [239, 16] width 58 height 18
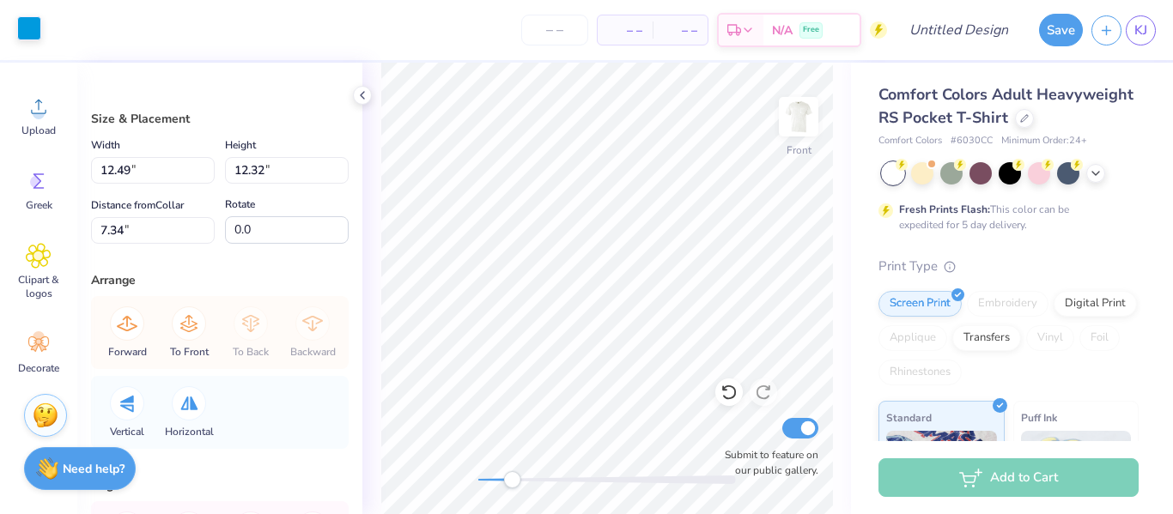
click at [23, 31] on div at bounding box center [29, 28] width 24 height 24
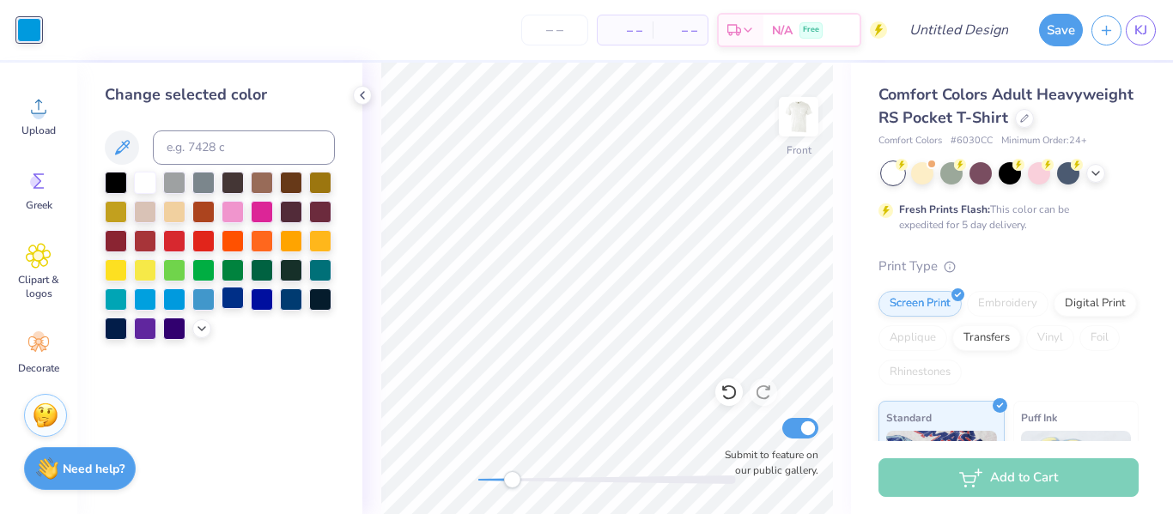
click at [233, 309] on div at bounding box center [233, 298] width 22 height 22
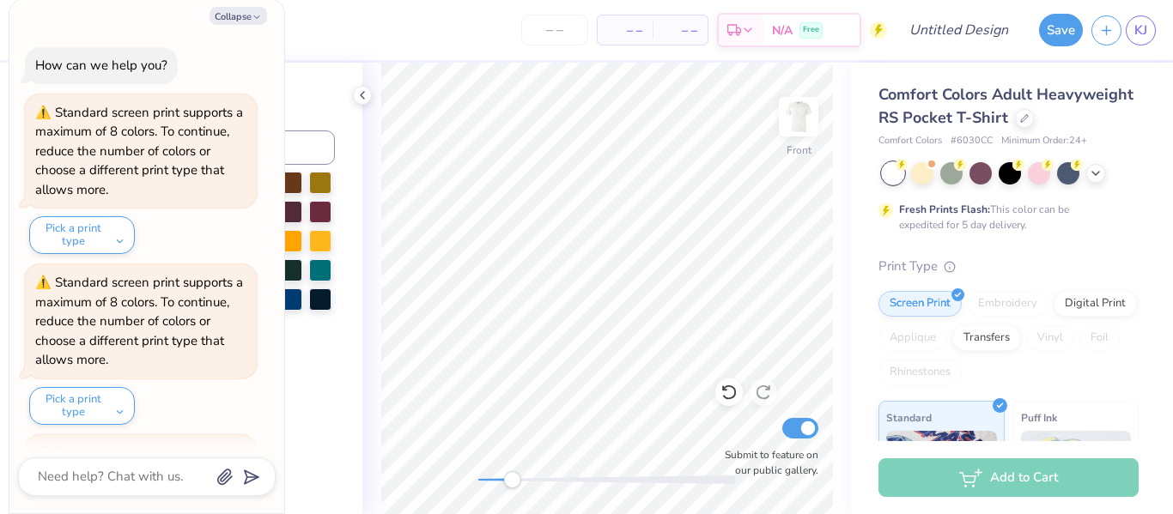
scroll to position [1524, 0]
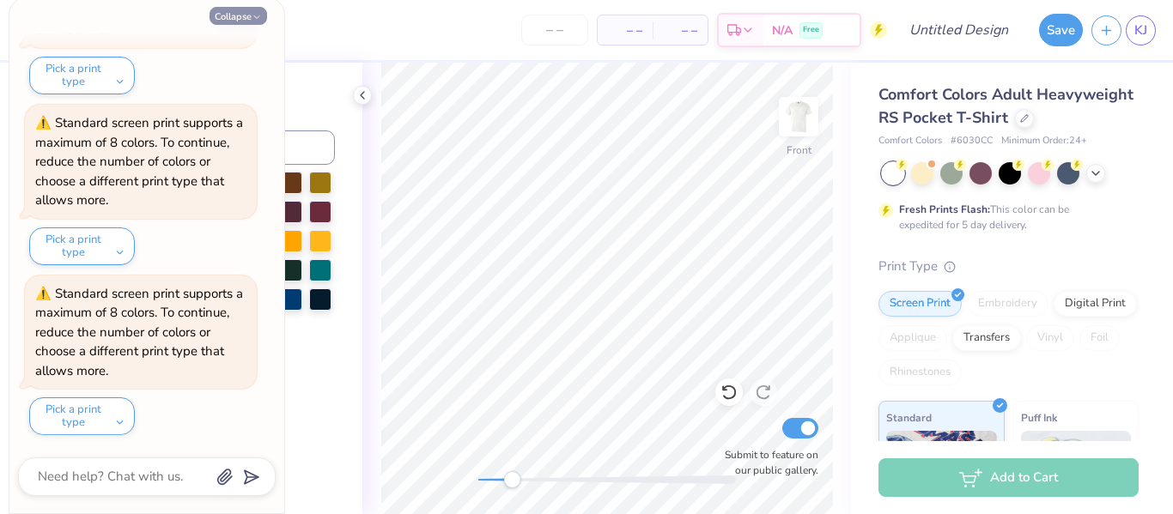
click at [244, 11] on button "Collapse" at bounding box center [239, 16] width 58 height 18
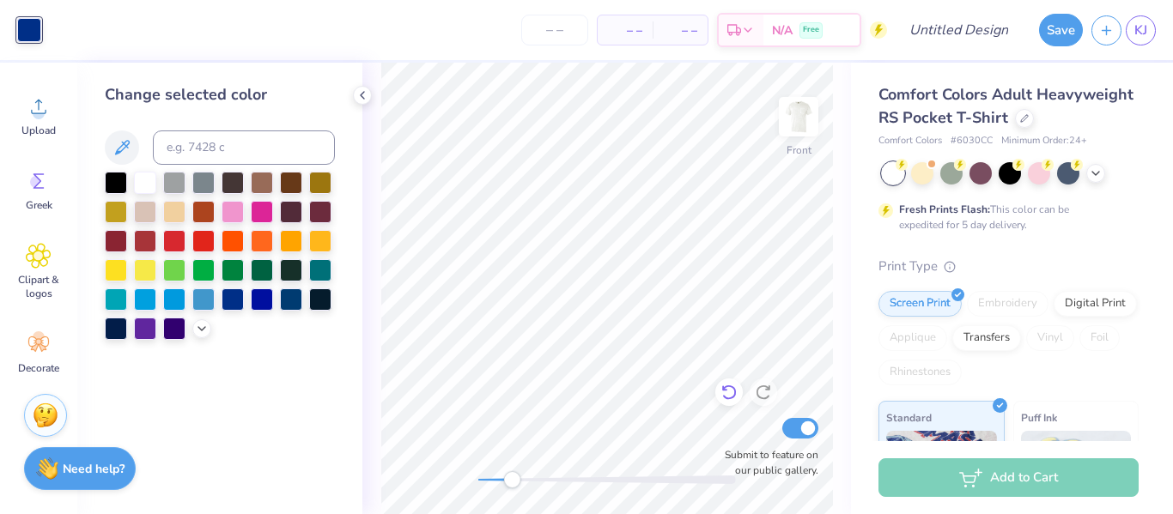
click at [725, 397] on icon at bounding box center [729, 392] width 17 height 17
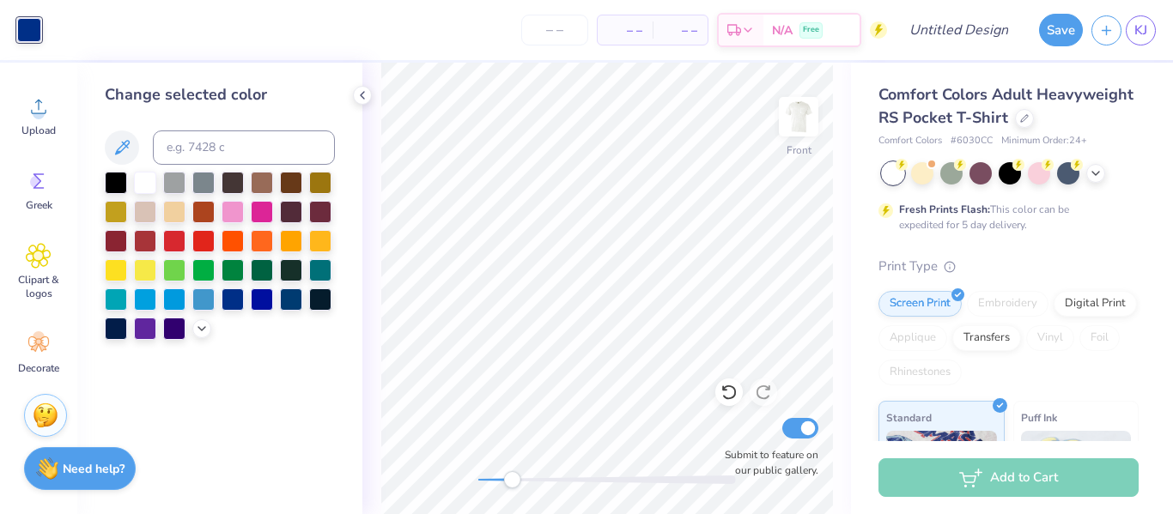
click at [725, 397] on icon at bounding box center [729, 392] width 17 height 17
click at [727, 392] on icon at bounding box center [729, 392] width 17 height 17
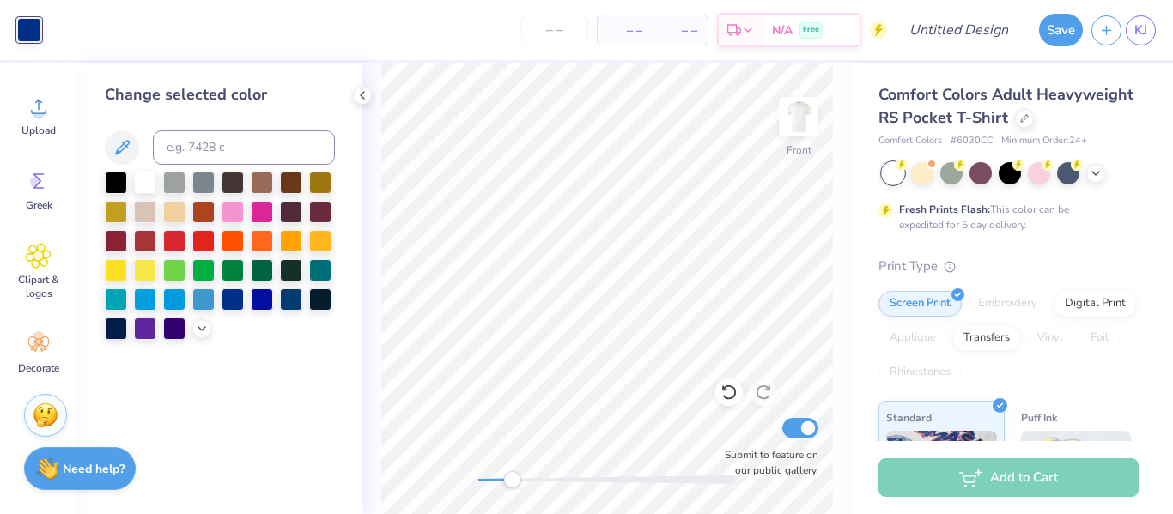
click at [727, 392] on icon at bounding box center [729, 392] width 17 height 17
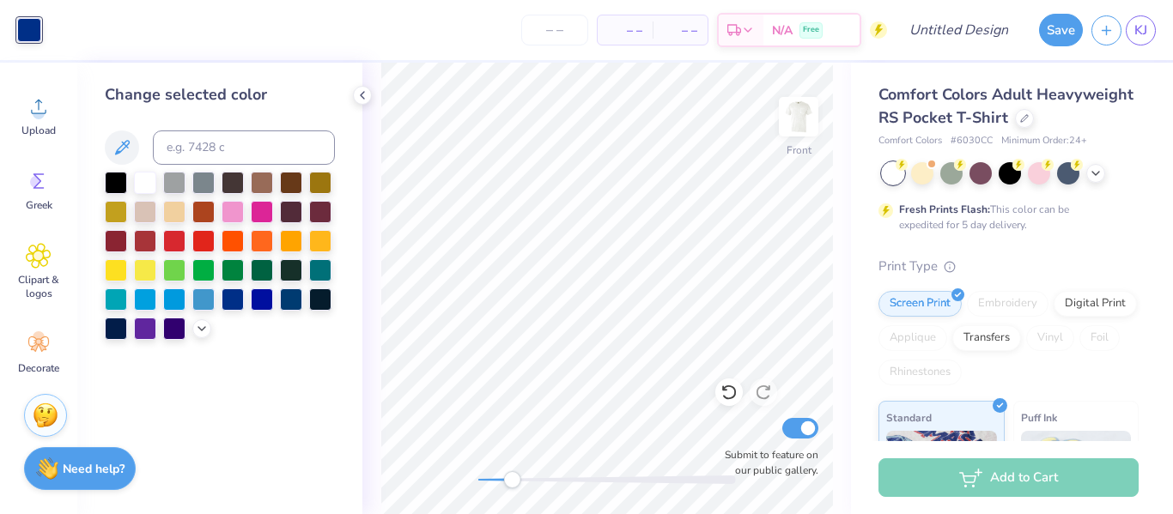
click at [727, 392] on icon at bounding box center [729, 392] width 17 height 17
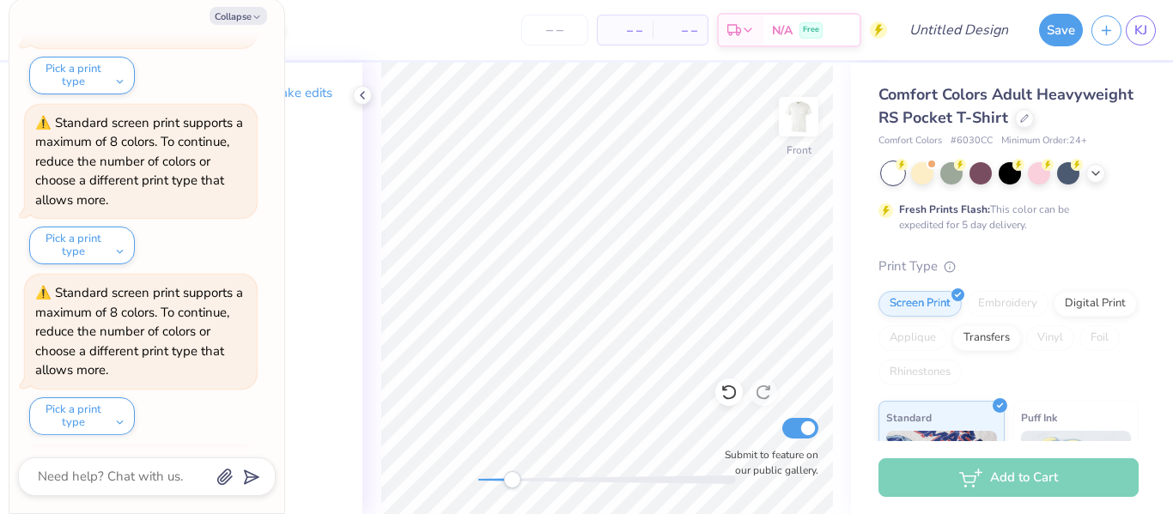
scroll to position [3228, 0]
click at [246, 15] on button "Collapse" at bounding box center [239, 16] width 58 height 18
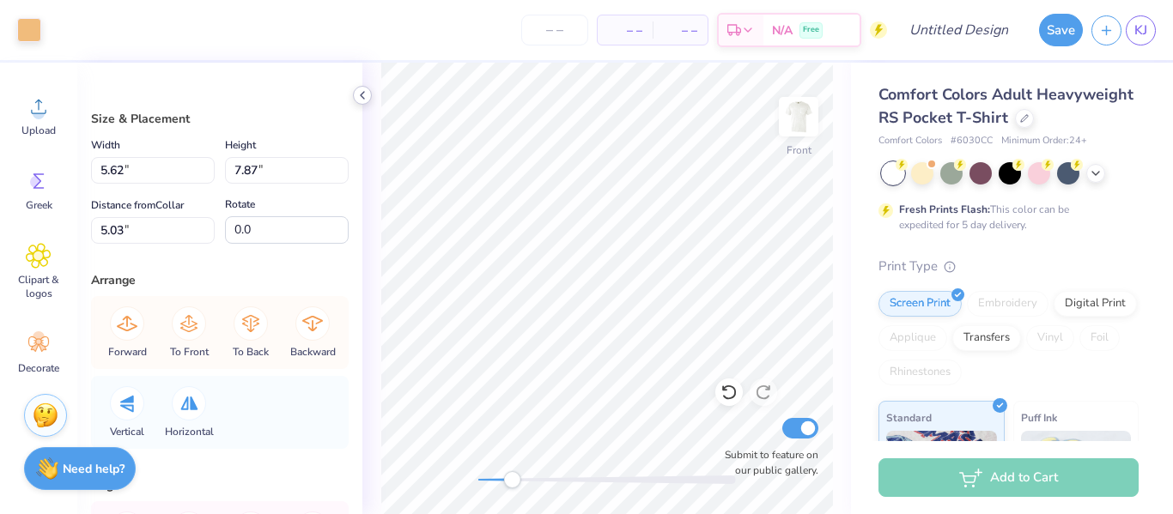
click at [359, 99] on icon at bounding box center [363, 95] width 14 height 14
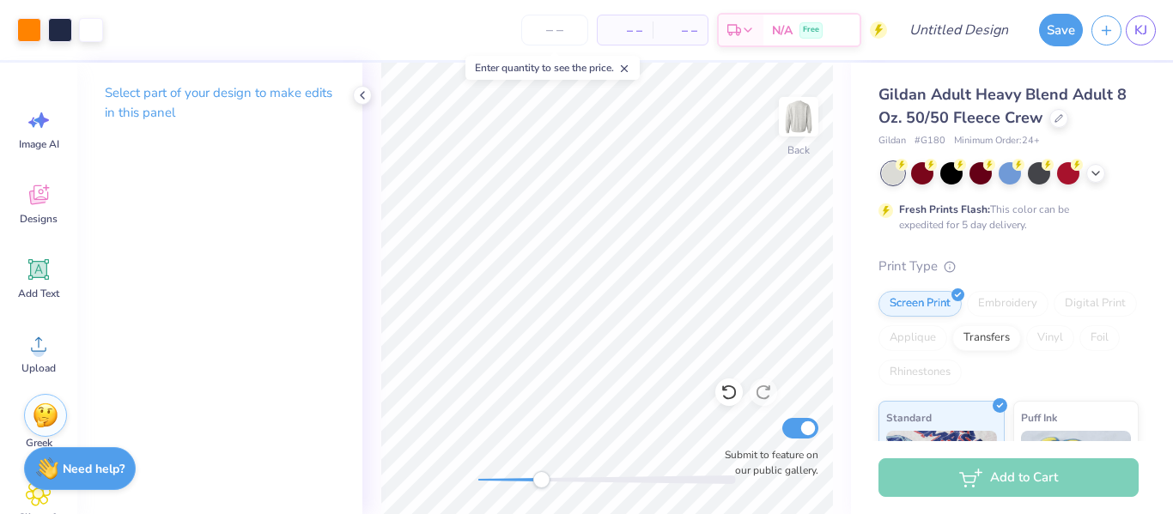
drag, startPoint x: 473, startPoint y: 479, endPoint x: 543, endPoint y: 474, distance: 69.8
click at [543, 474] on div "Accessibility label" at bounding box center [540, 479] width 17 height 17
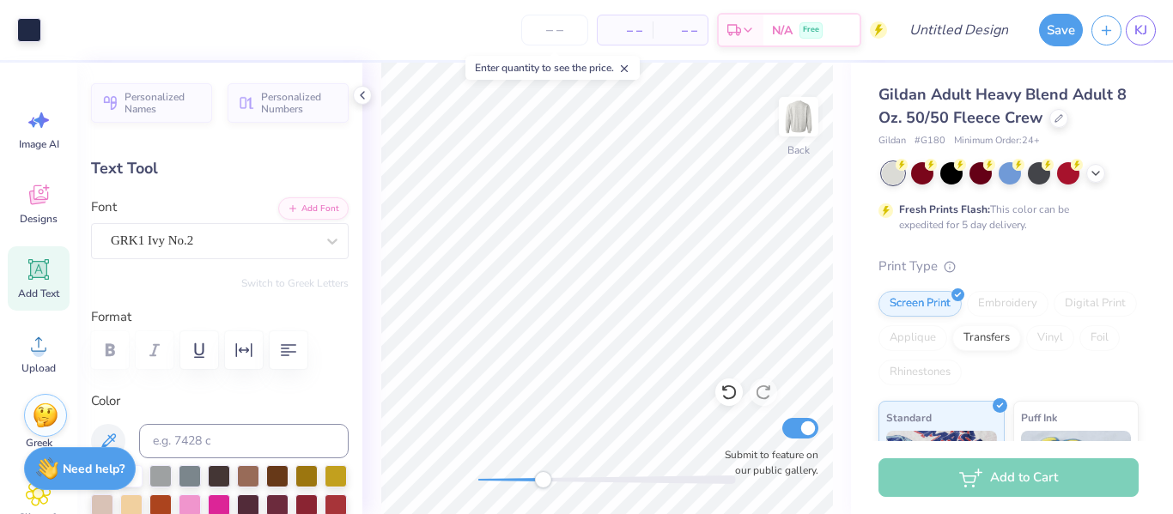
type input "3.43"
type input "1.29"
type input "6.75"
click at [979, 286] on div "Art colors – – Per Item – – Total Est. Delivery N/A Free Design Title Save KJ I…" at bounding box center [586, 257] width 1173 height 514
type input "2.35"
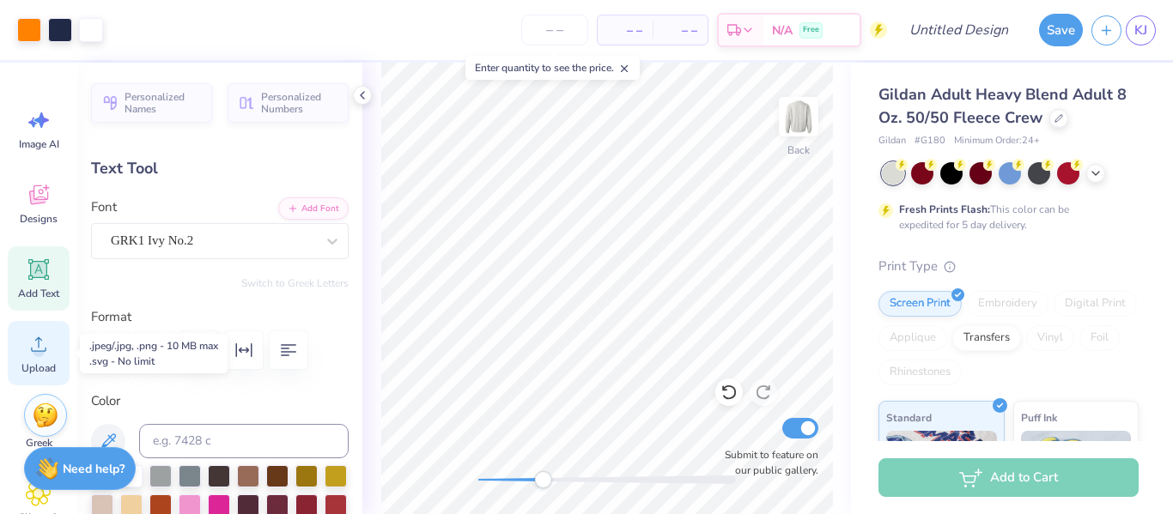
click at [28, 337] on icon at bounding box center [39, 344] width 26 height 26
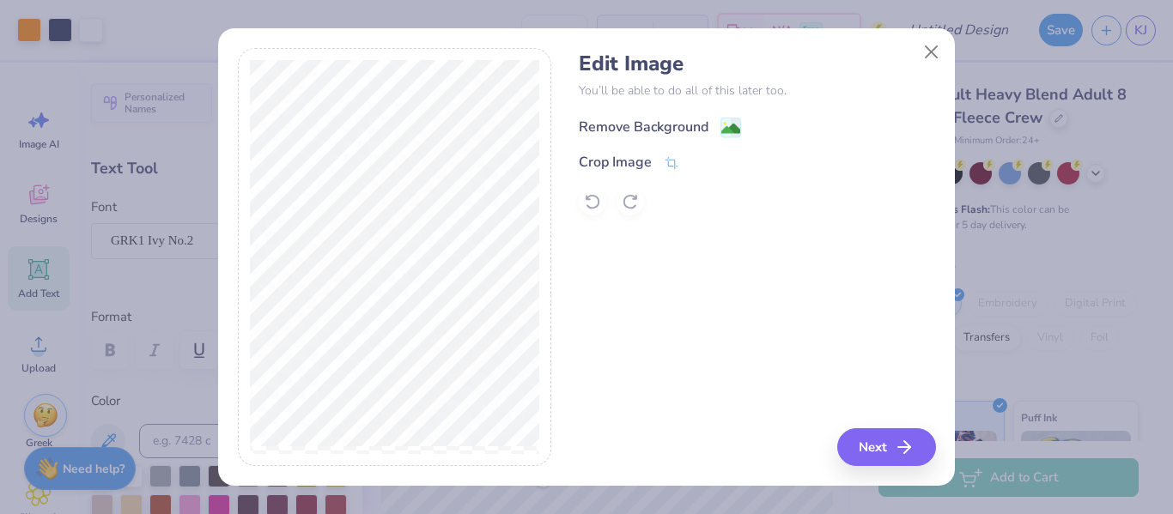
click at [623, 123] on div "Remove Background" at bounding box center [644, 127] width 130 height 21
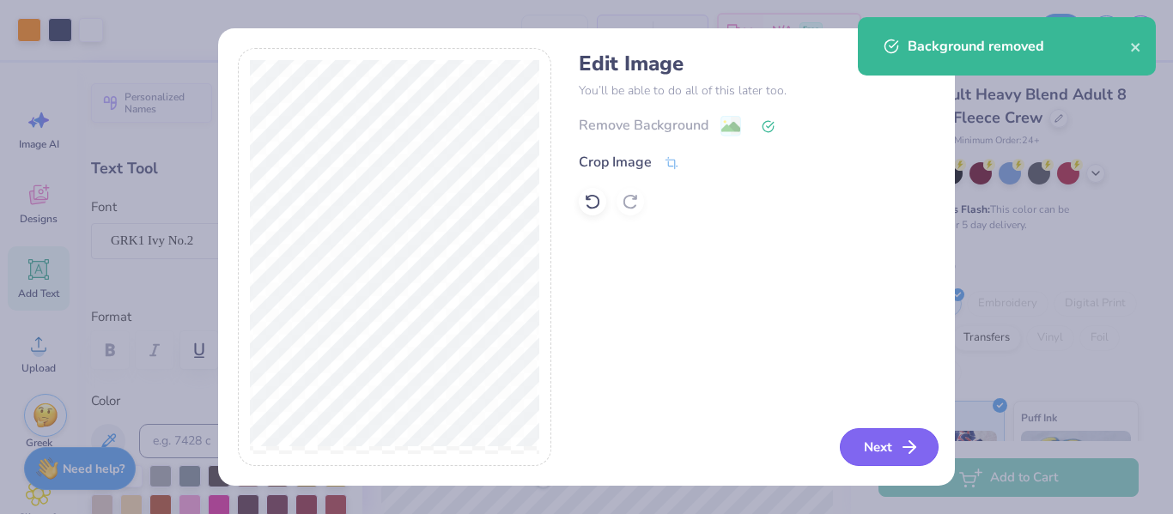
click at [884, 435] on button "Next" at bounding box center [889, 448] width 99 height 38
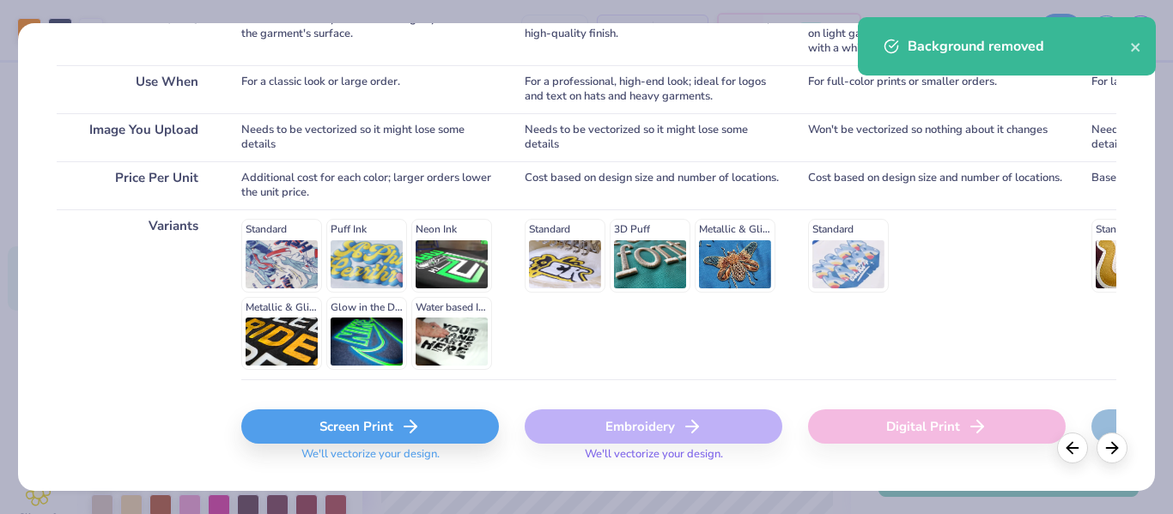
scroll to position [342, 0]
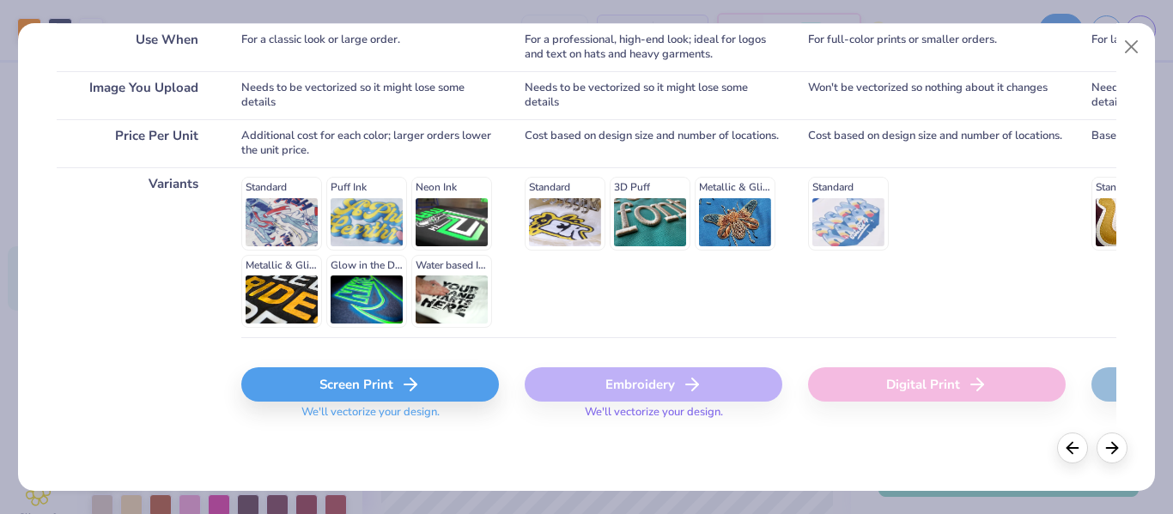
click at [391, 381] on div "Screen Print" at bounding box center [370, 385] width 258 height 34
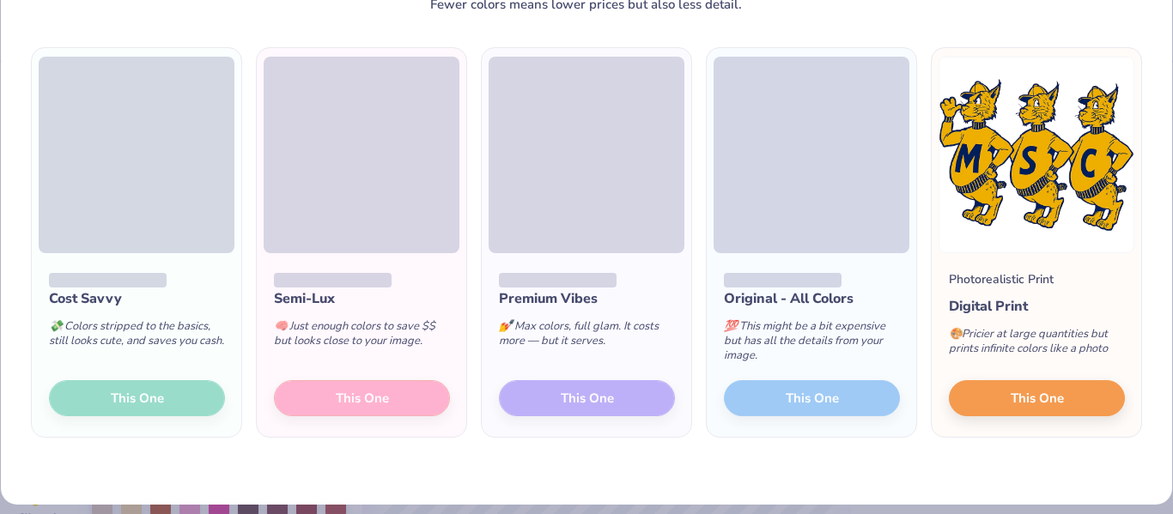
scroll to position [98, 0]
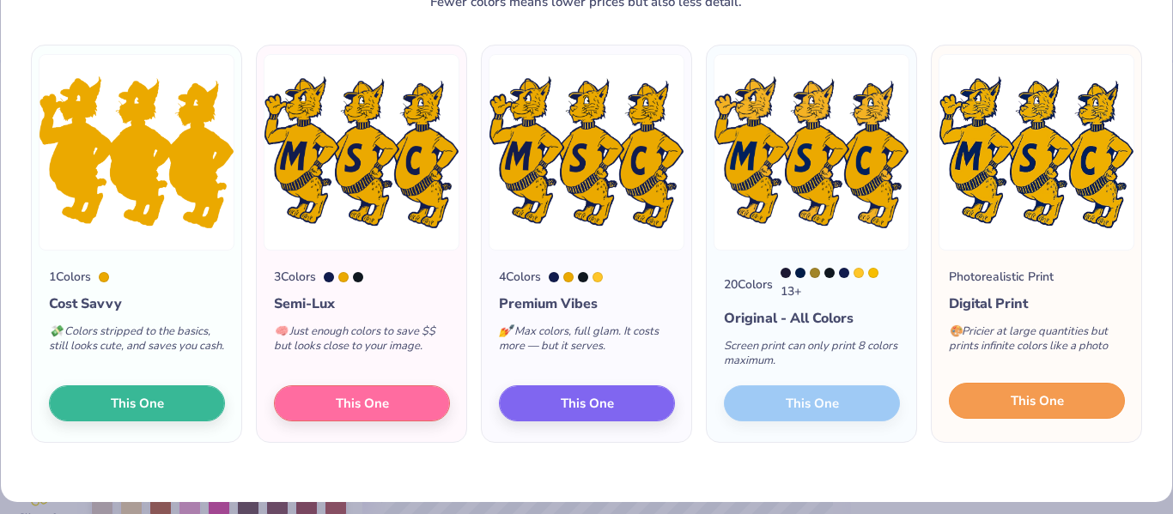
click at [1021, 402] on span "This One" at bounding box center [1037, 402] width 53 height 20
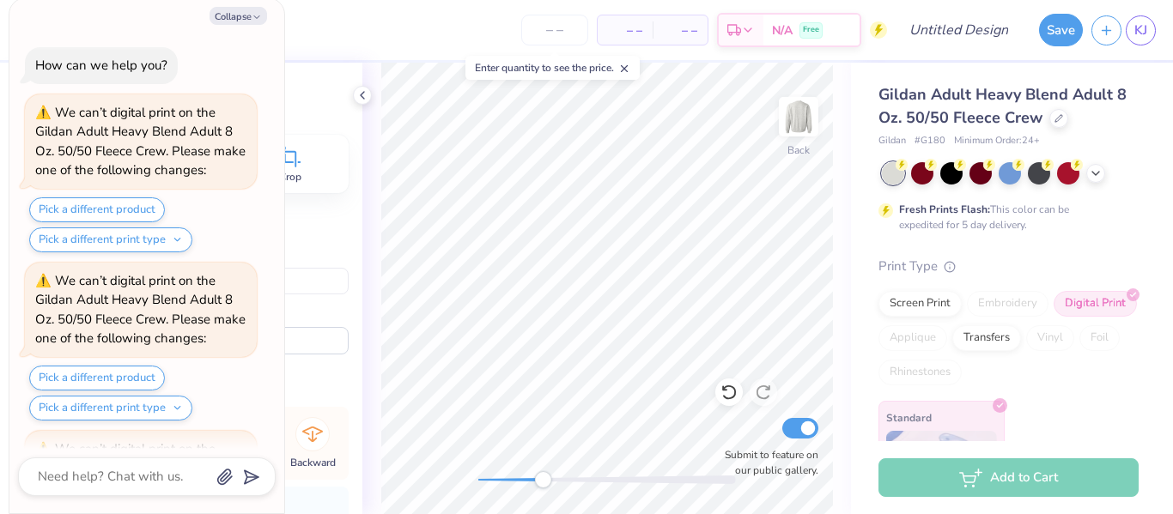
scroll to position [154, 0]
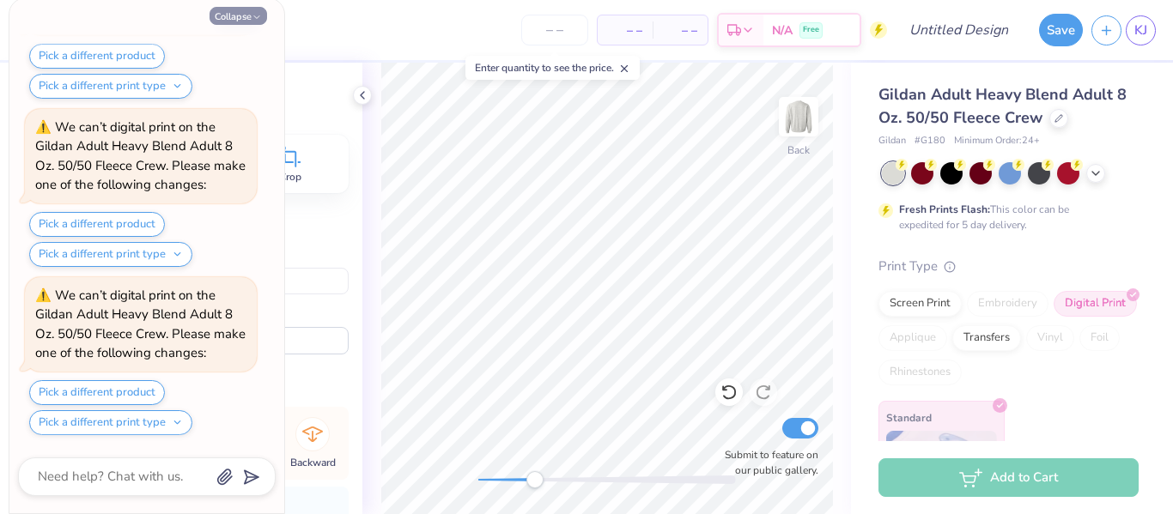
click at [231, 18] on button "Collapse" at bounding box center [239, 16] width 58 height 18
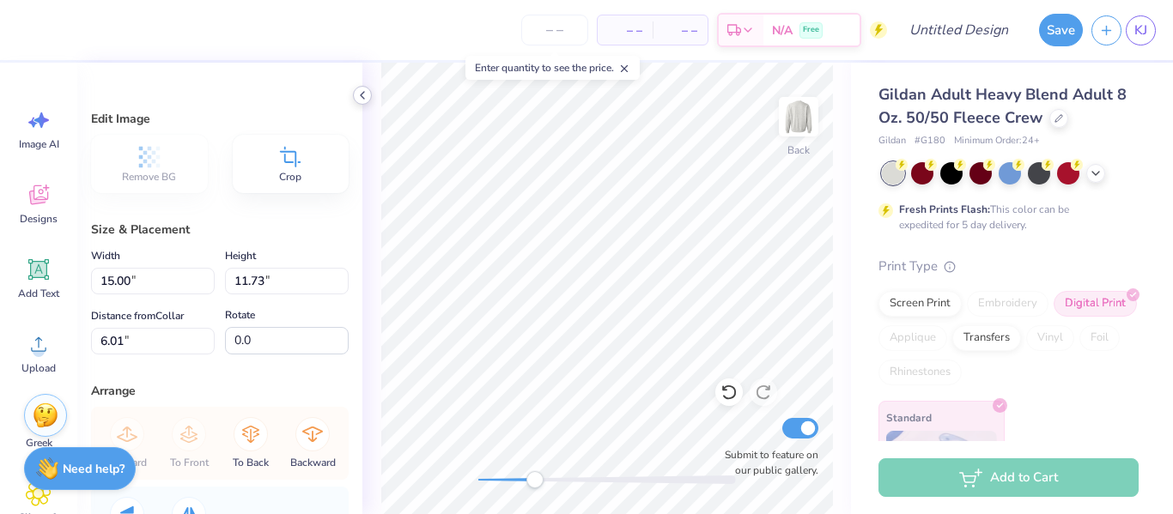
click at [364, 88] on icon at bounding box center [363, 95] width 14 height 14
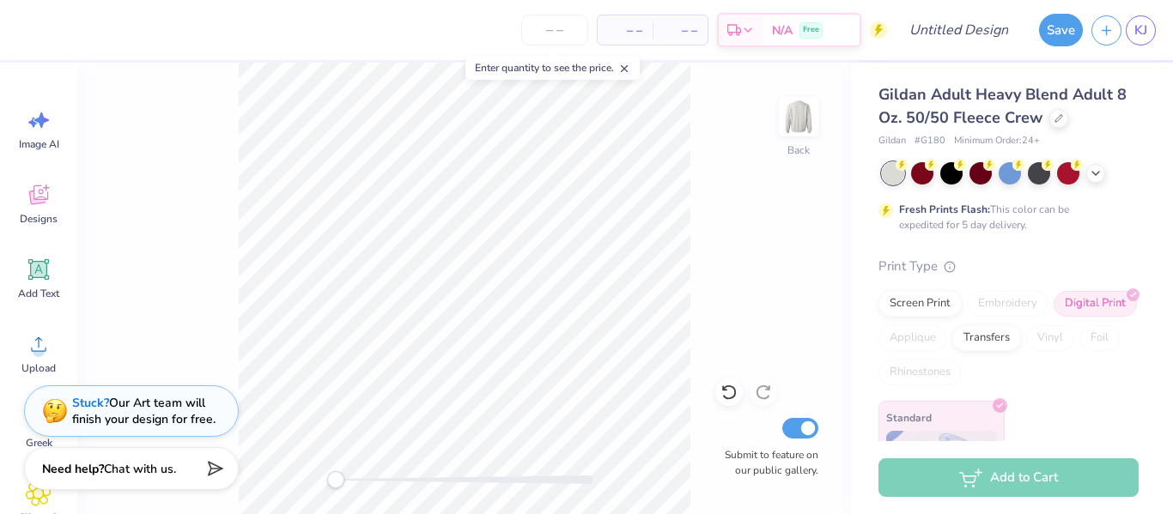
click at [317, 495] on div "Back Submit to feature on our public gallery." at bounding box center [464, 289] width 774 height 452
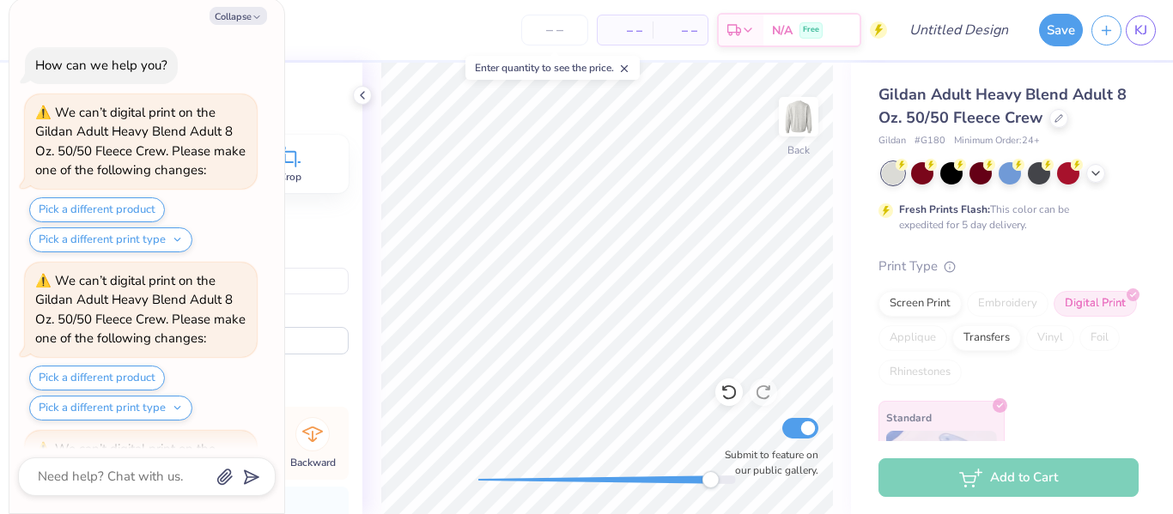
scroll to position [322, 0]
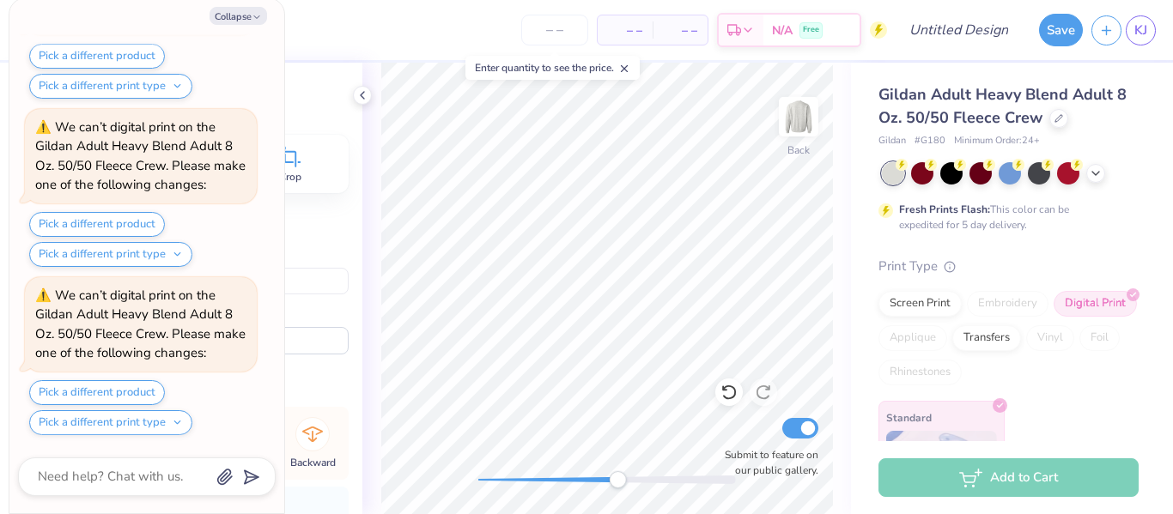
drag, startPoint x: 714, startPoint y: 481, endPoint x: 356, endPoint y: 530, distance: 361.5
click at [356, 514] on html "– – Per Item – – Total Est. Delivery N/A Free Design Title Save KJ Image AI Des…" at bounding box center [586, 257] width 1173 height 514
click at [236, 7] on button "Collapse" at bounding box center [239, 16] width 58 height 18
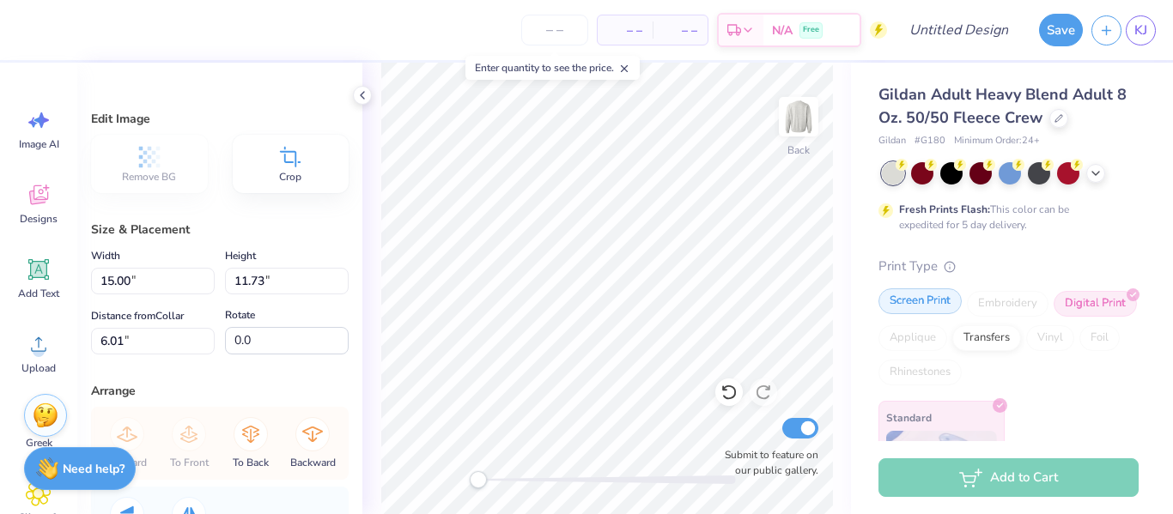
click at [930, 301] on div "Screen Print" at bounding box center [920, 302] width 83 height 26
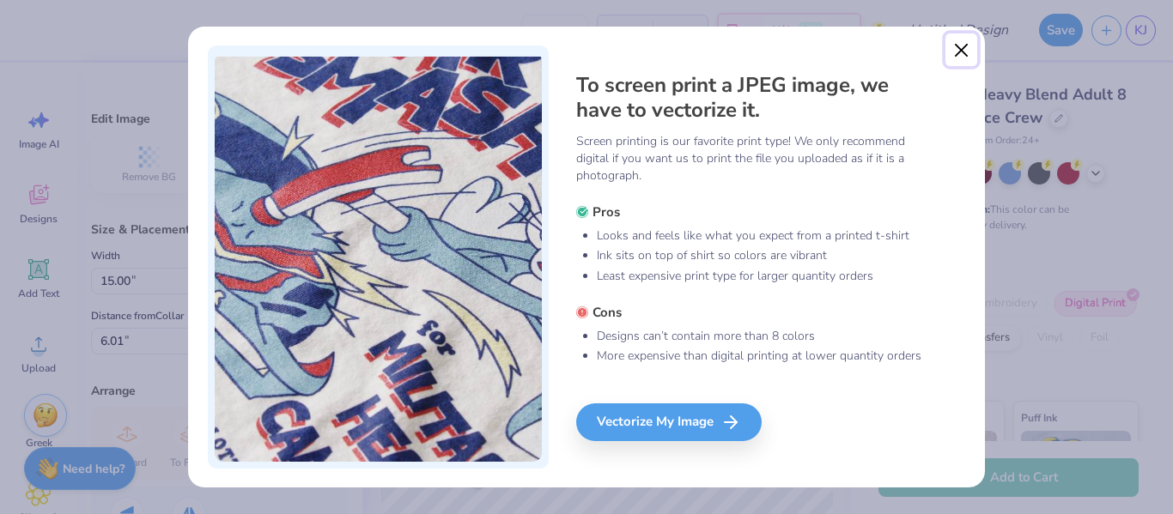
click at [967, 46] on button "Close" at bounding box center [962, 49] width 33 height 33
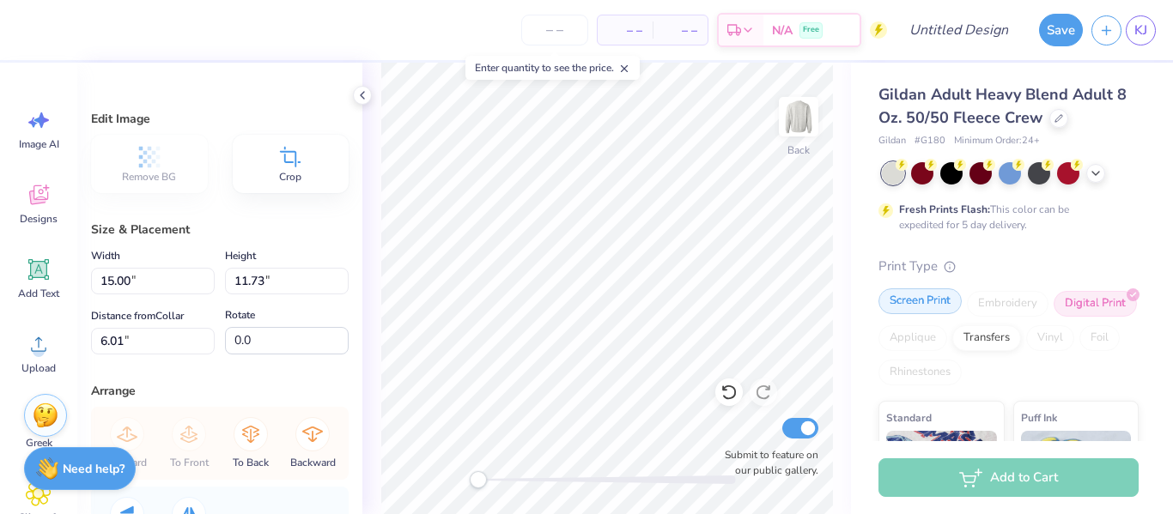
click at [917, 310] on div "Screen Print" at bounding box center [920, 302] width 83 height 26
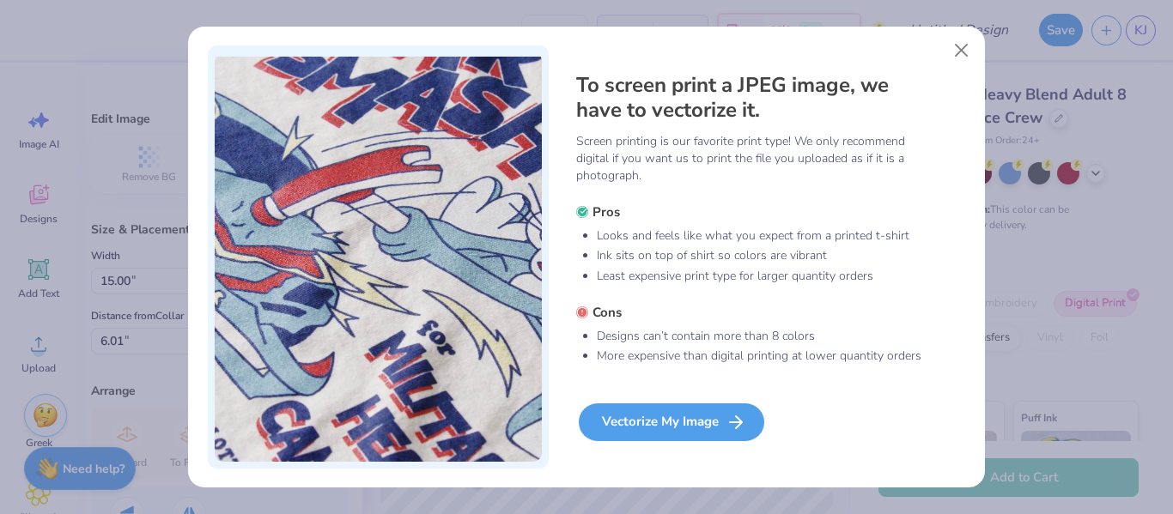
click at [695, 416] on div "Vectorize My Image" at bounding box center [672, 423] width 186 height 38
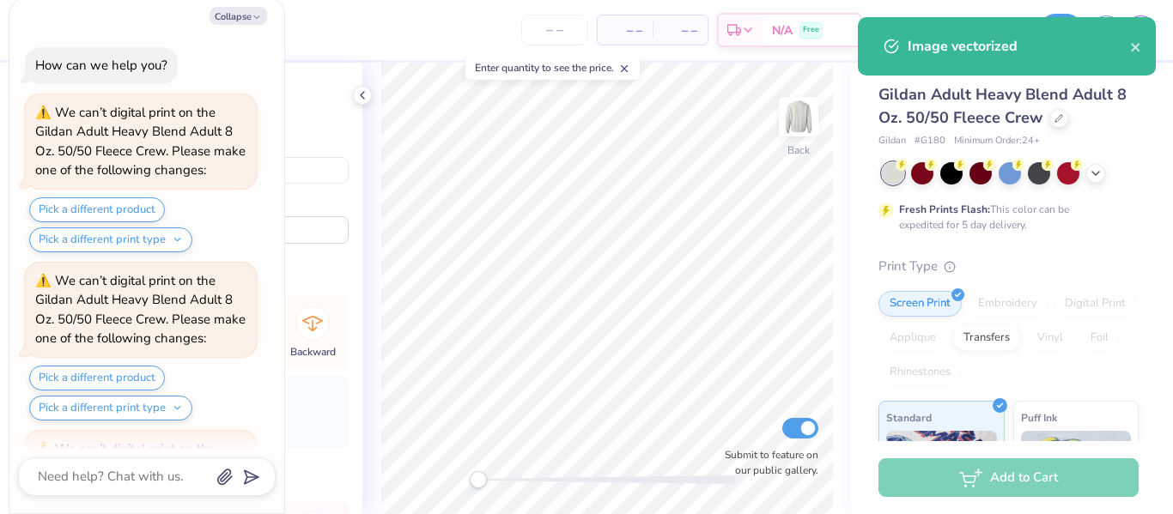
scroll to position [635, 0]
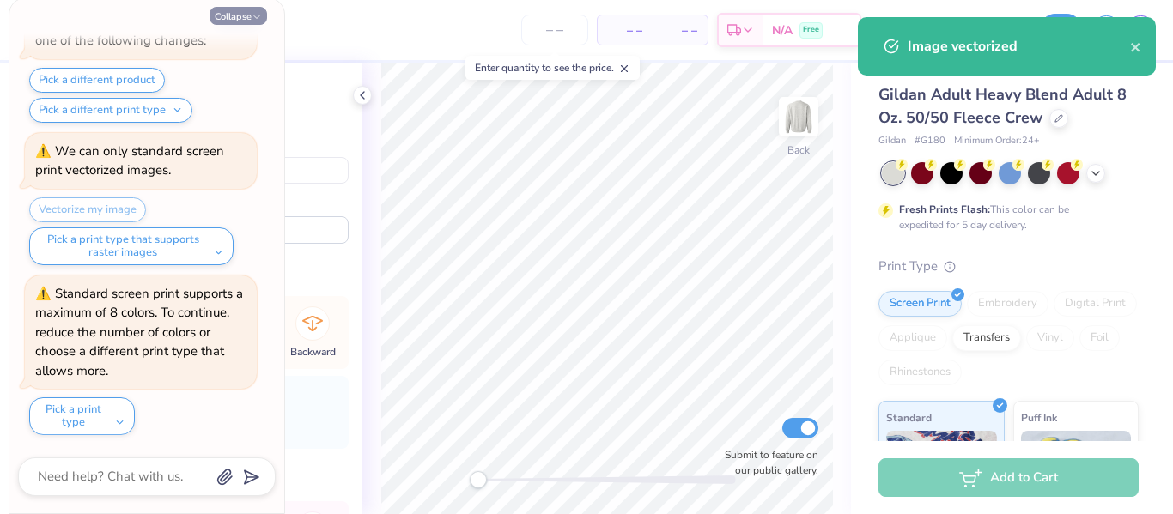
click at [235, 11] on button "Collapse" at bounding box center [239, 16] width 58 height 18
type textarea "x"
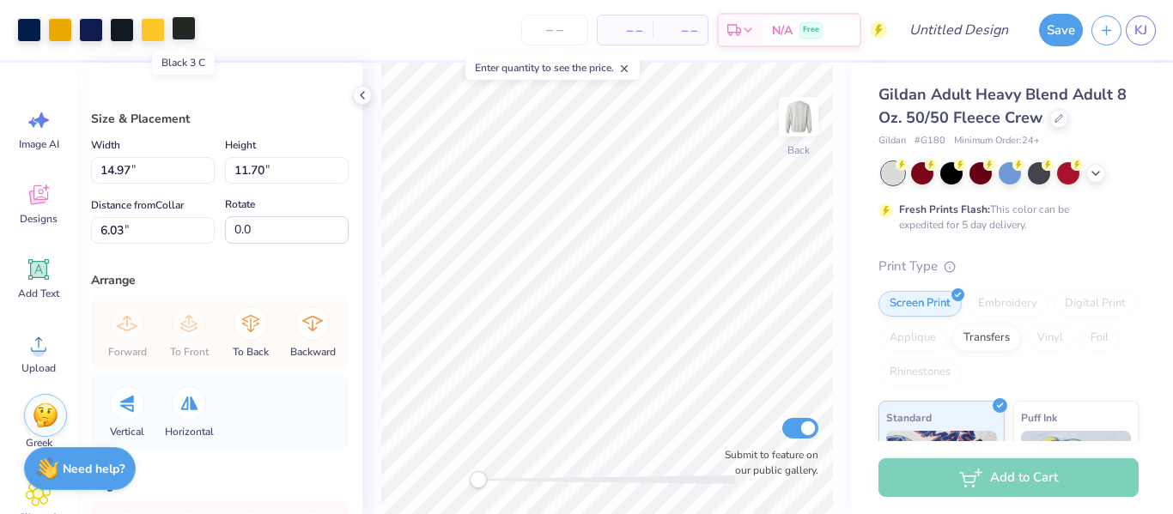
click at [183, 26] on div at bounding box center [184, 28] width 24 height 24
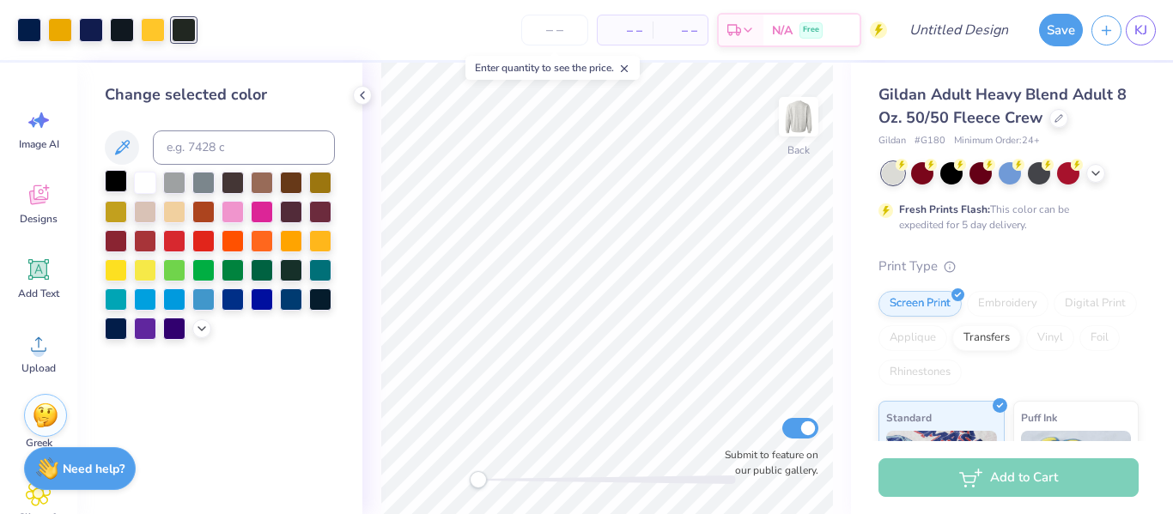
click at [111, 184] on div at bounding box center [116, 181] width 22 height 22
click at [148, 31] on div at bounding box center [153, 28] width 24 height 24
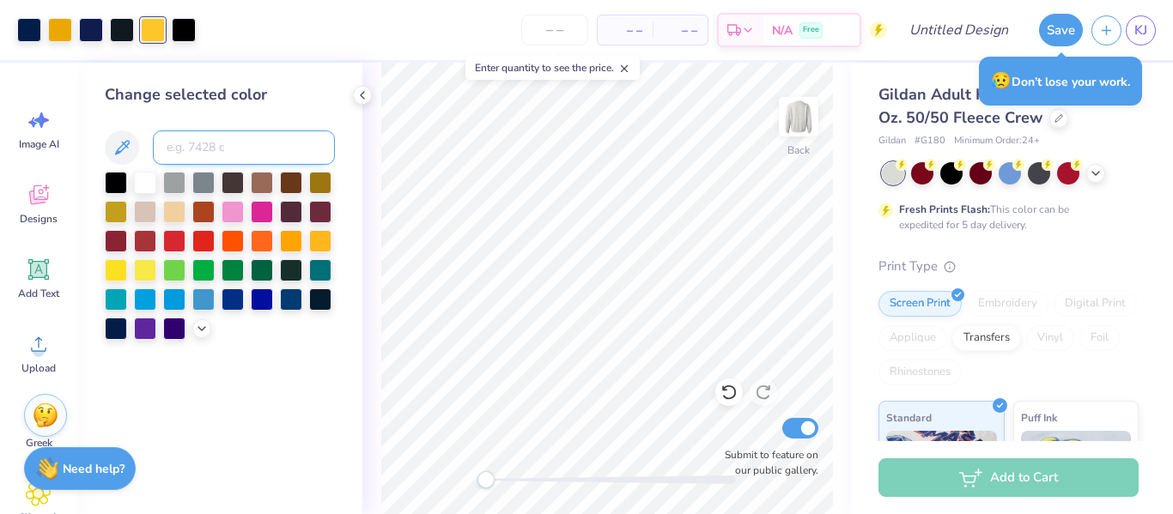
click at [231, 144] on input at bounding box center [244, 148] width 182 height 34
type input "124"
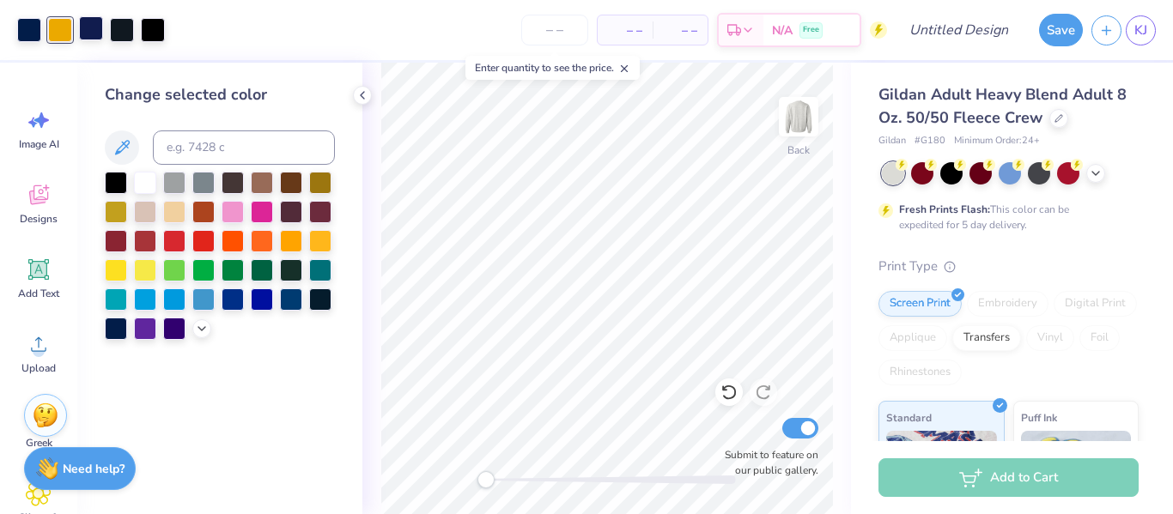
click at [96, 26] on div at bounding box center [91, 28] width 24 height 24
click at [200, 140] on input at bounding box center [244, 148] width 182 height 34
type input "278"
type input "2768"
click at [91, 23] on div at bounding box center [91, 28] width 24 height 24
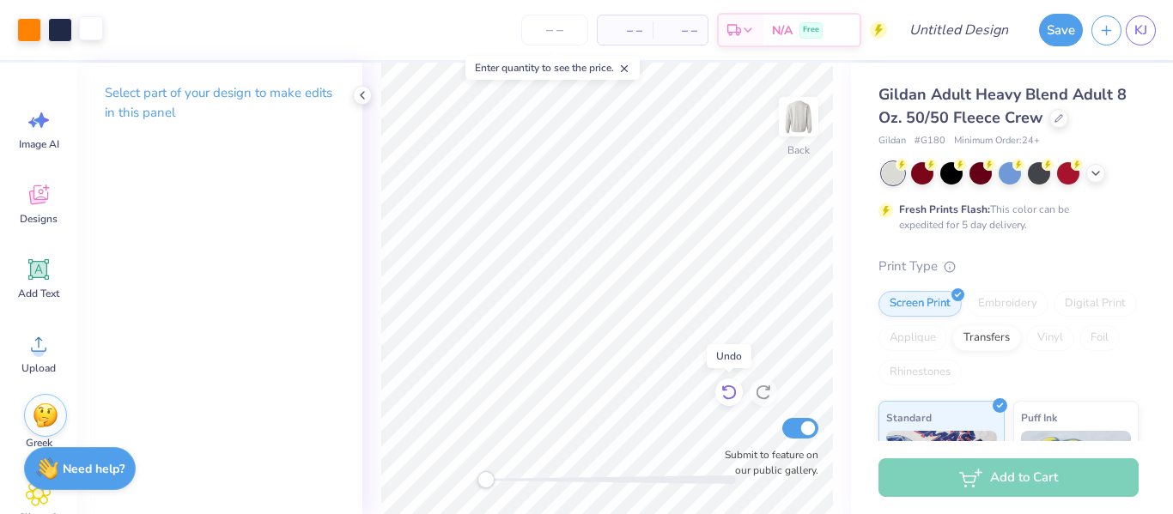
click at [726, 393] on icon at bounding box center [729, 392] width 17 height 17
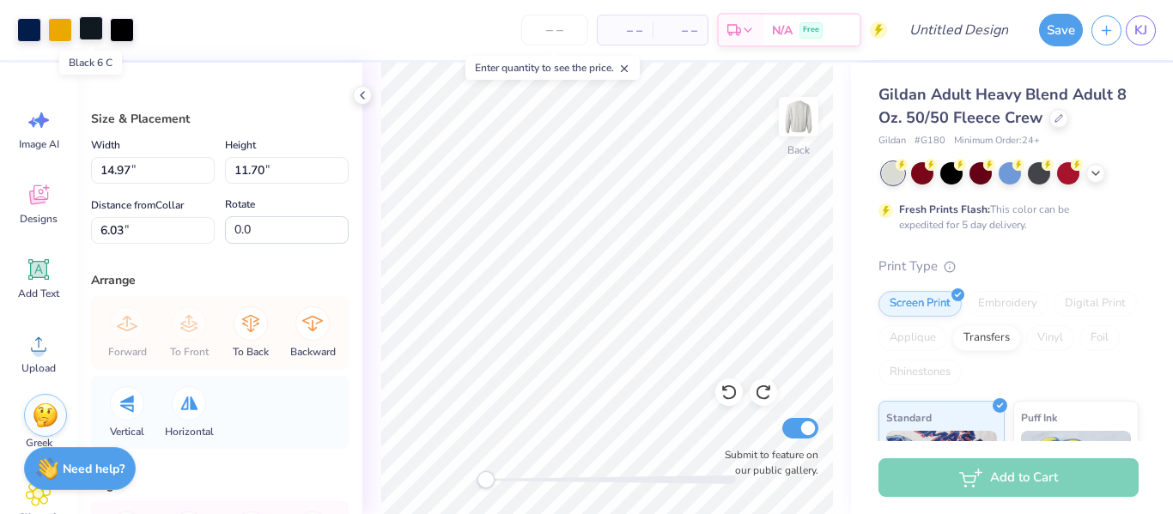
click at [94, 32] on div at bounding box center [91, 28] width 24 height 24
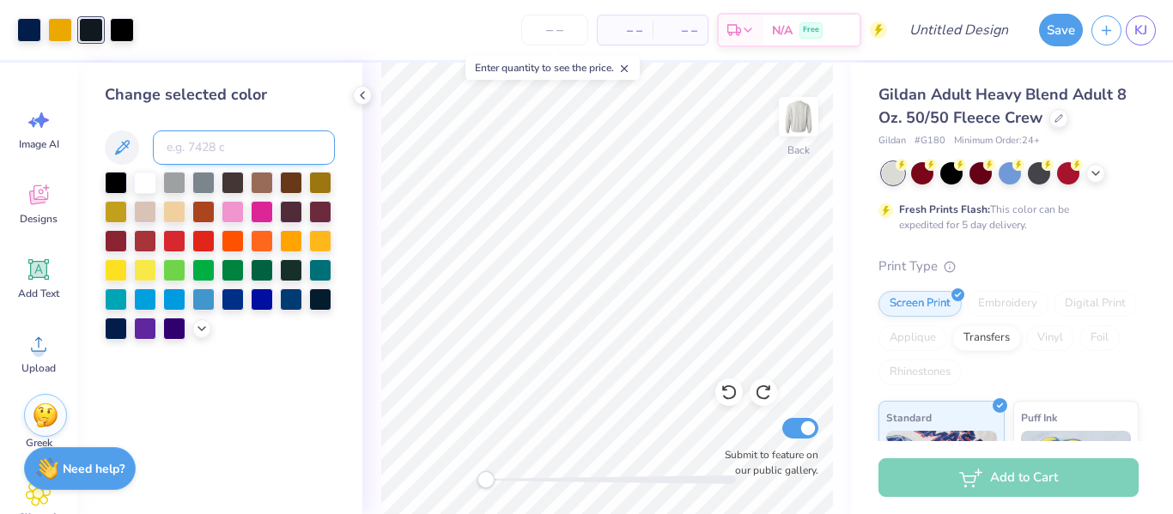
click at [198, 152] on input at bounding box center [244, 148] width 182 height 34
type input "2768"
click at [732, 392] on icon at bounding box center [729, 392] width 17 height 17
click at [765, 397] on icon at bounding box center [763, 392] width 17 height 17
click at [85, 31] on div at bounding box center [91, 28] width 24 height 24
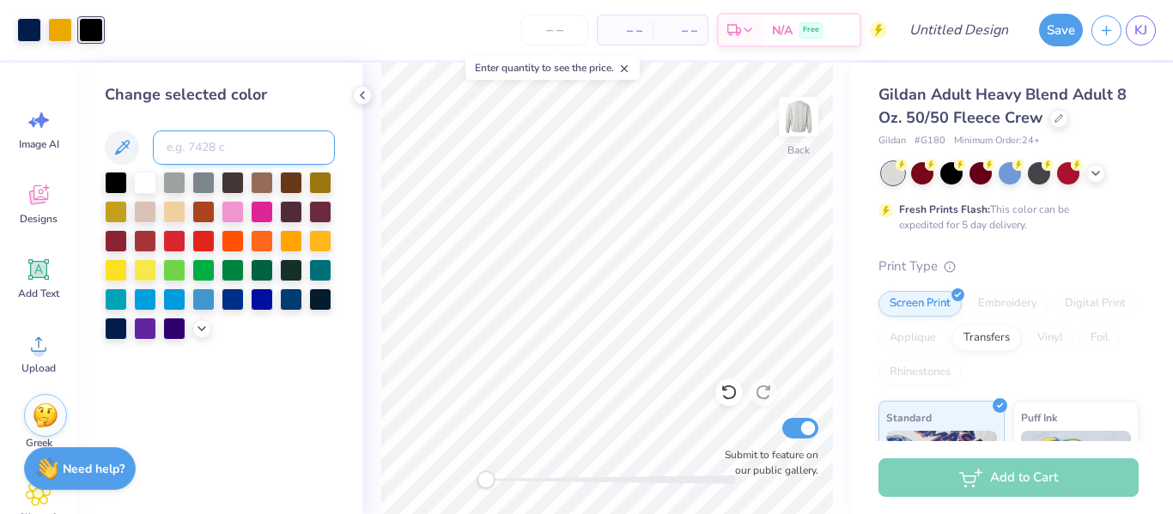
click at [186, 147] on input at bounding box center [244, 148] width 182 height 34
type input "2678 c"
click at [192, 137] on input "2678 c" at bounding box center [244, 148] width 182 height 34
type input "2768"
type input "bright orange"
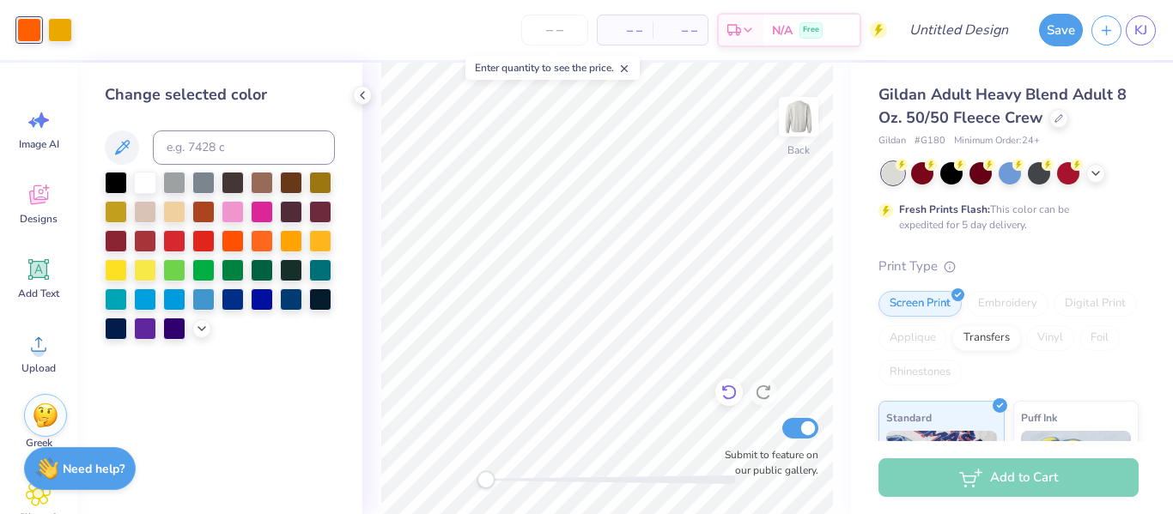
click at [727, 391] on icon at bounding box center [729, 392] width 17 height 17
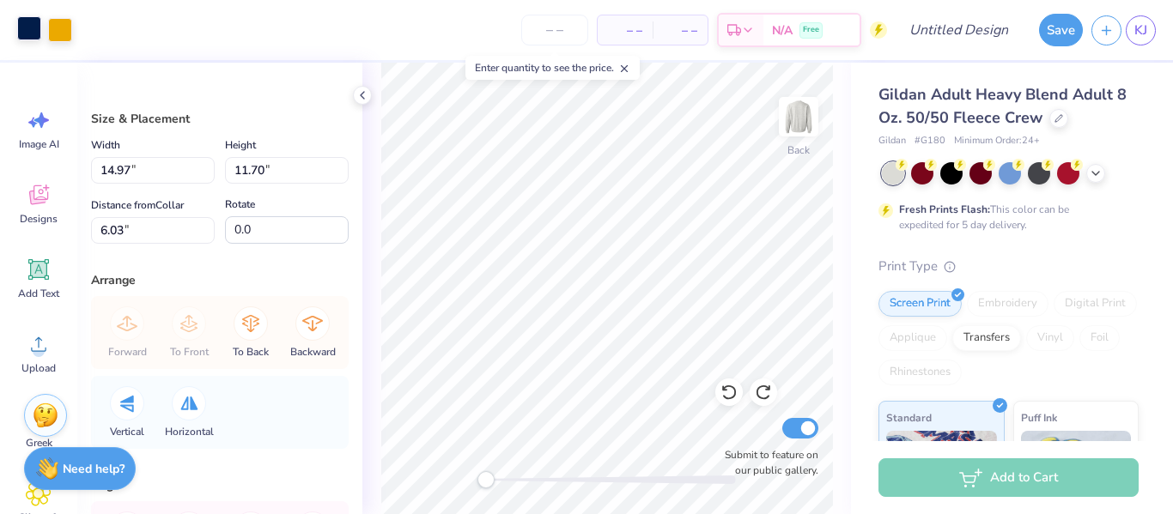
click at [24, 30] on div at bounding box center [29, 28] width 24 height 24
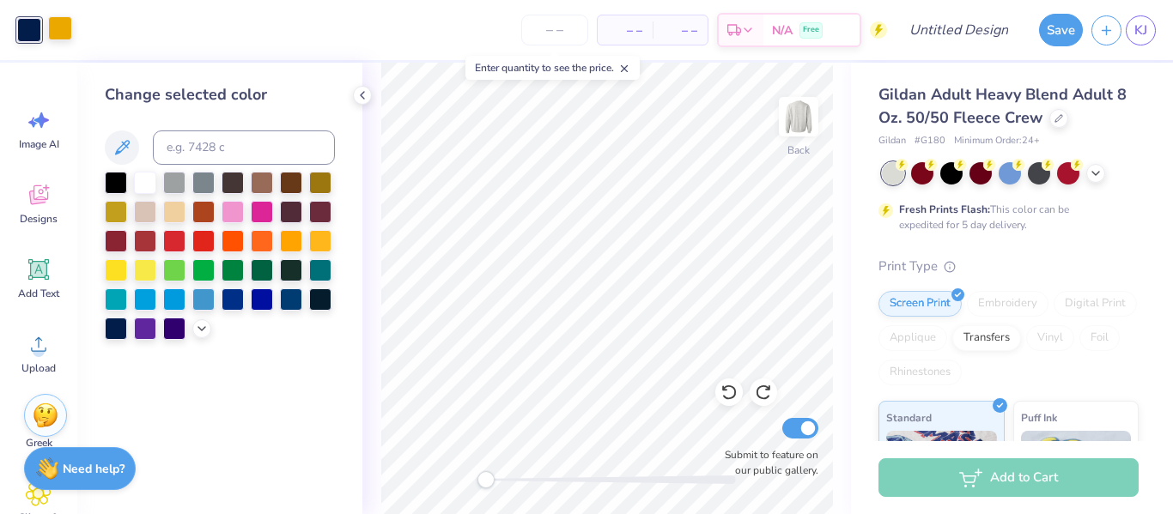
click at [64, 31] on div at bounding box center [60, 28] width 24 height 24
click at [210, 144] on input at bounding box center [244, 148] width 182 height 34
type input "bright orange"
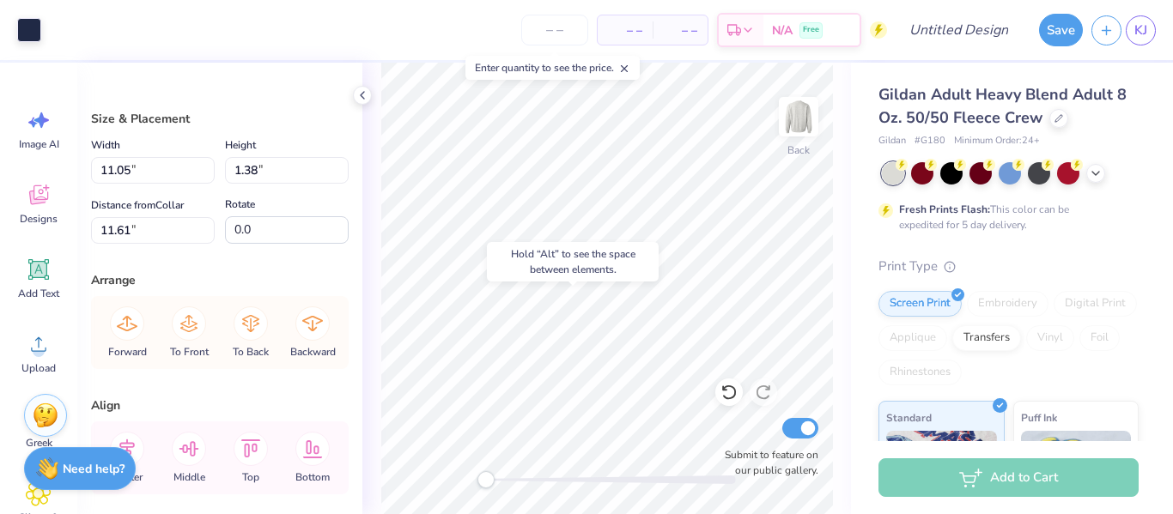
type input "11.61"
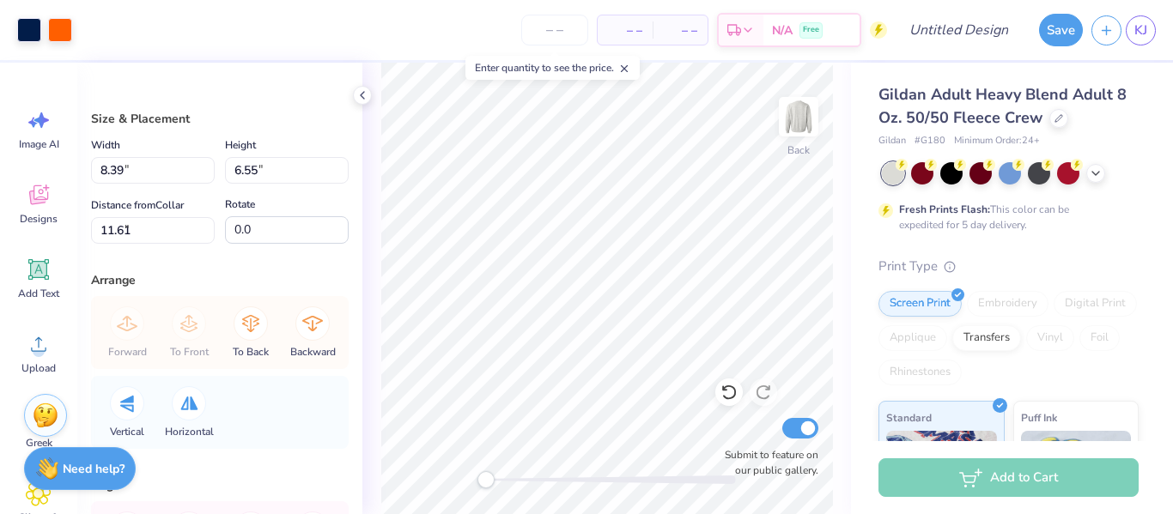
type input "8.39"
type input "6.55"
type input "4.42"
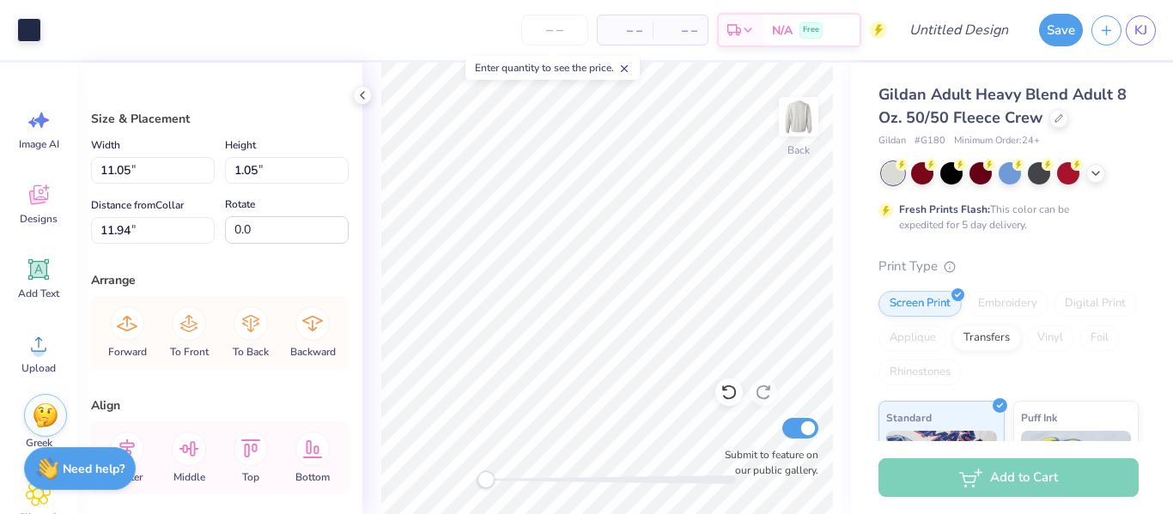
type input "11.88"
click at [732, 397] on icon at bounding box center [728, 393] width 15 height 15
type input "11.19"
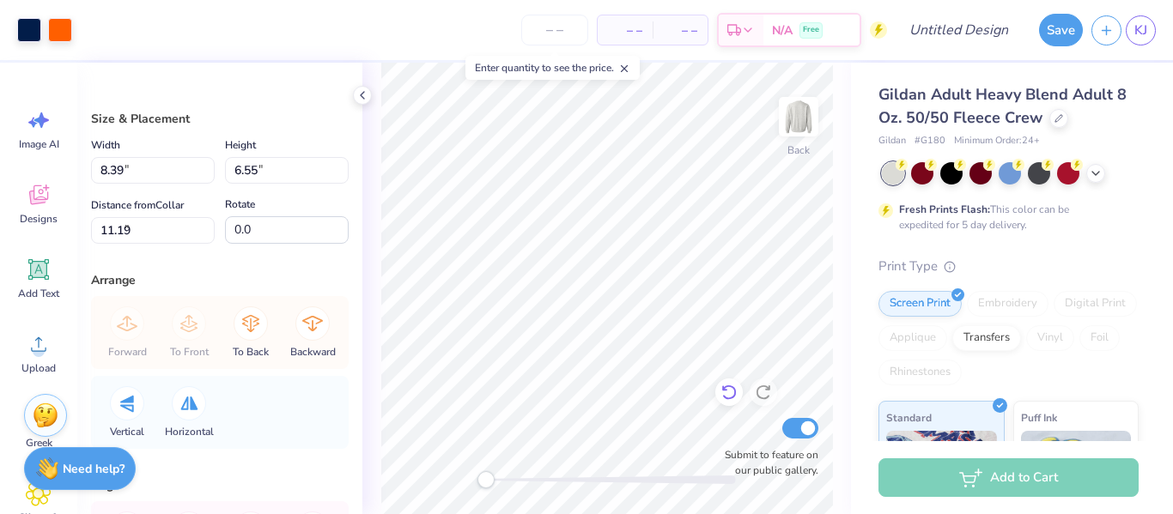
type input "8.39"
type input "6.55"
type input "4.80"
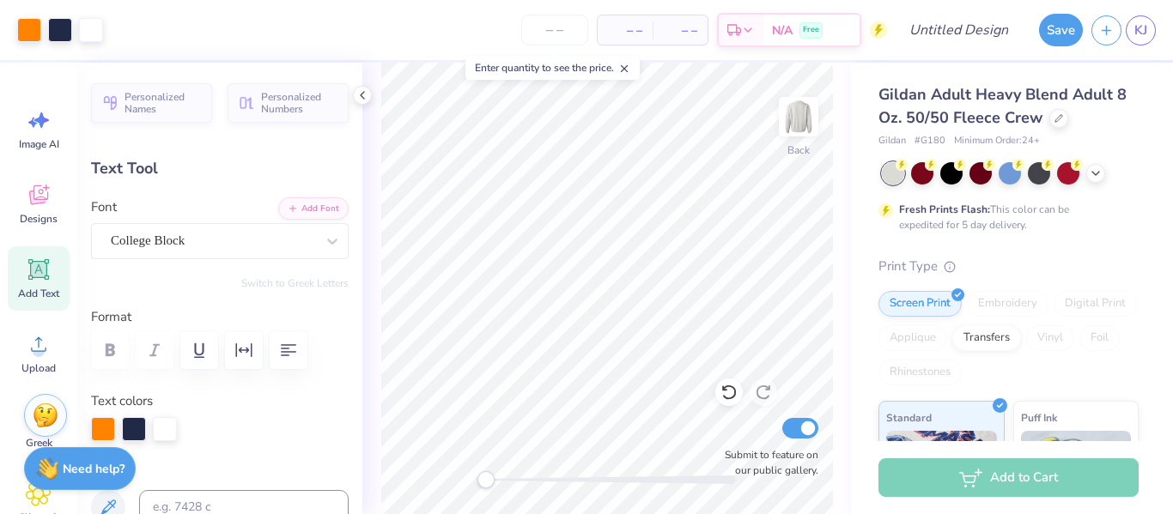
type input "1.45"
type input "2.21"
type input "3.00"
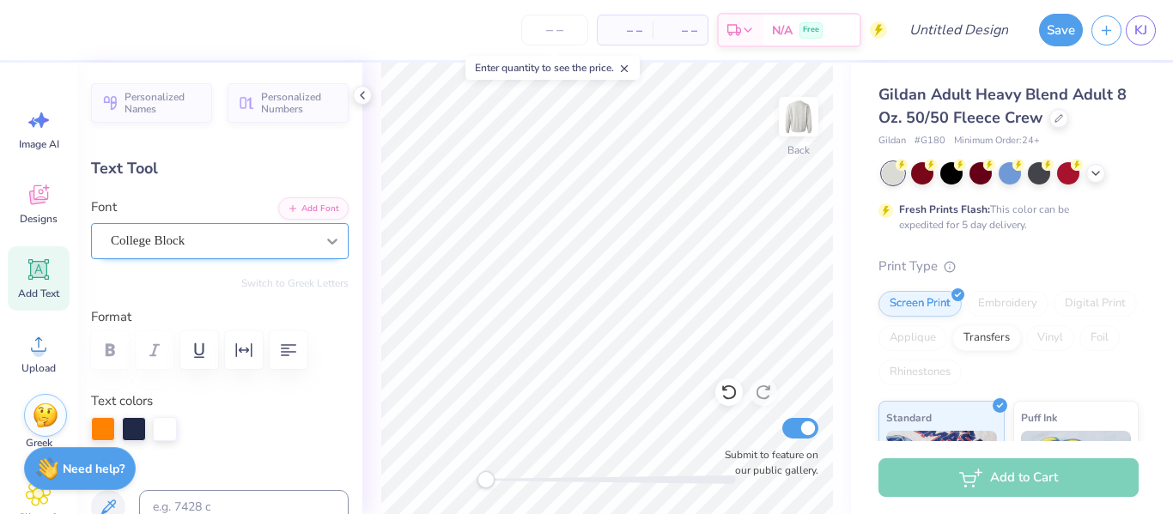
type textarea "S"
type input "9.14"
type input "1.76"
type input "3.04"
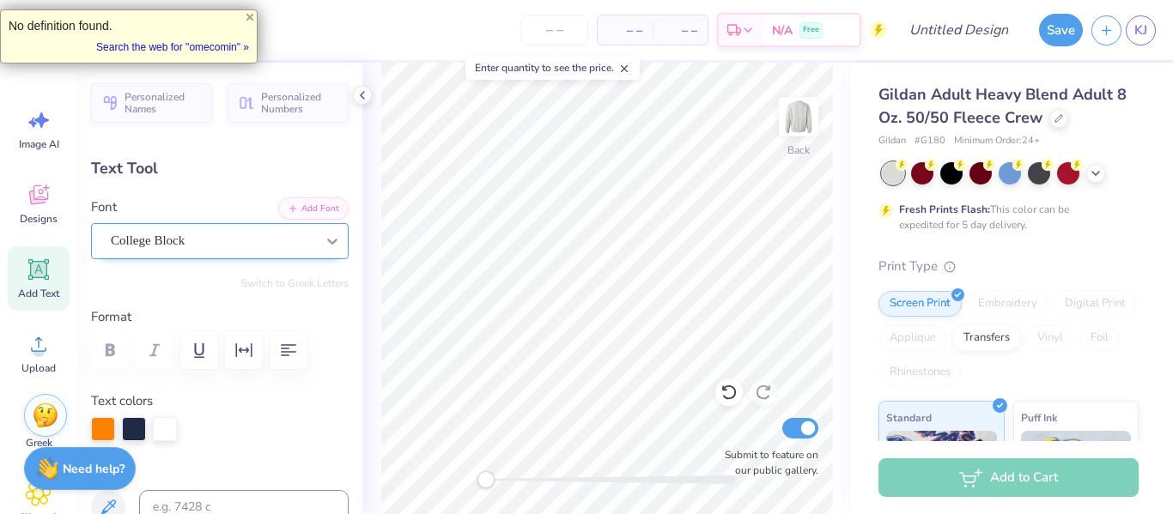
scroll to position [0, 0]
type textarea "enior nigh"
click at [1063, 23] on button "Save" at bounding box center [1061, 27] width 44 height 33
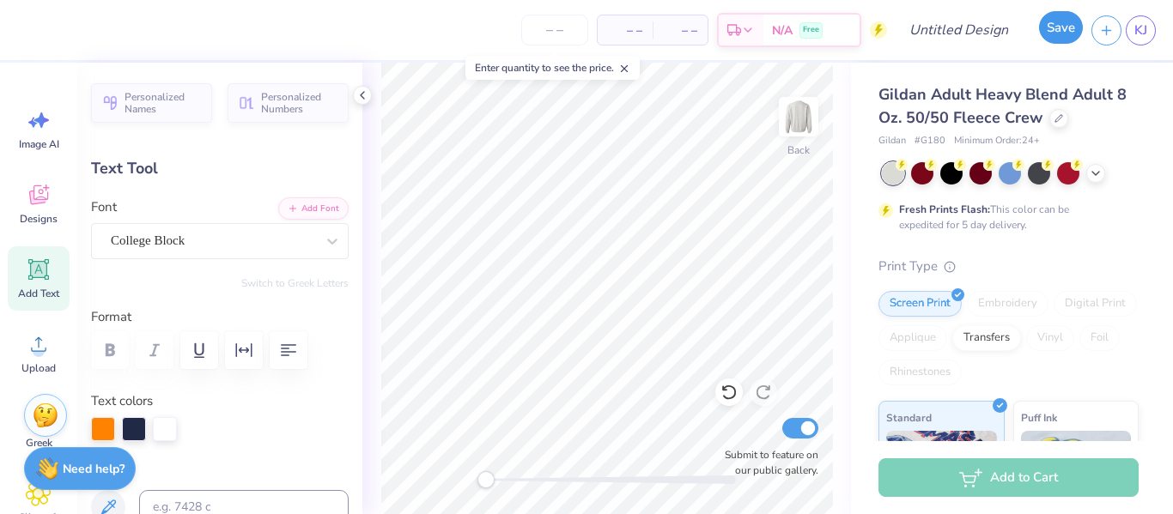
type input "1.26"
type input "2.22"
type input "3.00"
click at [1055, 26] on button "Save" at bounding box center [1061, 27] width 44 height 33
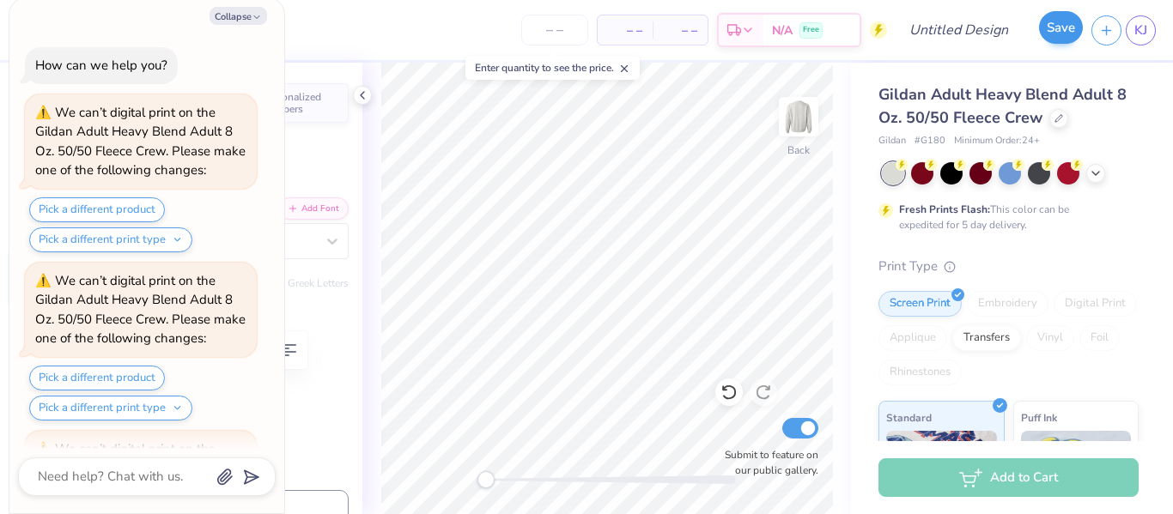
type textarea "x"
